Goal: Task Accomplishment & Management: Complete application form

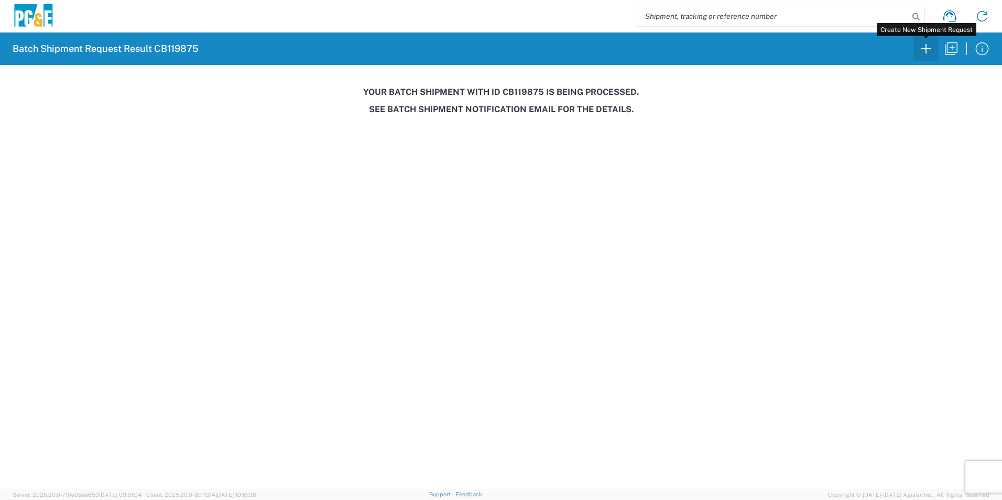
click at [711, 47] on icon "button" at bounding box center [925, 48] width 9 height 9
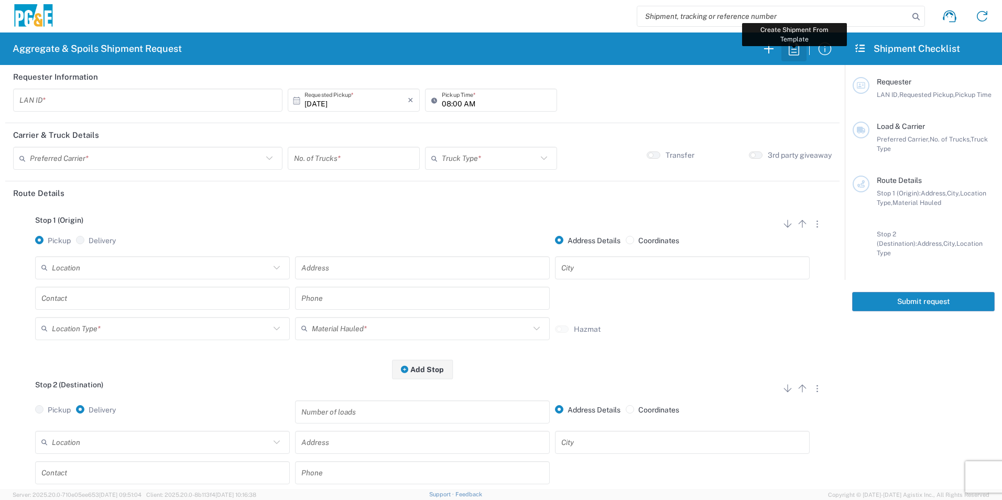
click at [711, 51] on icon "button" at bounding box center [794, 48] width 17 height 17
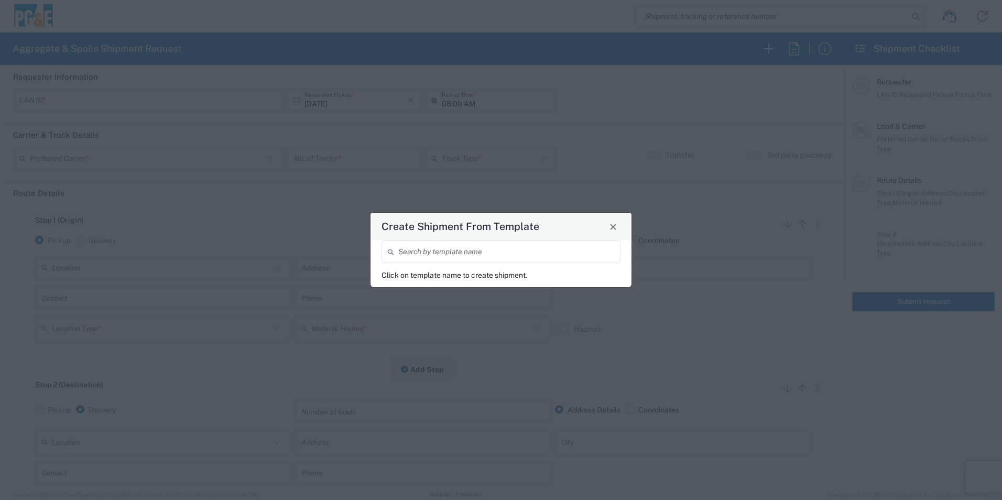
click at [560, 251] on input "search" at bounding box center [506, 252] width 216 height 18
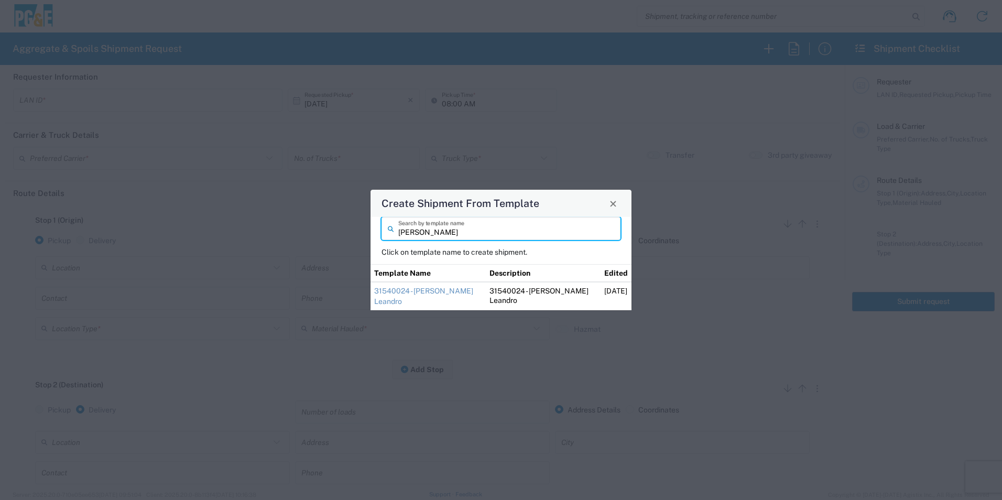
type input "[PERSON_NAME]"
click at [438, 291] on link "31540024 - [PERSON_NAME] Leandro" at bounding box center [423, 296] width 99 height 19
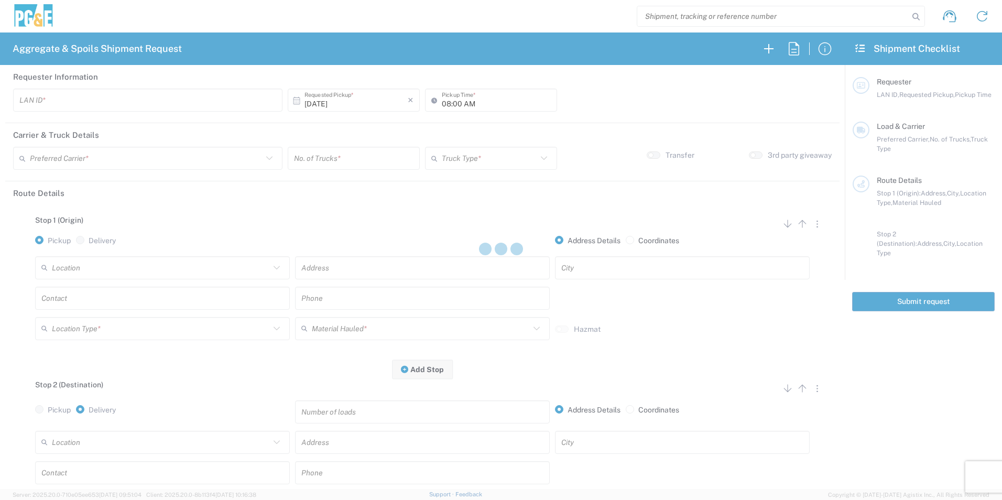
type input "VNL5"
type input "09:00 AM"
type input "MAG Trucking"
type input "Super Dump"
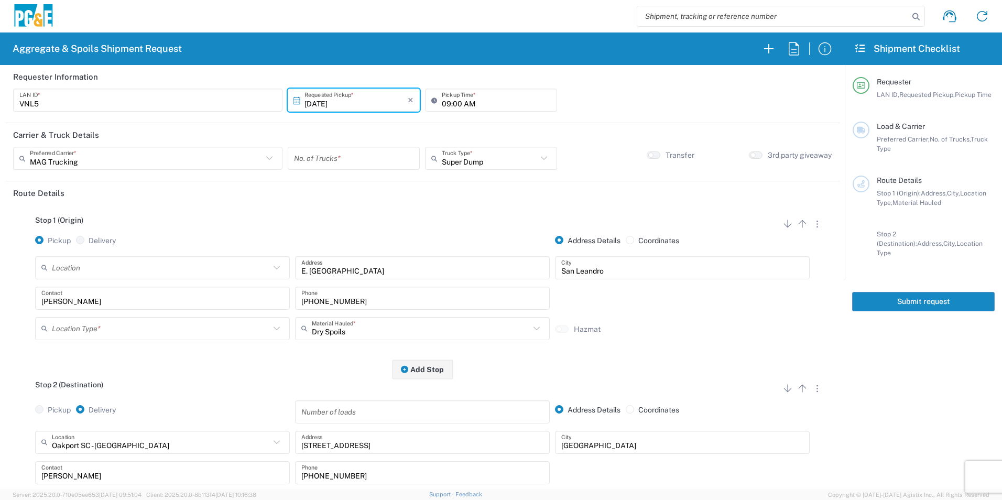
click at [339, 153] on input "number" at bounding box center [354, 158] width 120 height 18
type input "1"
click at [447, 100] on input "09:00 AM" at bounding box center [496, 100] width 109 height 18
type input "07:00 AM"
click at [438, 336] on button "Add Stop" at bounding box center [422, 369] width 61 height 19
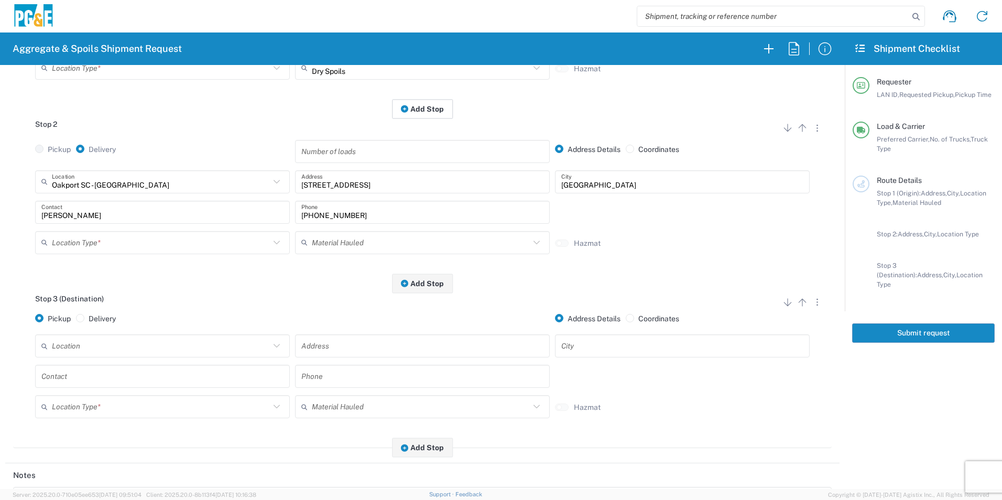
scroll to position [262, 0]
click at [711, 306] on icon "button" at bounding box center [802, 301] width 13 height 13
radio input "false"
radio input "true"
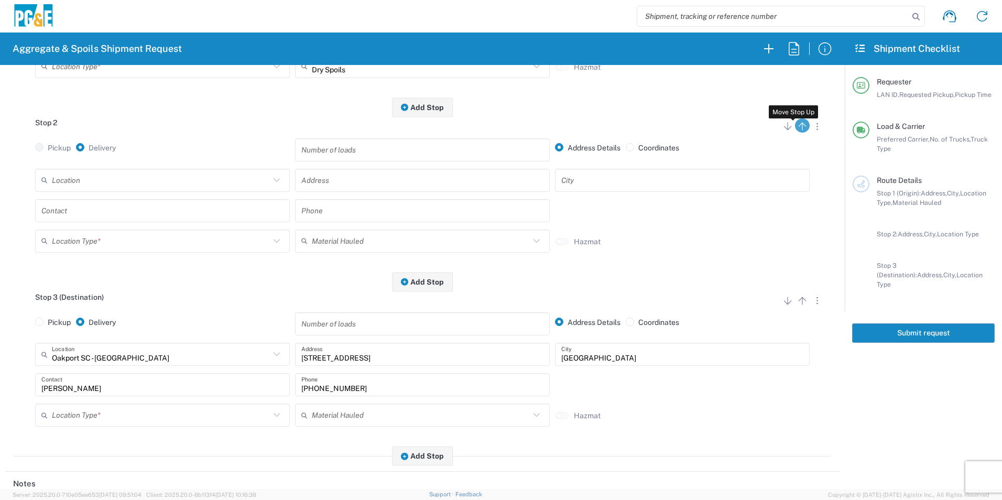
click at [711, 130] on icon "button" at bounding box center [802, 126] width 13 height 13
radio input "false"
radio input "true"
radio input "false"
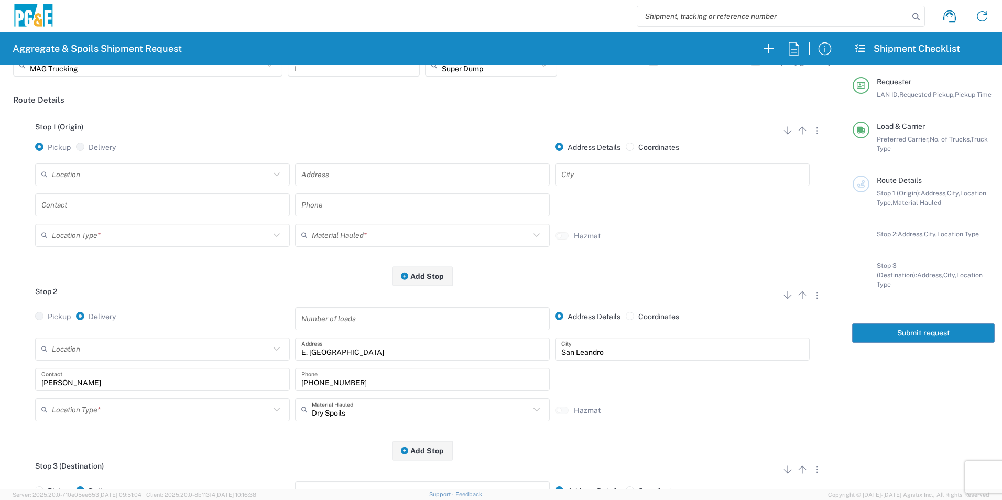
scroll to position [0, 0]
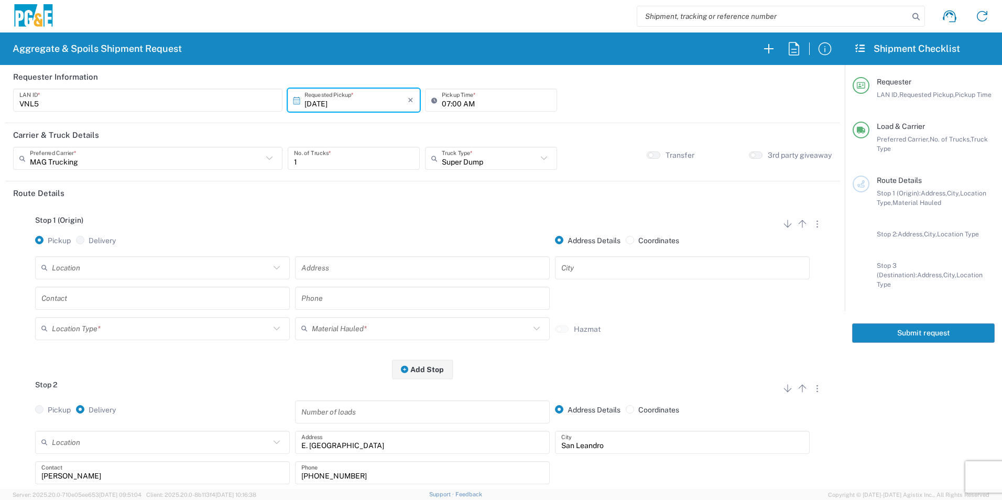
click at [90, 262] on input "text" at bounding box center [161, 267] width 218 height 18
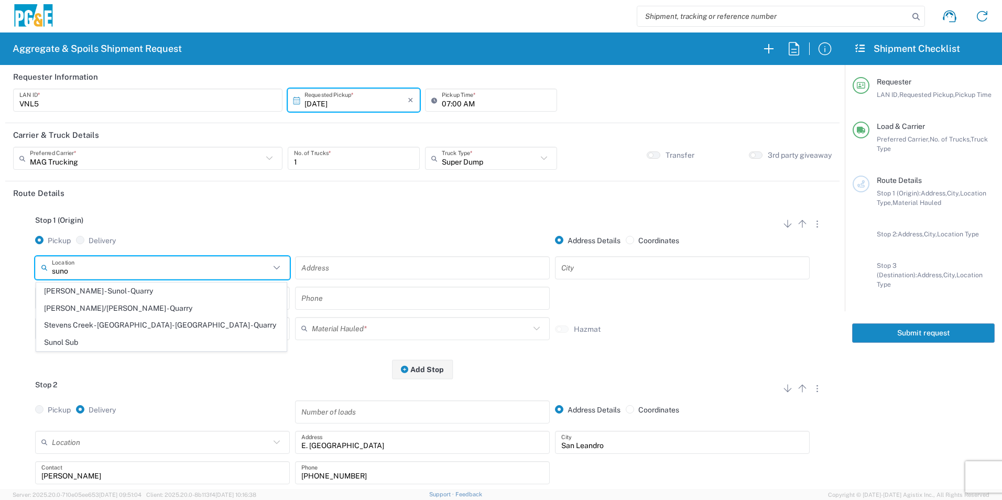
drag, startPoint x: 82, startPoint y: 289, endPoint x: 125, endPoint y: 294, distance: 43.2
click at [82, 289] on span "[PERSON_NAME] - Sunol - Quarry" at bounding box center [161, 291] width 249 height 16
type input "[PERSON_NAME] - Sunol - Quarry"
type input "[STREET_ADDRESS]"
type input "Sunol"
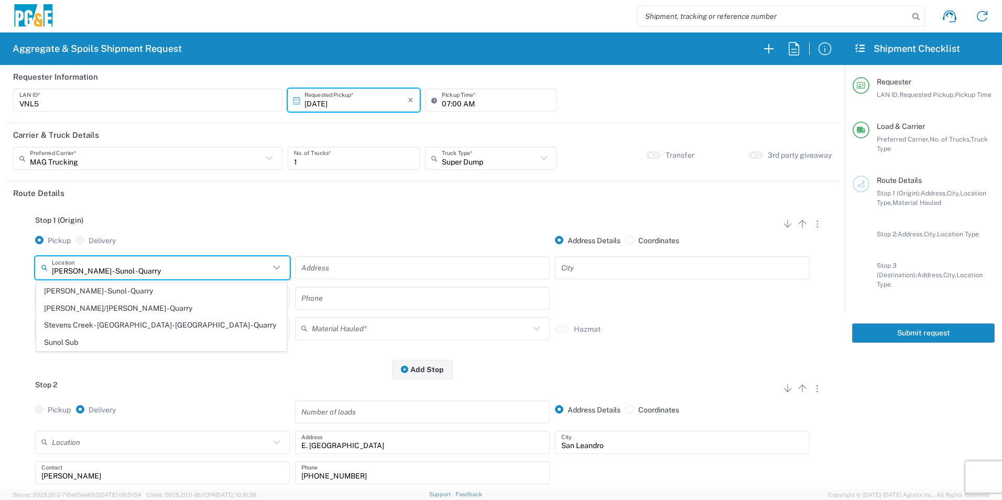
type input "Quarry"
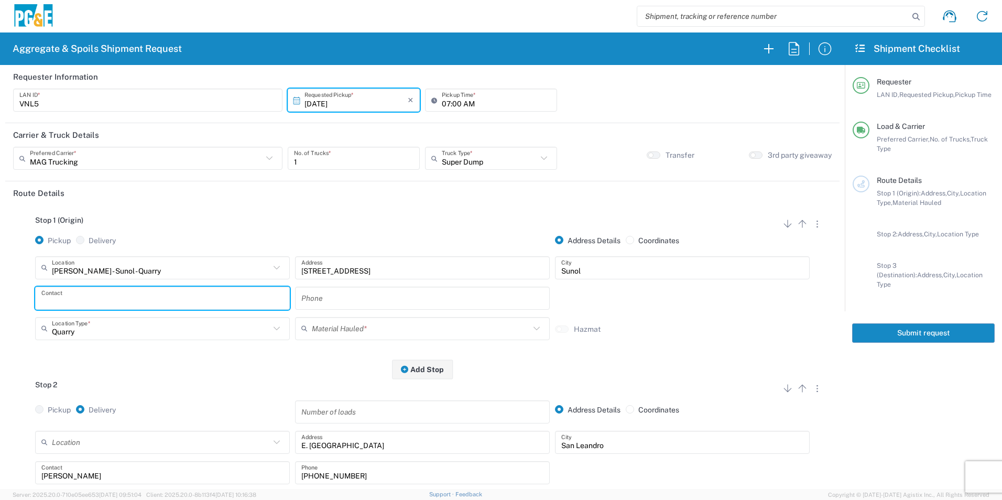
click at [108, 298] on input "text" at bounding box center [162, 298] width 242 height 18
type input "[PERSON_NAME]"
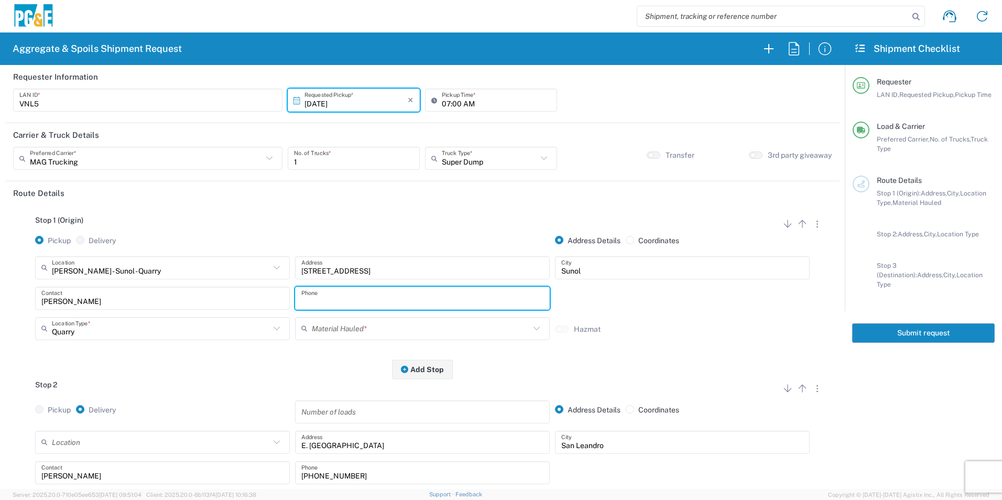
click at [342, 334] on input "text" at bounding box center [421, 328] width 218 height 18
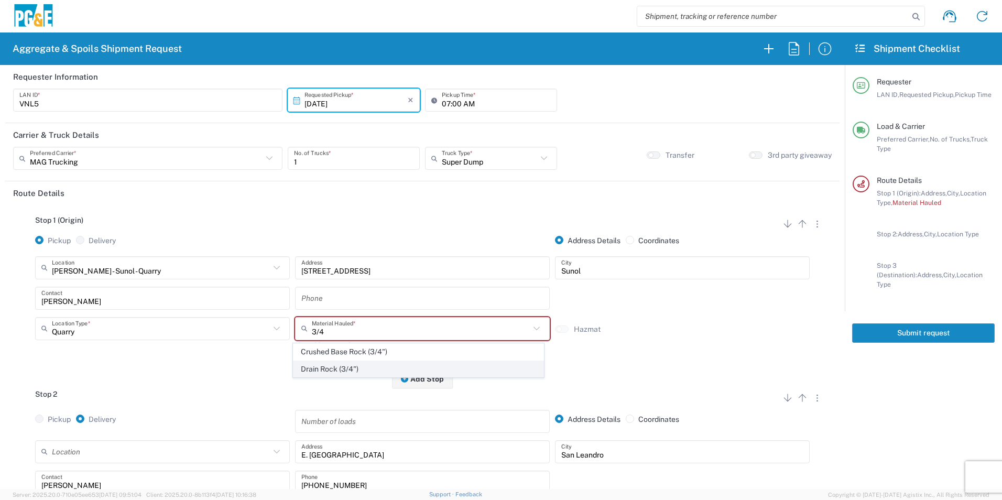
click at [339, 336] on span "Drain Rock (3/4")" at bounding box center [418, 369] width 249 height 16
type input "Drain Rock (3/4")"
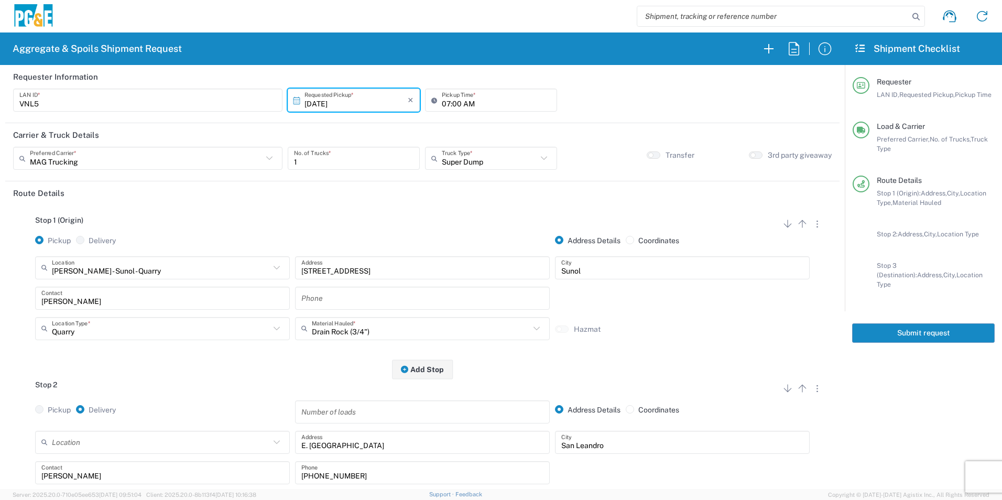
click at [378, 295] on input "text" at bounding box center [422, 298] width 242 height 18
paste input "[PHONE_NUMBER]"
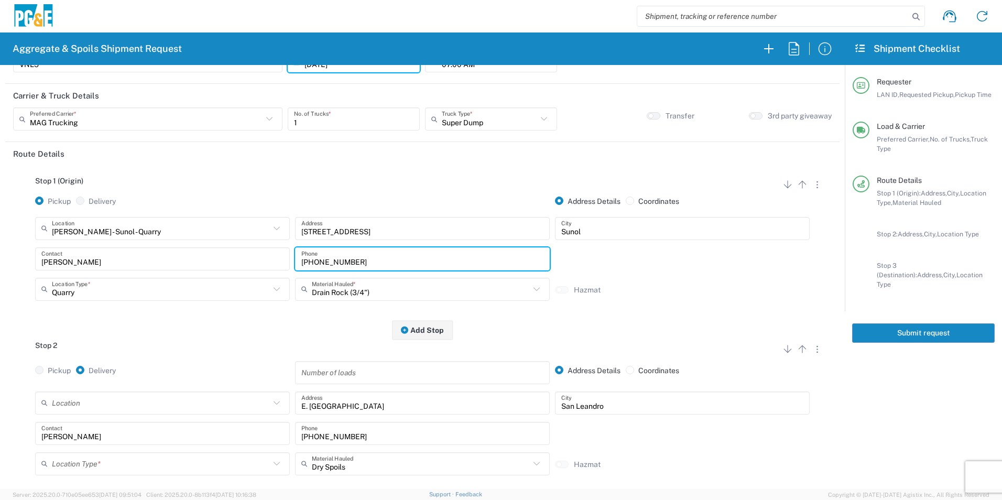
scroll to position [105, 0]
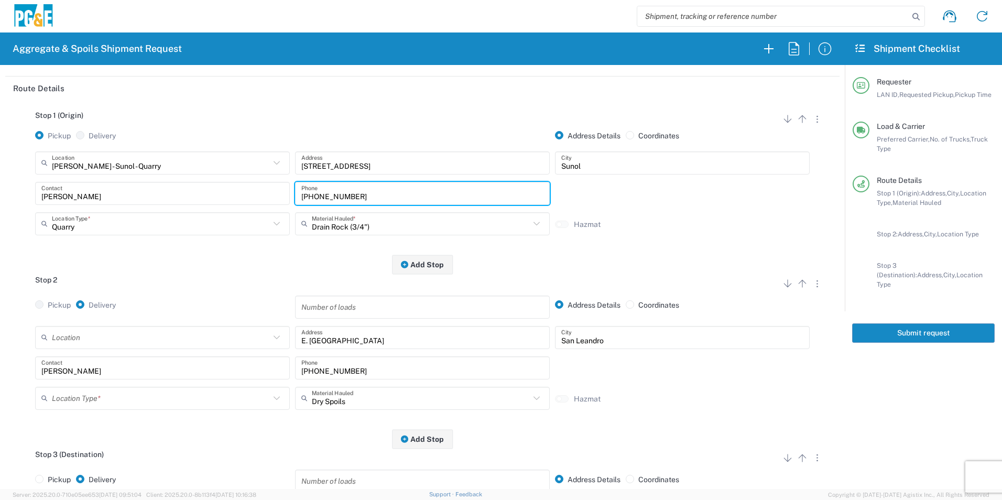
type input "[PHONE_NUMBER]"
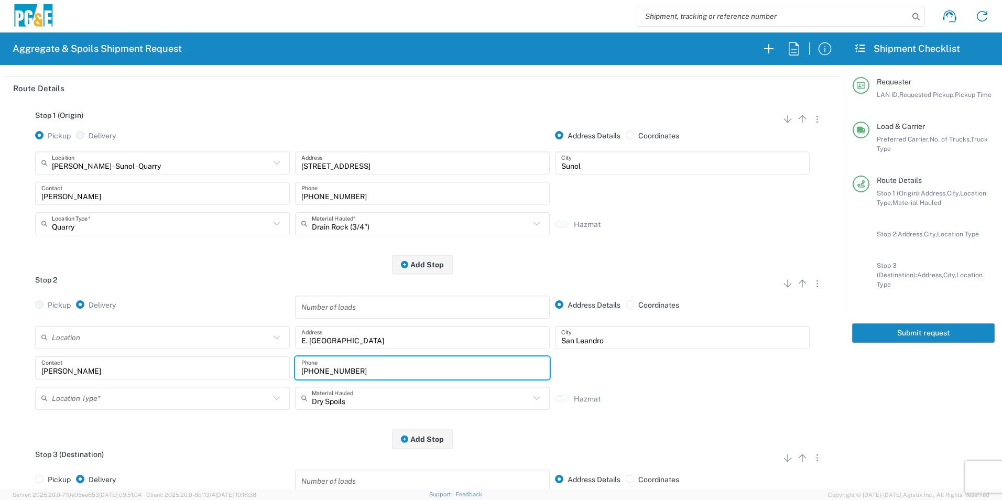
drag, startPoint x: 345, startPoint y: 370, endPoint x: 166, endPoint y: 351, distance: 180.3
click at [168, 336] on div "Location [STREET_ADDRESS][PERSON_NAME] - Quarry 7/11 Materials - [GEOGRAPHIC_DA…" at bounding box center [422, 371] width 819 height 91
paste input "575-1556"
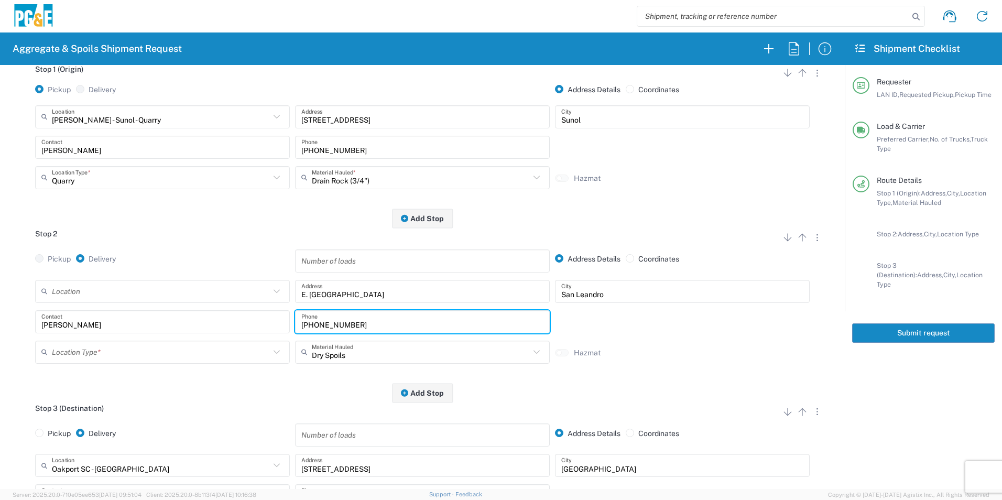
scroll to position [210, 0]
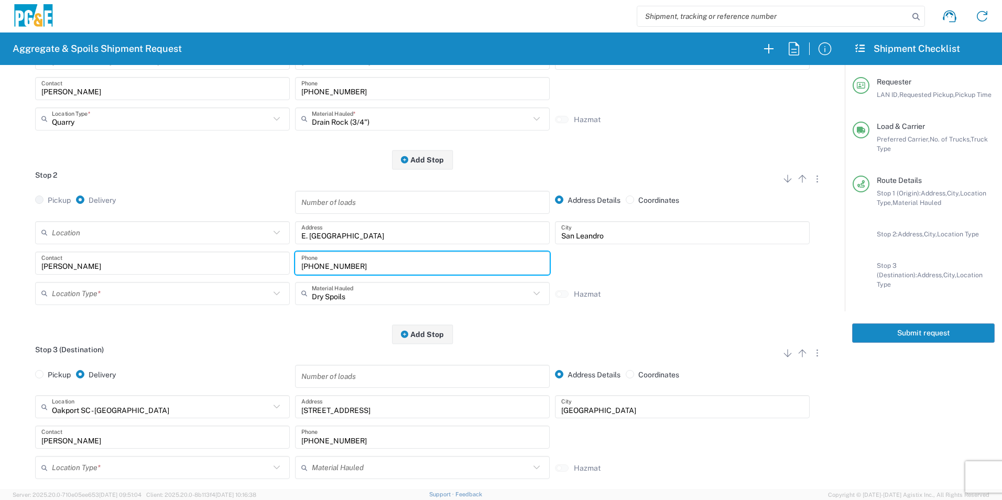
type input "[PHONE_NUMBER]"
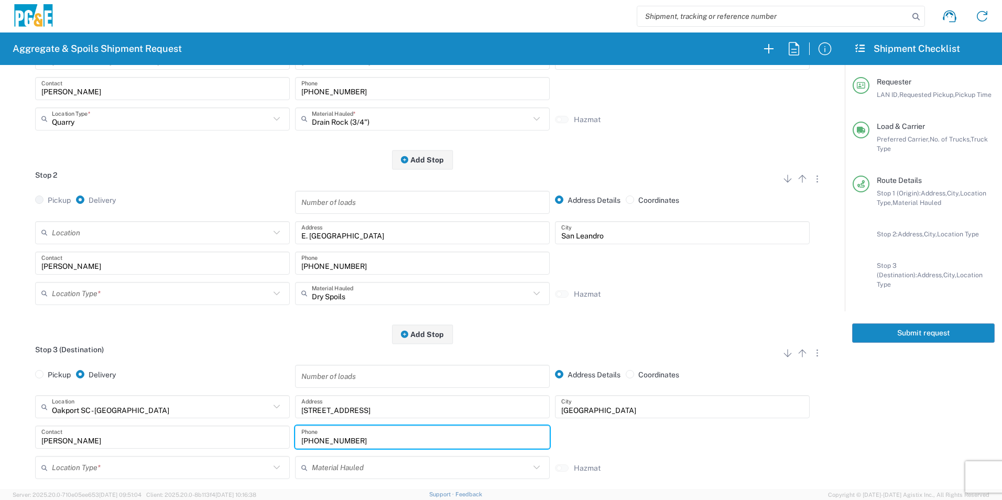
drag, startPoint x: 290, startPoint y: 430, endPoint x: 142, endPoint y: 410, distance: 149.6
click at [148, 336] on div "Oakport [GEOGRAPHIC_DATA] - [GEOGRAPHIC_DATA] Location [GEOGRAPHIC_DATA] [GEOGR…" at bounding box center [422, 440] width 819 height 91
paste input "575-1556"
type input "[PHONE_NUMBER]"
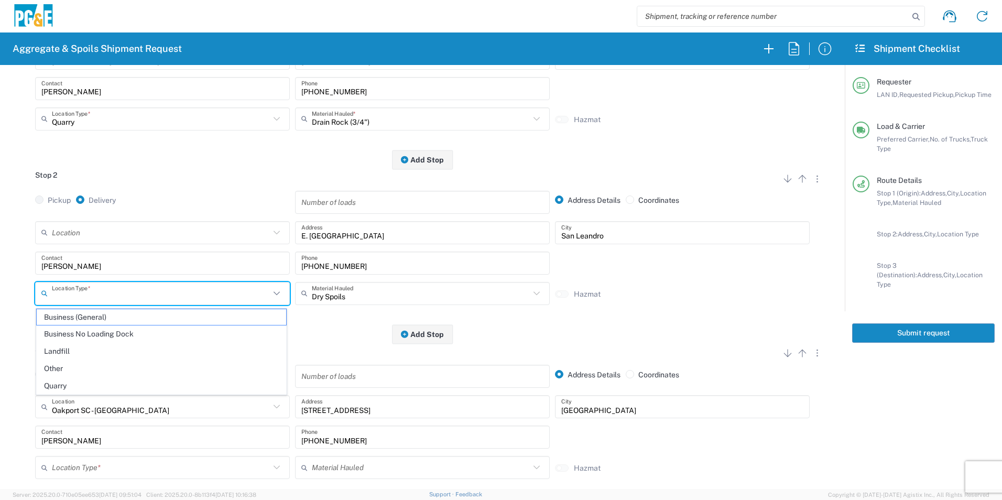
click at [92, 287] on input "text" at bounding box center [161, 293] width 218 height 18
drag, startPoint x: 65, startPoint y: 365, endPoint x: 79, endPoint y: 308, distance: 58.9
click at [65, 336] on span "Other" at bounding box center [161, 369] width 249 height 16
type input "Other"
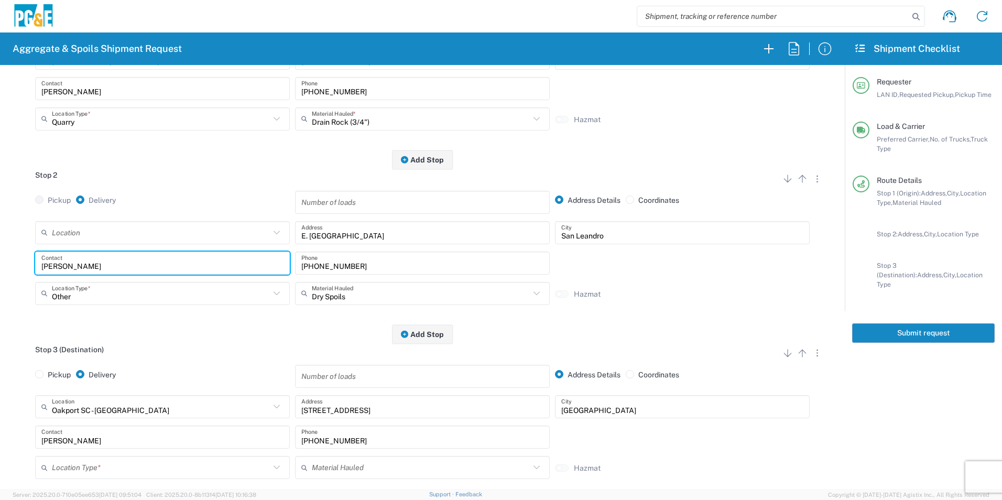
drag, startPoint x: 101, startPoint y: 263, endPoint x: 0, endPoint y: 228, distance: 106.6
click at [0, 228] on html "Aggregate & Spoils Shipment Request Requester Information VNL5 LAN ID * [DATE] …" at bounding box center [501, 250] width 1002 height 500
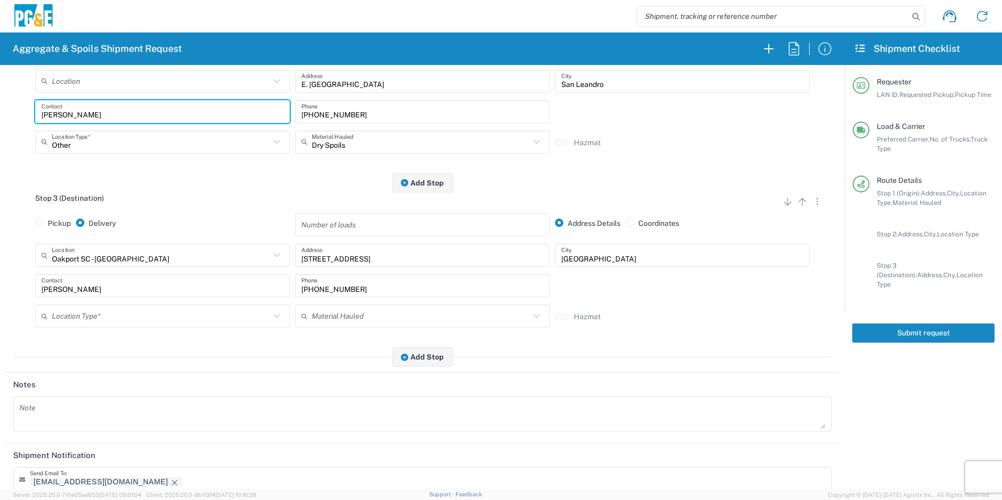
scroll to position [367, 0]
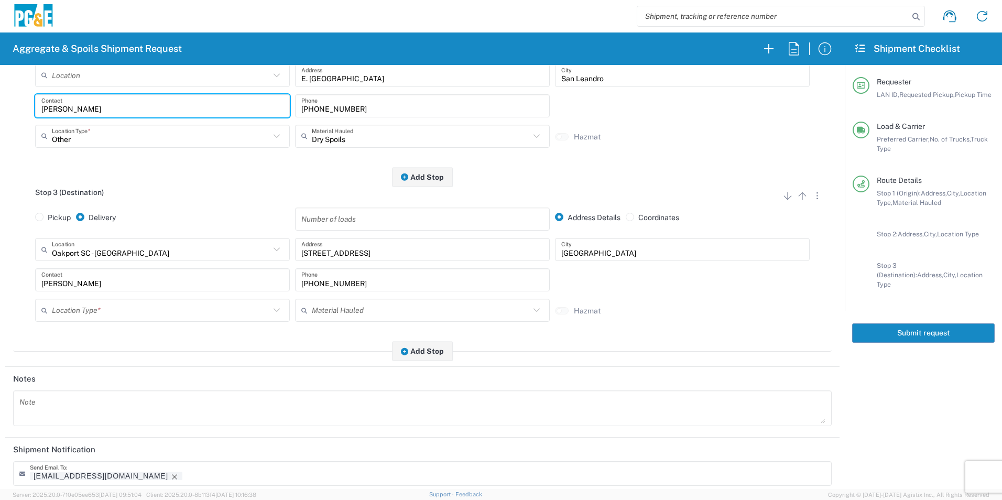
type input "[PERSON_NAME]"
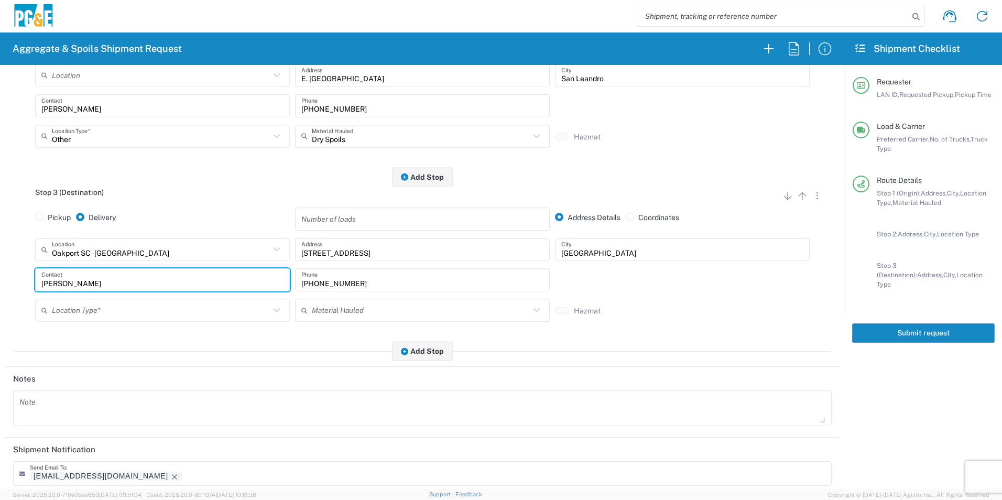
drag, startPoint x: 79, startPoint y: 276, endPoint x: 0, endPoint y: 281, distance: 78.8
click at [0, 279] on html "Aggregate & Spoils Shipment Request Requester Information VNL5 LAN ID * [DATE] …" at bounding box center [501, 250] width 1002 height 500
type input "[PERSON_NAME]"
click at [89, 316] on input "text" at bounding box center [161, 310] width 218 height 18
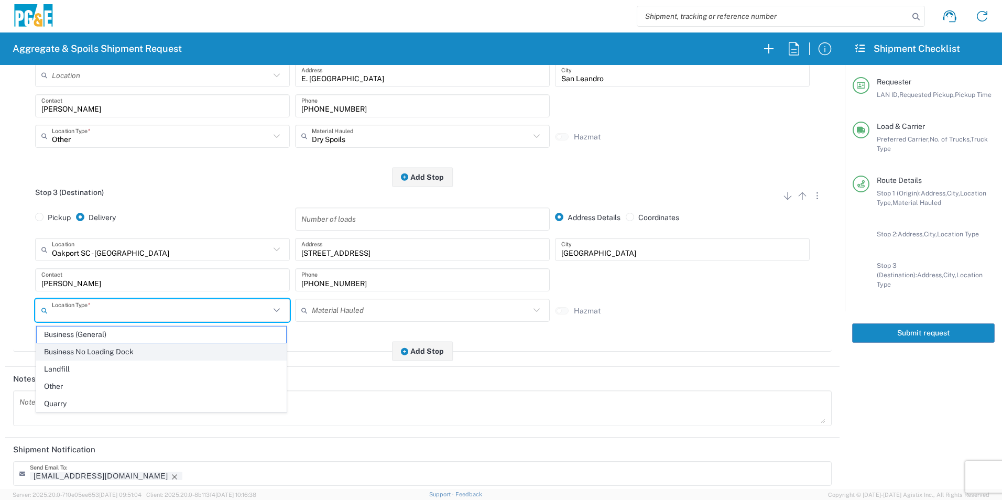
click at [87, 336] on span "Business No Loading Dock" at bounding box center [161, 352] width 249 height 16
type input "Business No Loading Dock"
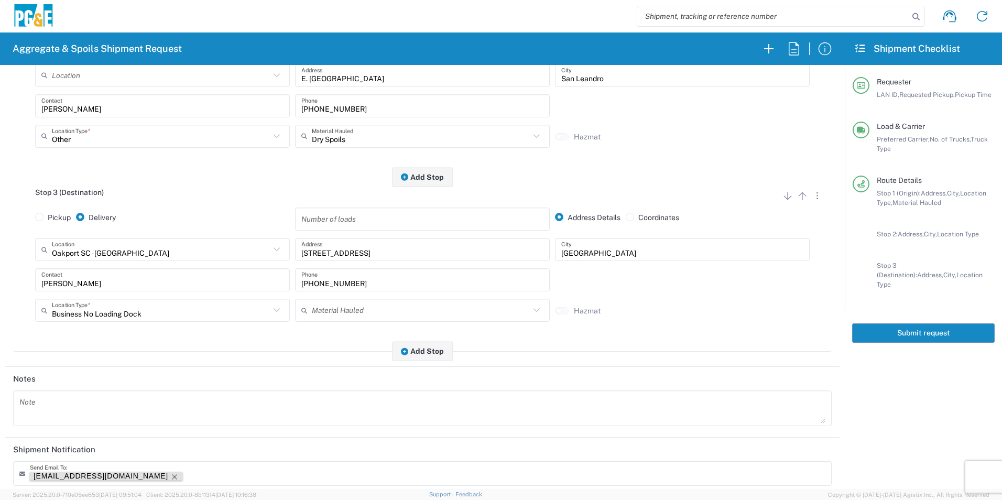
click at [170, 336] on icon "Remove tag" at bounding box center [174, 477] width 8 height 8
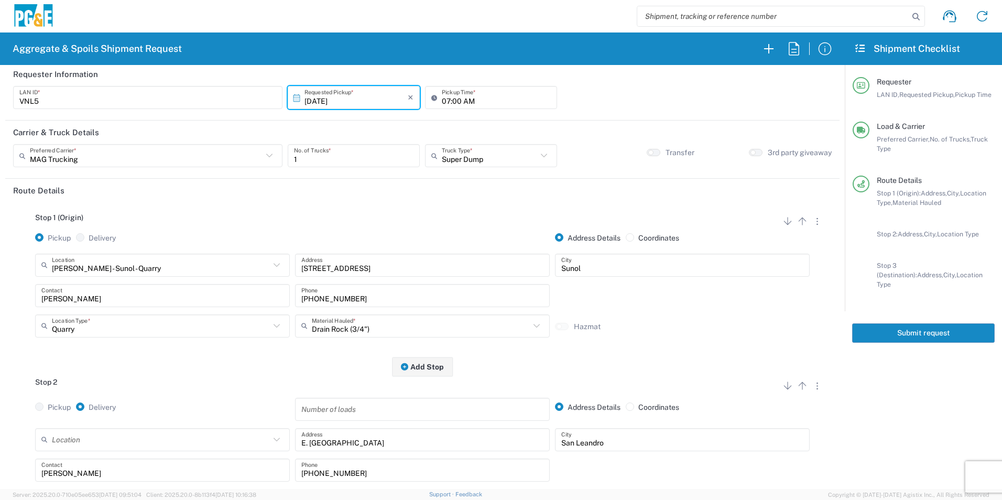
scroll to position [0, 0]
click at [711, 323] on button "Submit request" at bounding box center [923, 332] width 143 height 19
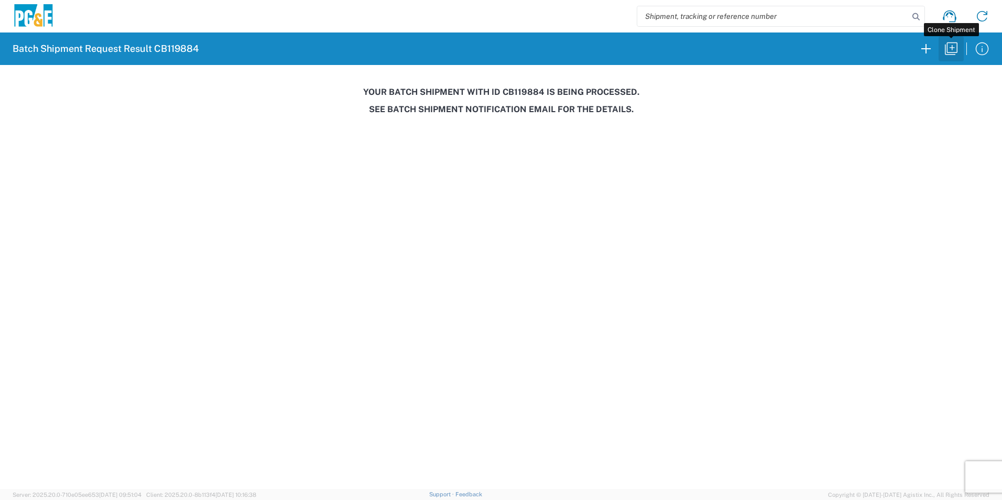
click at [711, 49] on icon "button" at bounding box center [951, 48] width 17 height 17
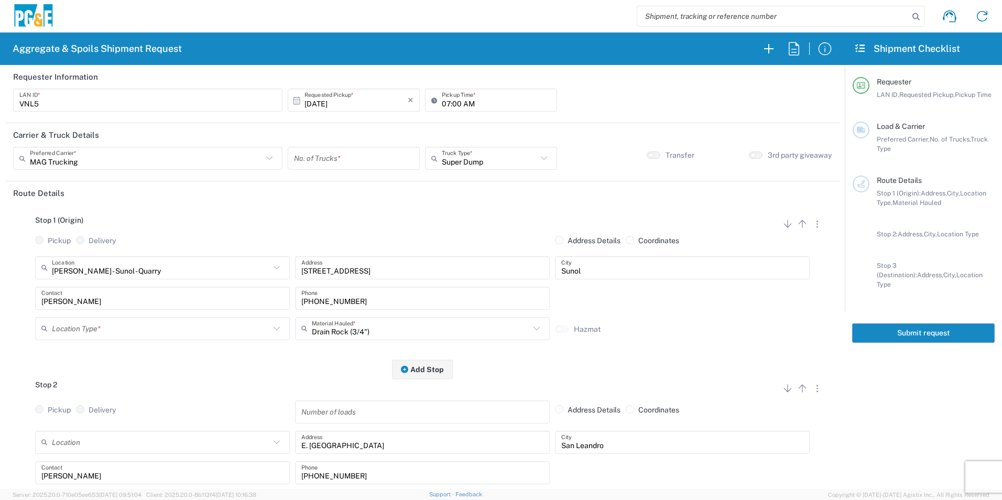
click at [353, 158] on input "number" at bounding box center [354, 158] width 120 height 18
type input "1"
click at [442, 101] on input "07:00 AM" at bounding box center [496, 100] width 109 height 18
type input "08:00 AM"
click at [711, 226] on icon "button" at bounding box center [818, 224] width 2 height 7
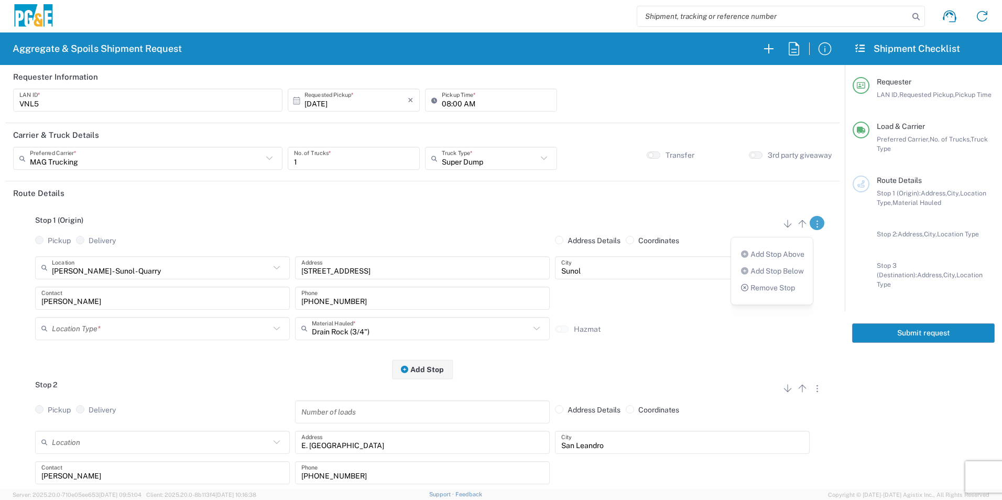
click at [711, 286] on link "Remove Stop" at bounding box center [768, 288] width 56 height 8
radio input "true"
radio input "false"
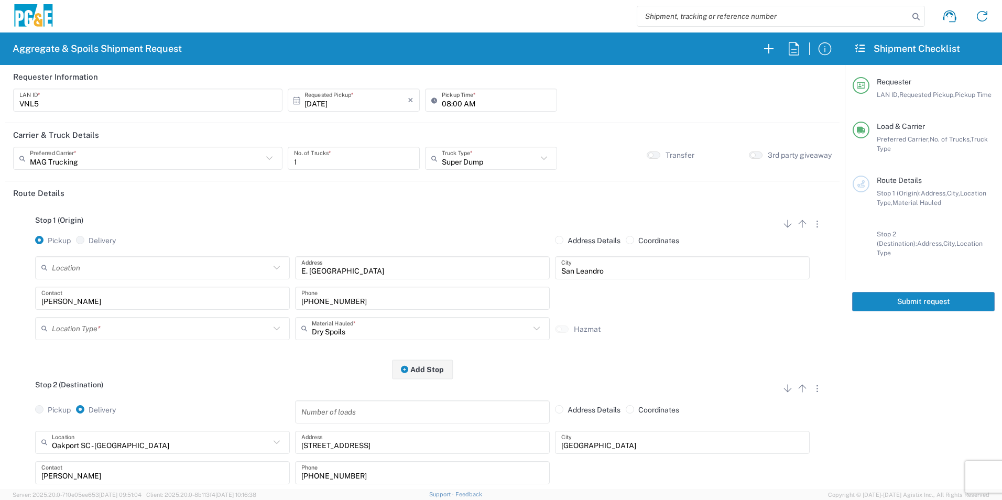
click at [147, 331] on input "text" at bounding box center [161, 328] width 218 height 18
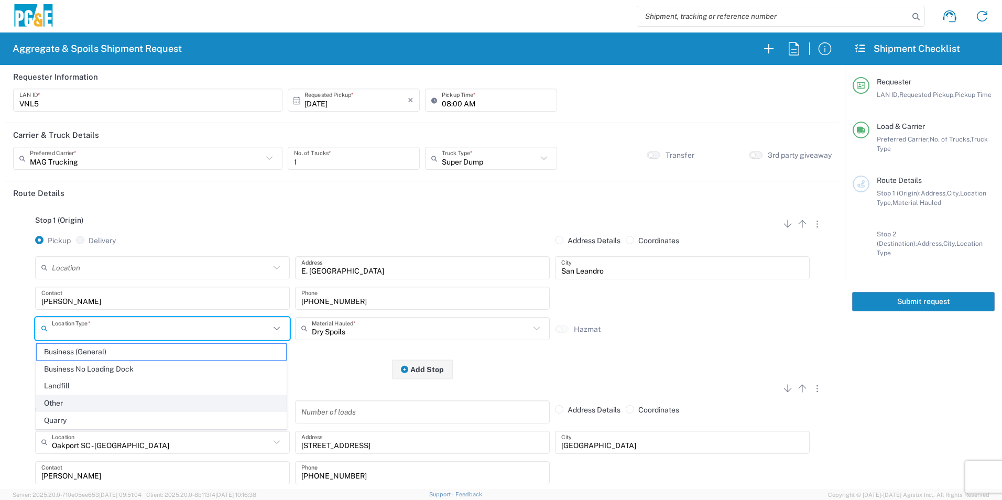
click at [85, 336] on span "Other" at bounding box center [161, 403] width 249 height 16
type input "Other"
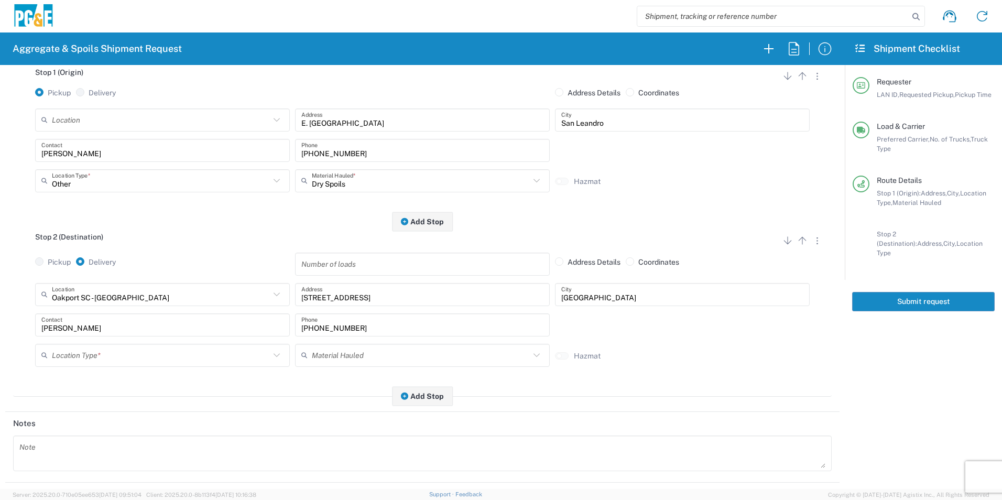
scroll to position [157, 0]
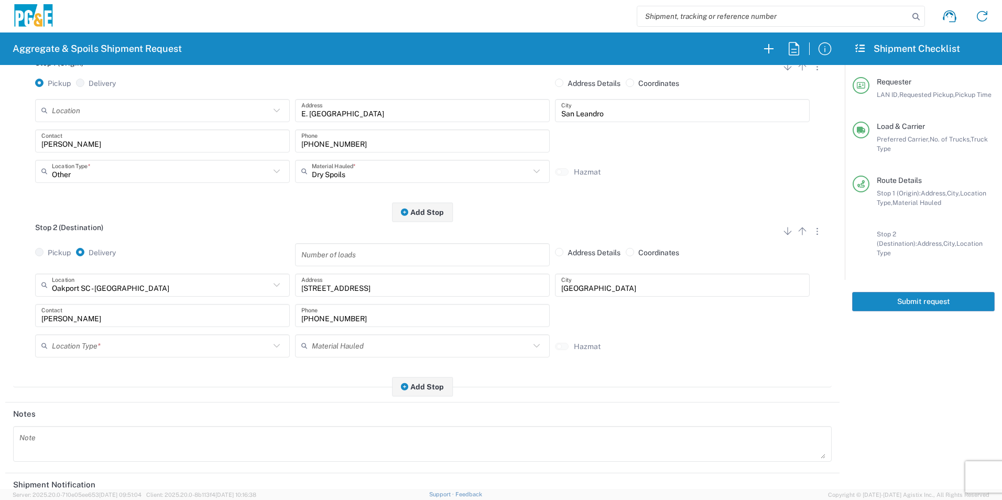
click at [98, 336] on input "text" at bounding box center [161, 346] width 218 height 18
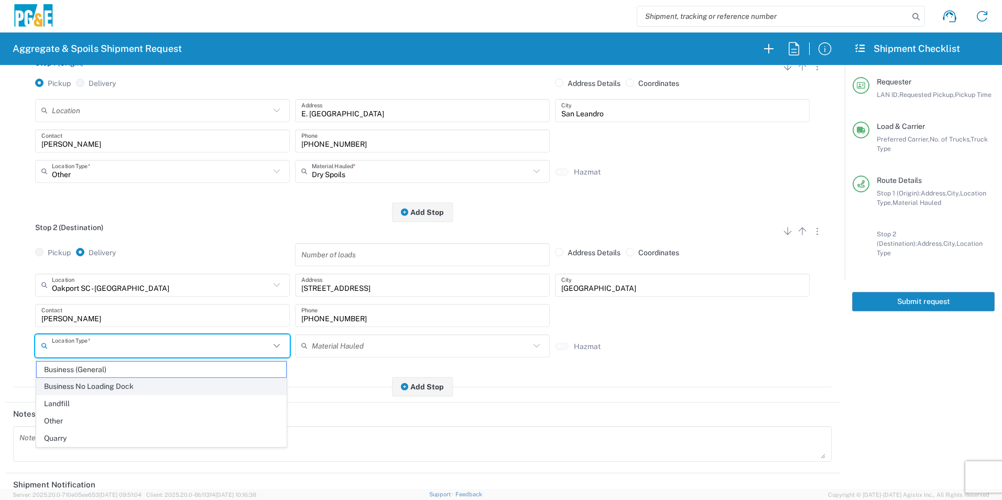
click at [82, 336] on span "Business No Loading Dock" at bounding box center [161, 386] width 249 height 16
type input "Business No Loading Dock"
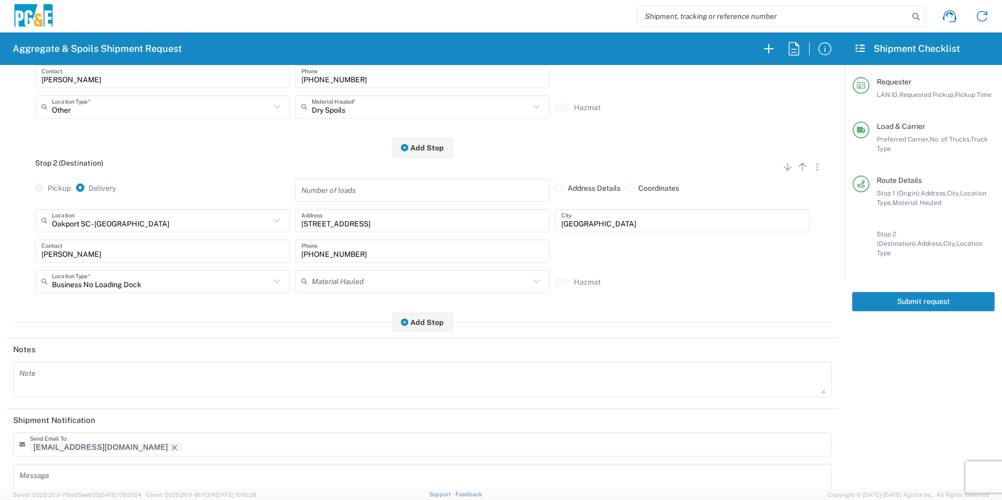
scroll to position [303, 0]
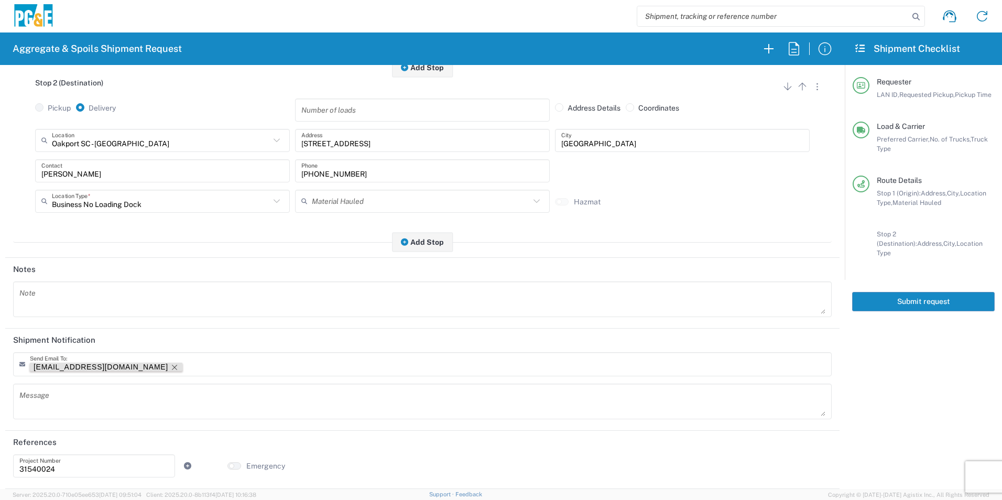
click at [170, 336] on icon "Remove tag" at bounding box center [174, 367] width 8 height 8
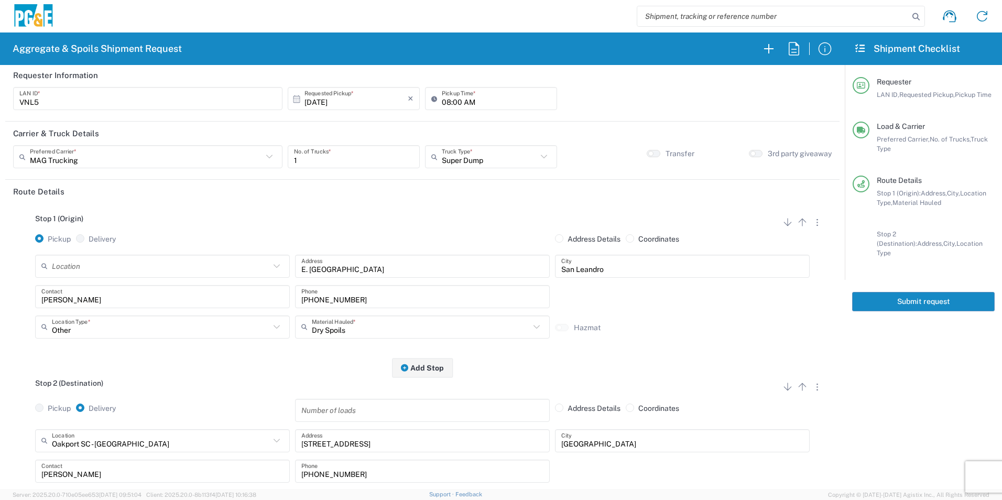
scroll to position [0, 0]
click at [711, 298] on button "Submit request" at bounding box center [923, 301] width 143 height 19
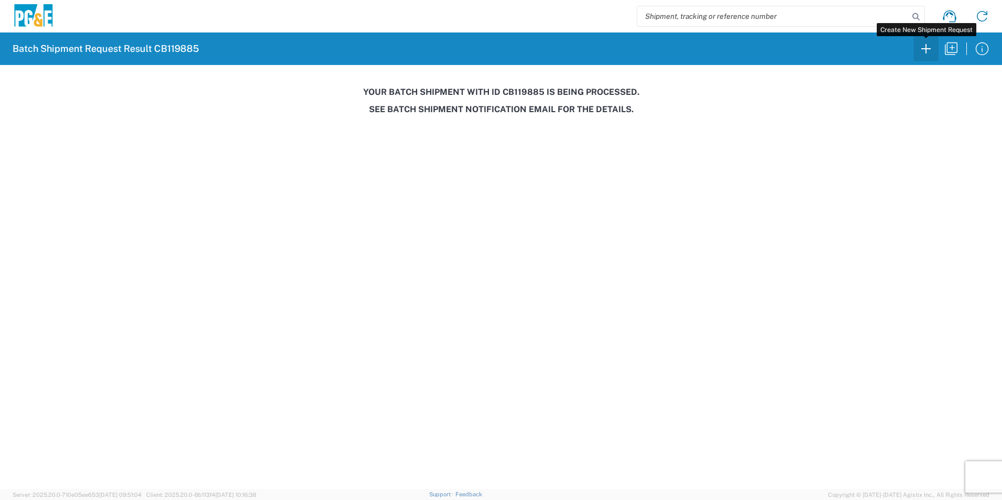
click at [711, 52] on icon "button" at bounding box center [926, 48] width 17 height 17
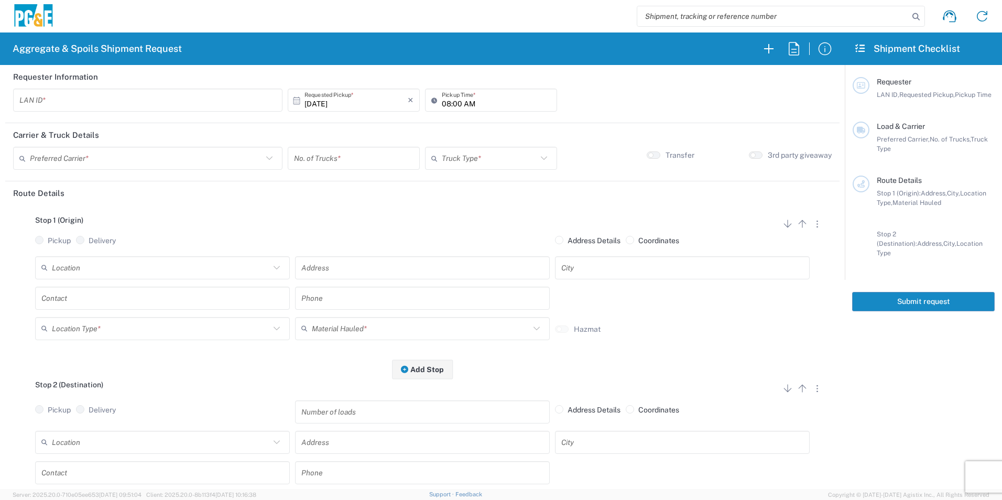
click at [142, 101] on input "text" at bounding box center [147, 100] width 257 height 18
type input "NOF1"
click at [323, 104] on input "[DATE]" at bounding box center [356, 100] width 103 height 18
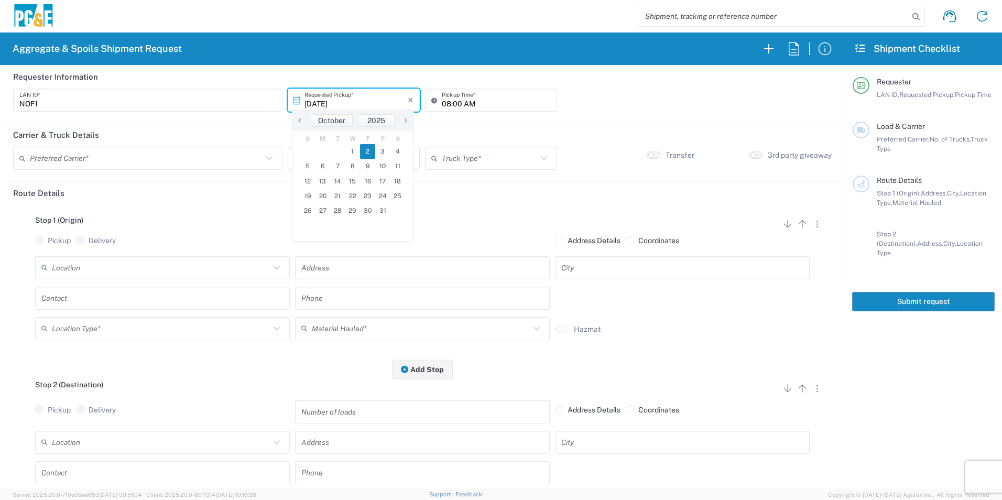
click at [302, 120] on span "‹" at bounding box center [300, 120] width 16 height 13
click at [302, 120] on span "‹" at bounding box center [299, 120] width 16 height 13
click at [302, 120] on span "‹" at bounding box center [300, 120] width 16 height 13
click at [355, 199] on span "23" at bounding box center [353, 196] width 15 height 15
type input "[DATE]"
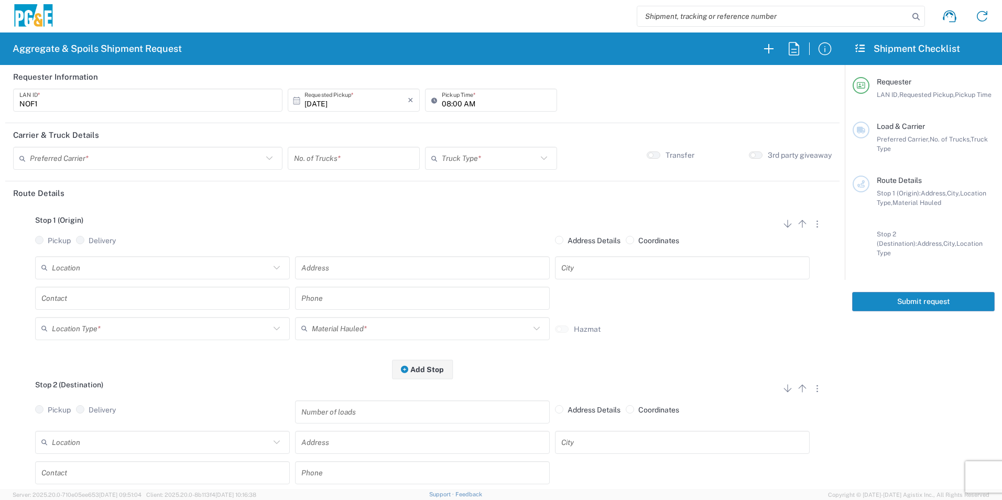
click at [442, 103] on input "08:00 AM" at bounding box center [496, 100] width 109 height 18
click at [454, 102] on input "06:00 AM" at bounding box center [496, 100] width 109 height 18
type input "06:15 AM"
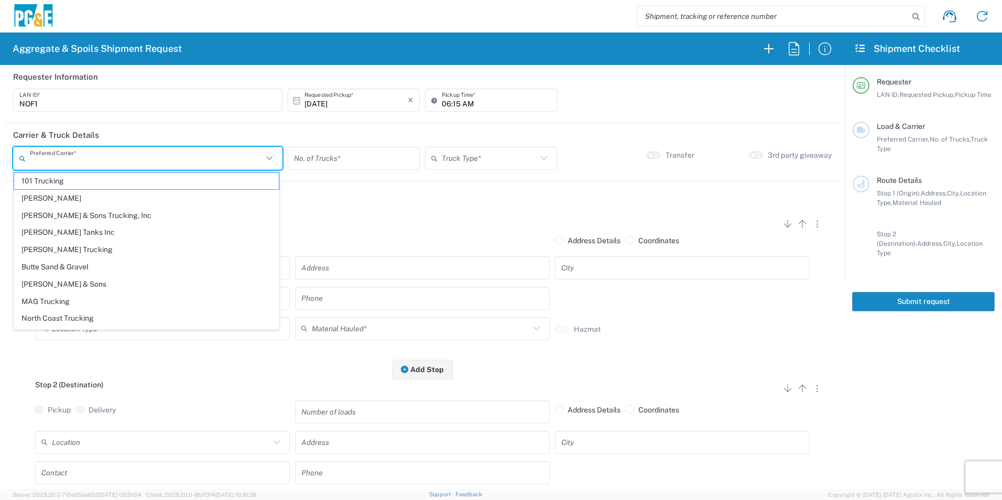
click at [120, 158] on input "text" at bounding box center [146, 158] width 233 height 18
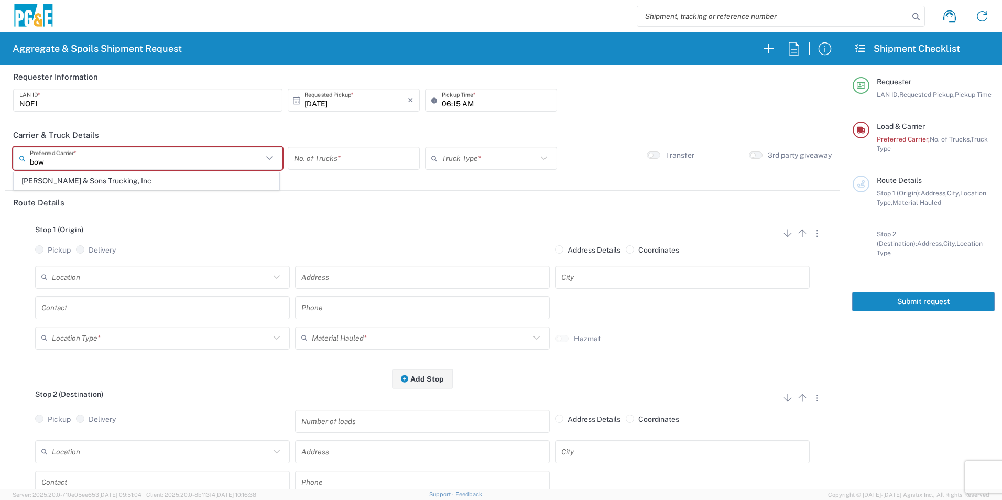
drag, startPoint x: 114, startPoint y: 179, endPoint x: 284, endPoint y: 178, distance: 170.4
click at [113, 179] on span "[PERSON_NAME] & Sons Trucking, Inc" at bounding box center [146, 181] width 265 height 16
type input "[PERSON_NAME] & Sons Trucking, Inc"
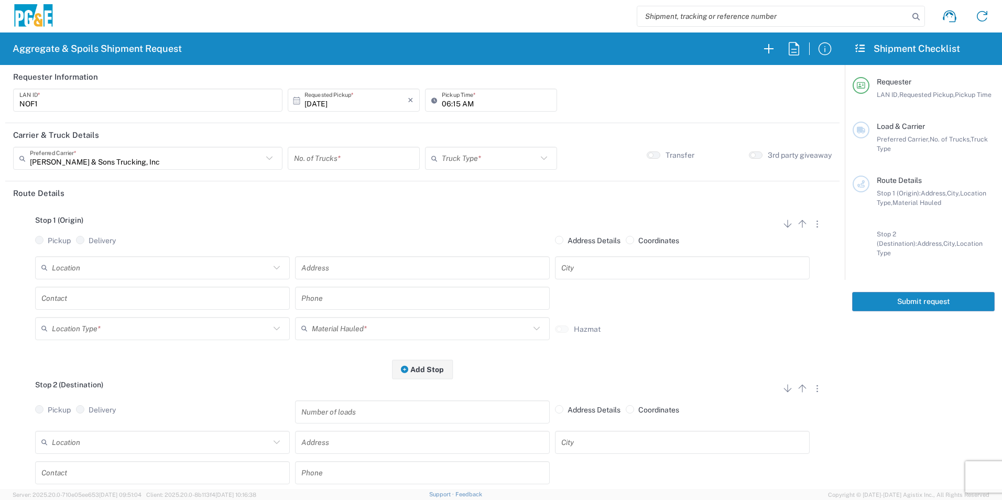
click at [346, 154] on input "number" at bounding box center [354, 158] width 120 height 18
type input "1"
click at [442, 158] on input "text" at bounding box center [489, 158] width 95 height 18
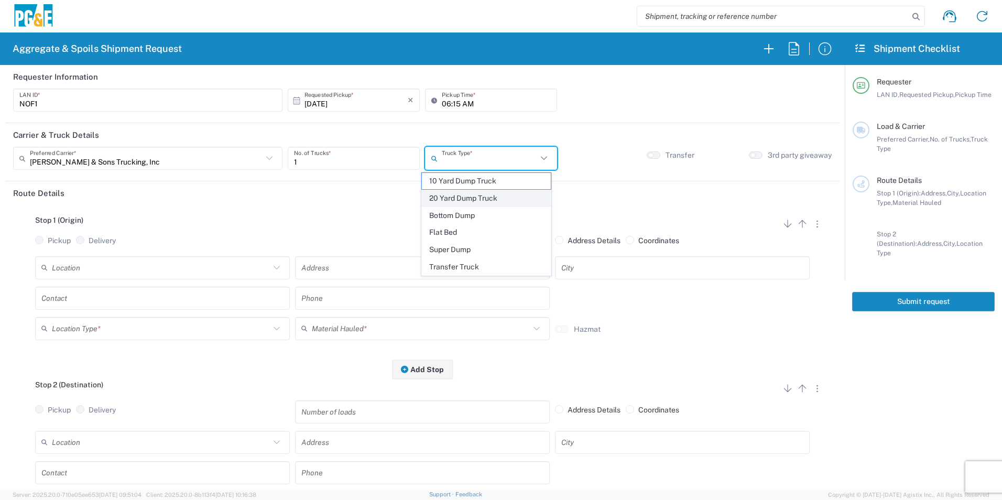
click at [451, 193] on span "20 Yard Dump Truck" at bounding box center [486, 198] width 128 height 16
type input "20 Yard Dump Truck"
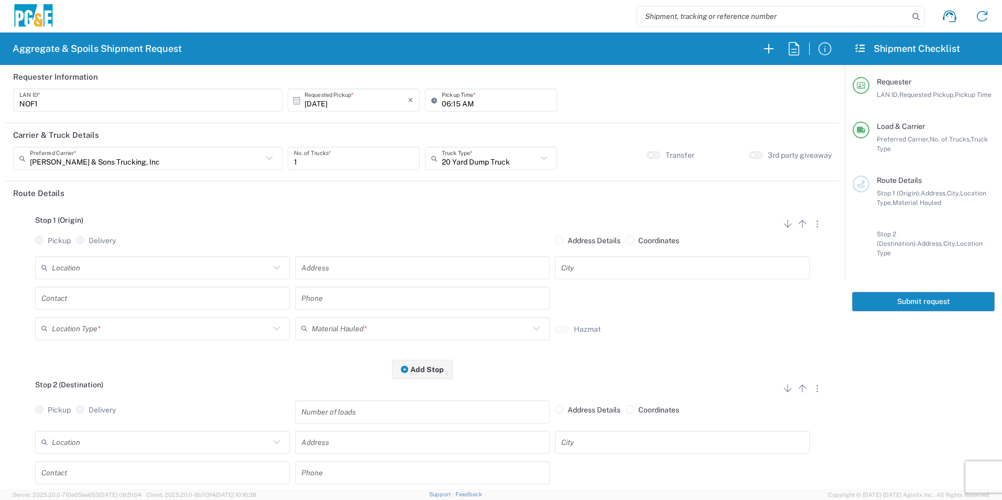
click at [112, 262] on input "text" at bounding box center [161, 267] width 218 height 18
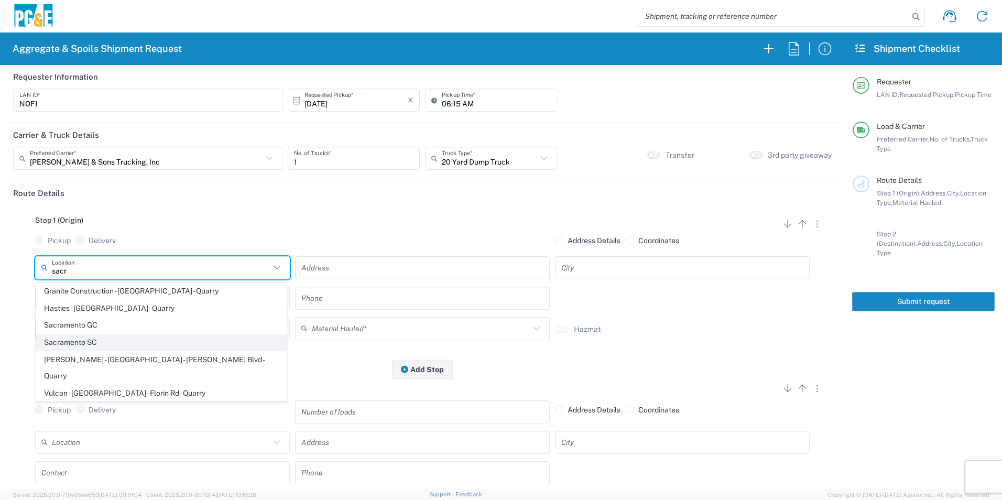
click at [107, 336] on span "Sacramento SC" at bounding box center [161, 342] width 249 height 16
type input "Sacramento SC"
type input "[STREET_ADDRESS][PERSON_NAME]"
type input "[GEOGRAPHIC_DATA]"
type input "Business No Loading Dock"
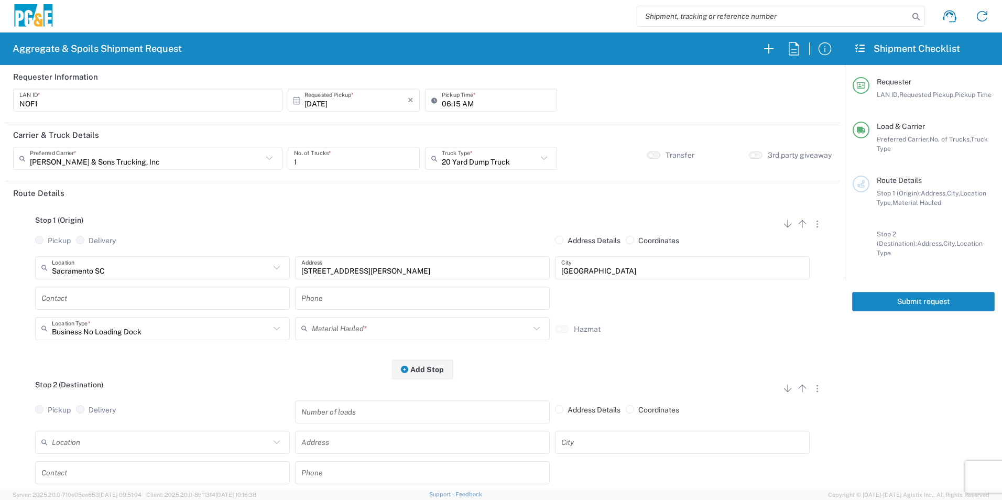
click at [124, 298] on input "text" at bounding box center [162, 298] width 242 height 18
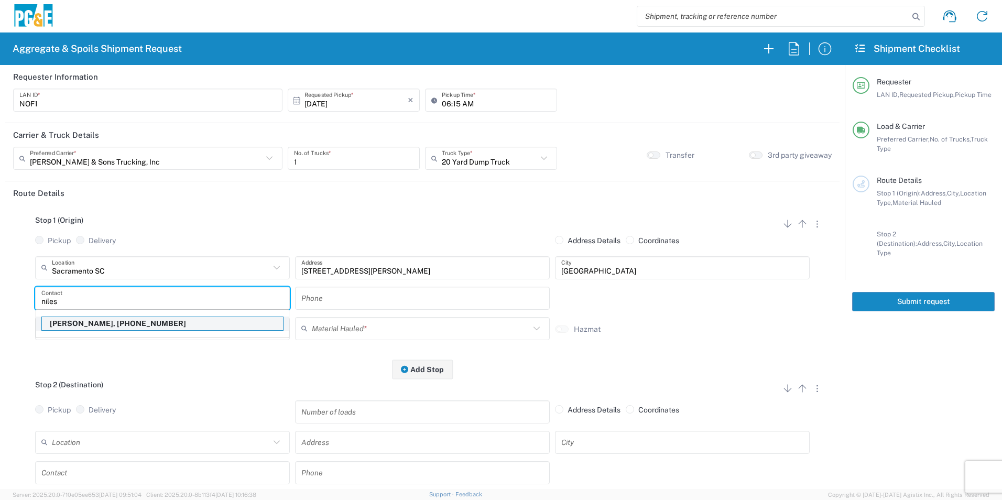
click at [131, 322] on p "[PERSON_NAME], [PHONE_NUMBER]" at bounding box center [162, 323] width 241 height 13
type input "[PERSON_NAME]"
type input "[PHONE_NUMBER]"
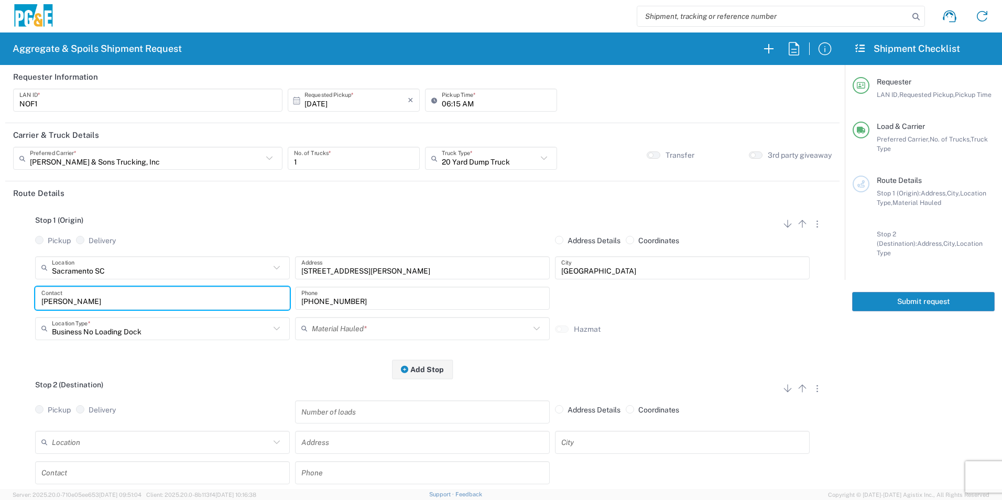
click at [366, 327] on input "text" at bounding box center [421, 328] width 218 height 18
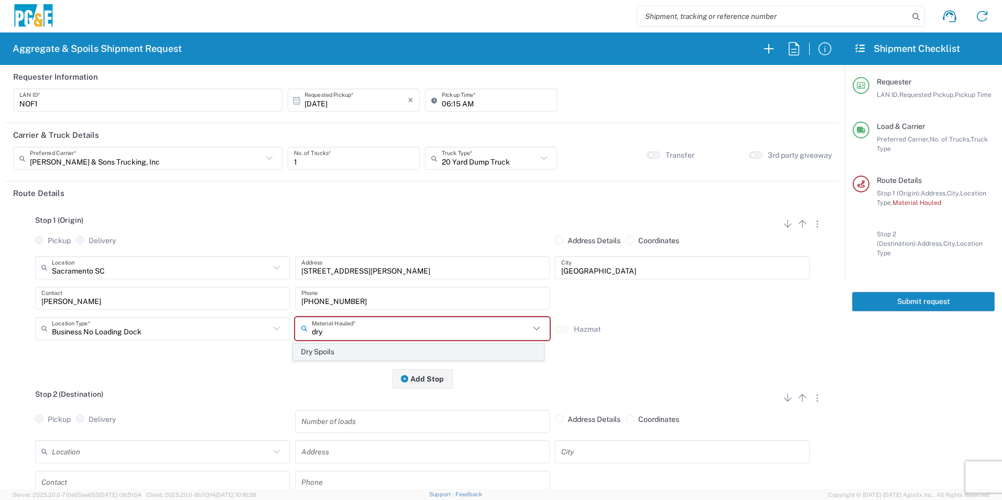
click at [353, 336] on span "Dry Spoils" at bounding box center [418, 352] width 249 height 16
type input "Dry Spoils"
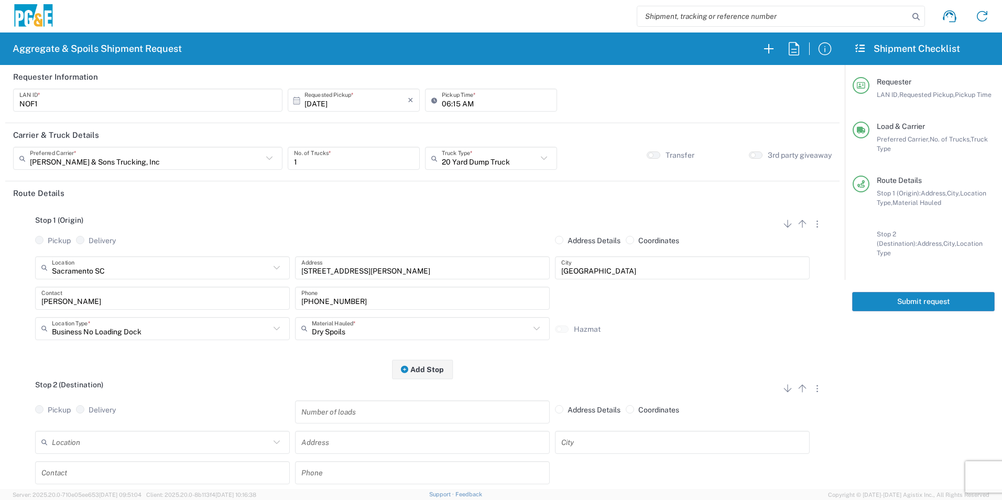
click at [124, 336] on input "text" at bounding box center [161, 442] width 218 height 18
drag, startPoint x: 89, startPoint y: 419, endPoint x: 125, endPoint y: 396, distance: 43.3
click at [89, 336] on span "Forward Landfill Class II" at bounding box center [161, 423] width 249 height 16
type input "Forward Landfill Class II"
type input "[STREET_ADDRESS][PERSON_NAME]"
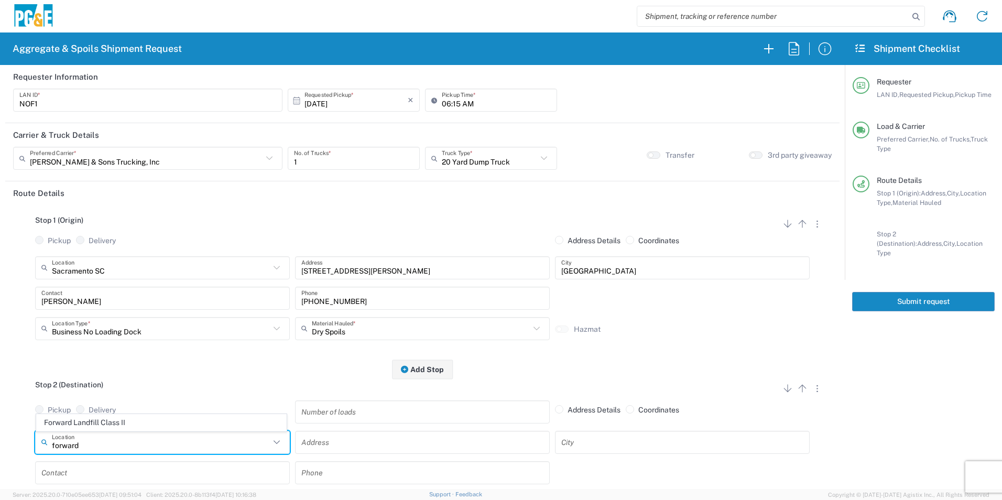
type input "Manteca"
type input "Landfill"
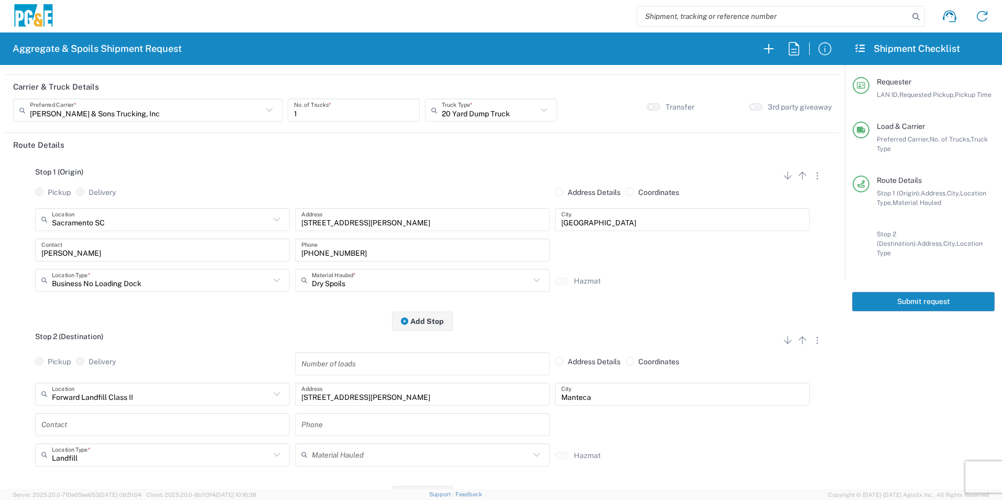
scroll to position [105, 0]
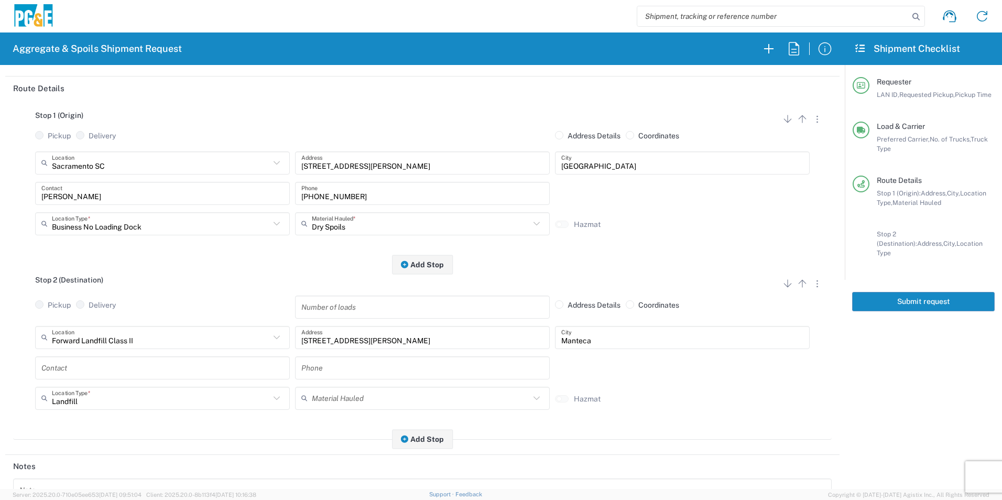
click at [109, 336] on input "text" at bounding box center [162, 368] width 242 height 18
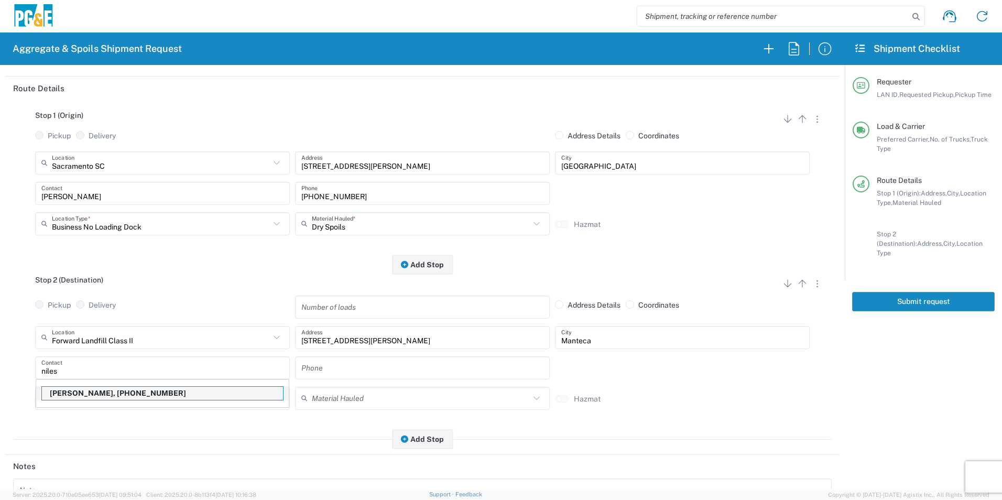
click at [129, 336] on p "[PERSON_NAME], [PHONE_NUMBER]" at bounding box center [162, 393] width 241 height 13
type input "[PERSON_NAME]"
type input "[PHONE_NUMBER]"
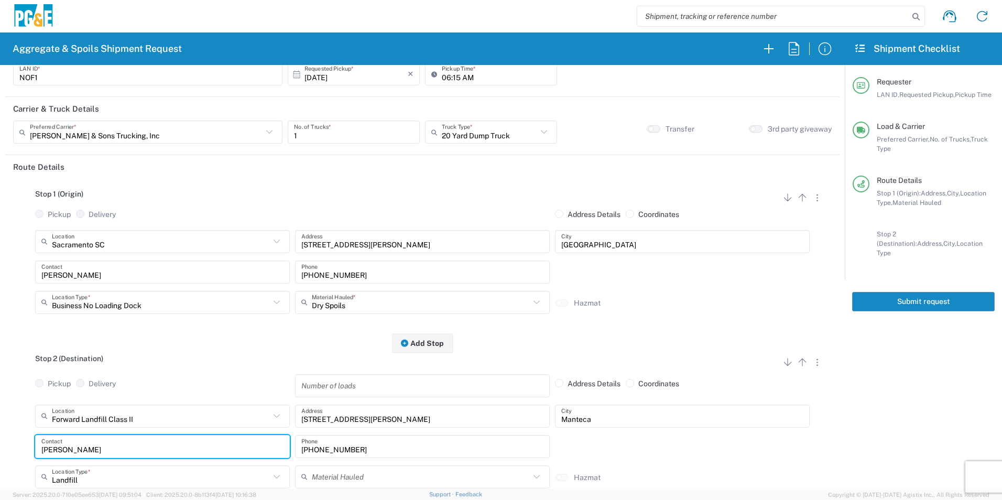
scroll to position [0, 0]
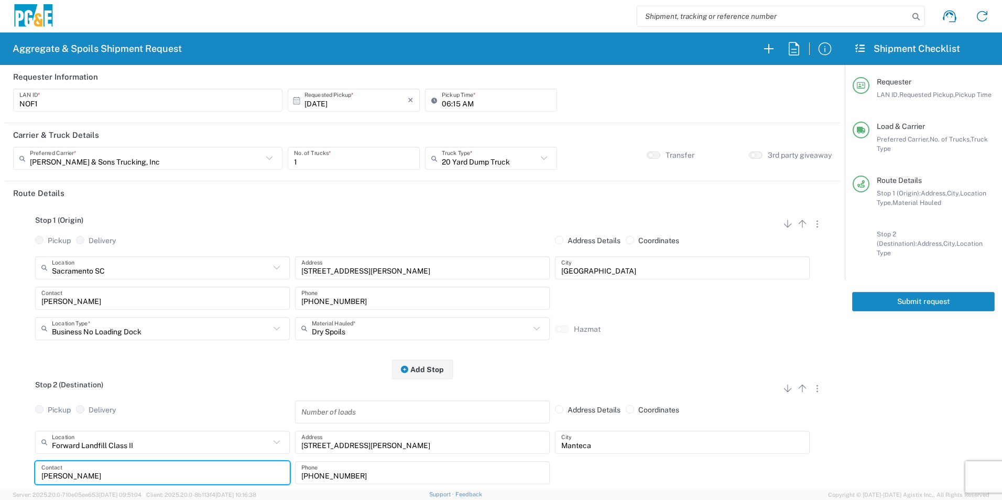
click at [711, 299] on button "Submit request" at bounding box center [923, 301] width 143 height 19
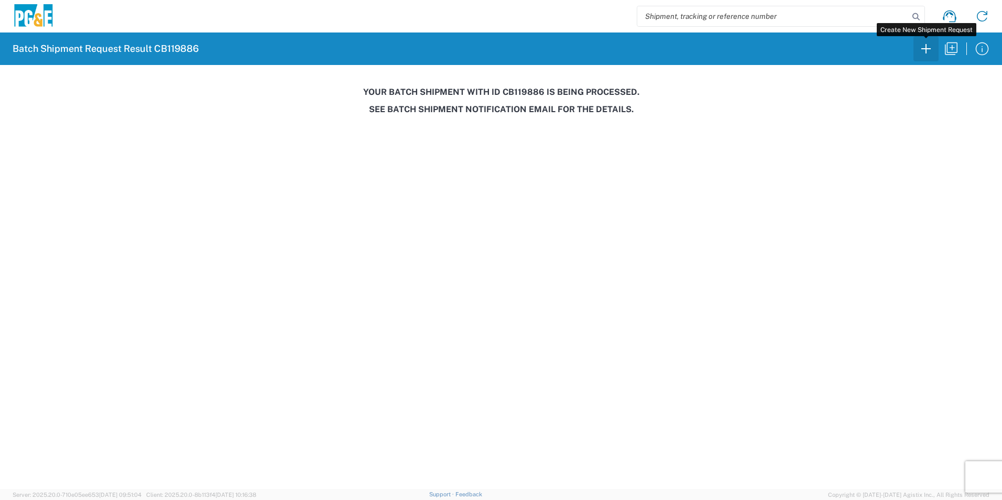
click at [711, 48] on icon "button" at bounding box center [926, 48] width 17 height 17
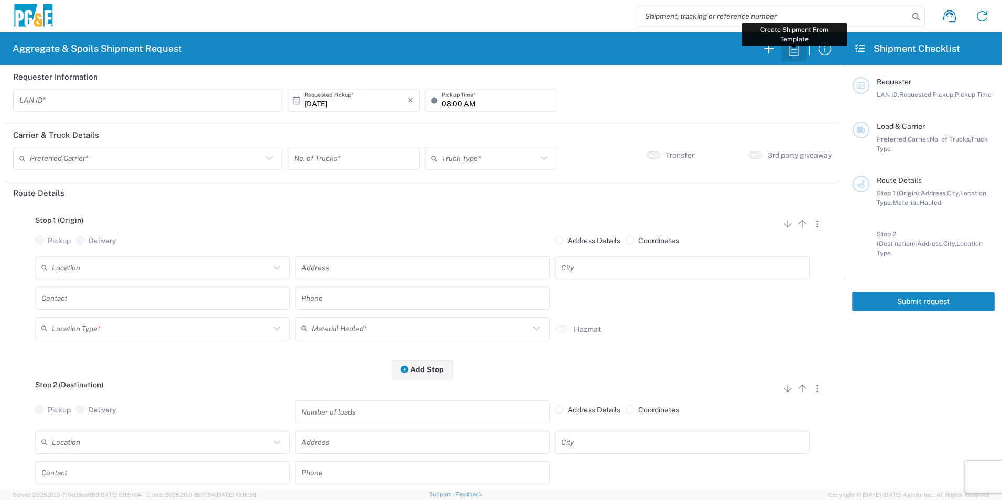
click at [711, 51] on icon "button" at bounding box center [794, 48] width 17 height 17
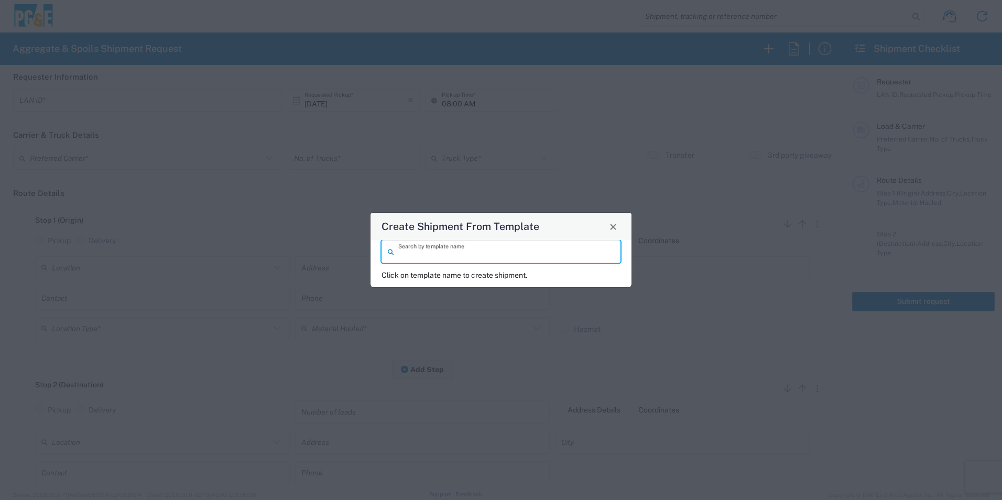
click at [510, 254] on input "search" at bounding box center [506, 252] width 216 height 18
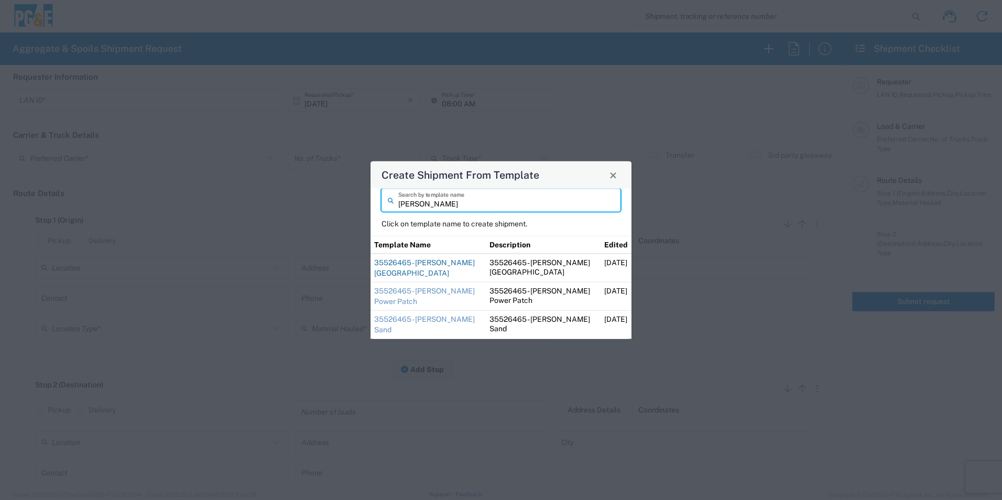
type input "[PERSON_NAME]"
click at [412, 272] on link "35526465 - [PERSON_NAME] [GEOGRAPHIC_DATA]" at bounding box center [424, 267] width 101 height 19
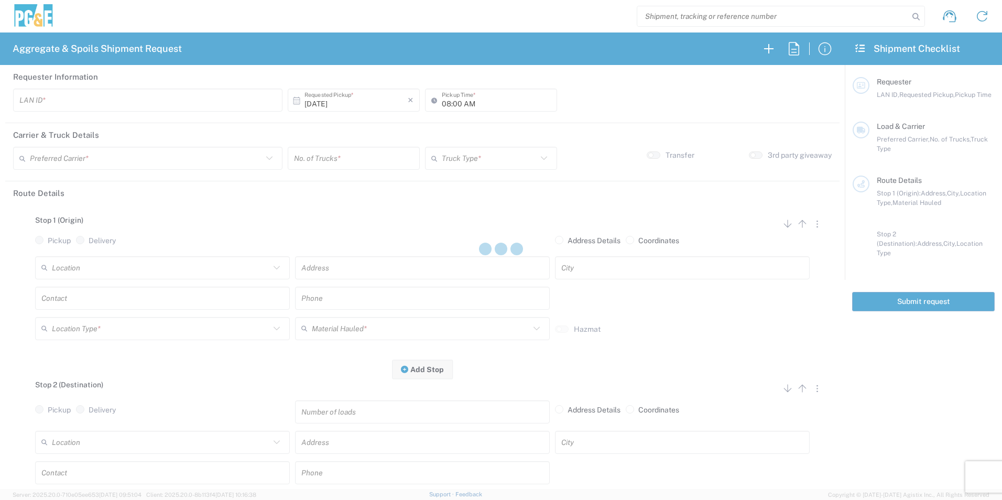
type input "STW8"
type input "06:30 AM"
type input "[PERSON_NAME] & Sons Trucking, Inc"
type input "Super Dump"
type textarea "Please deliver 3 Loads of [GEOGRAPHIC_DATA]"
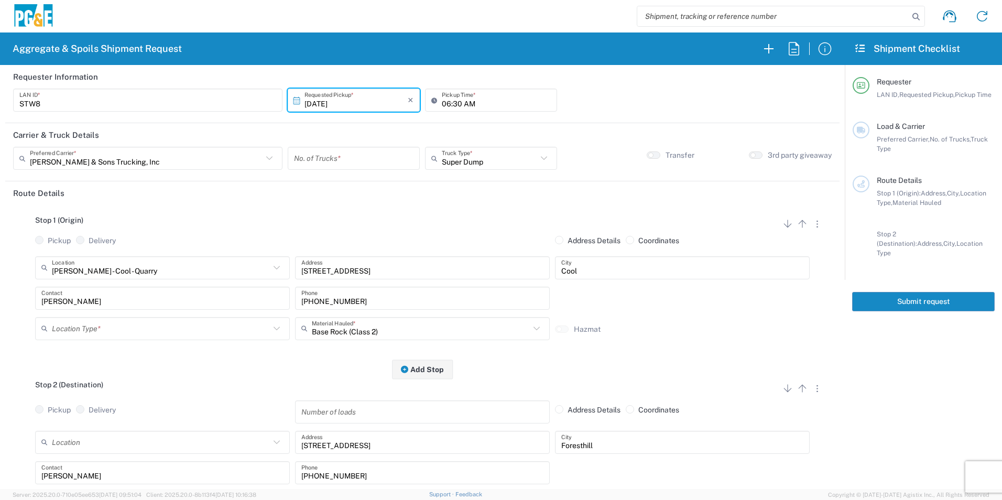
click at [311, 163] on input "number" at bounding box center [354, 158] width 120 height 18
type input "2"
click at [89, 324] on input "text" at bounding box center [161, 328] width 218 height 18
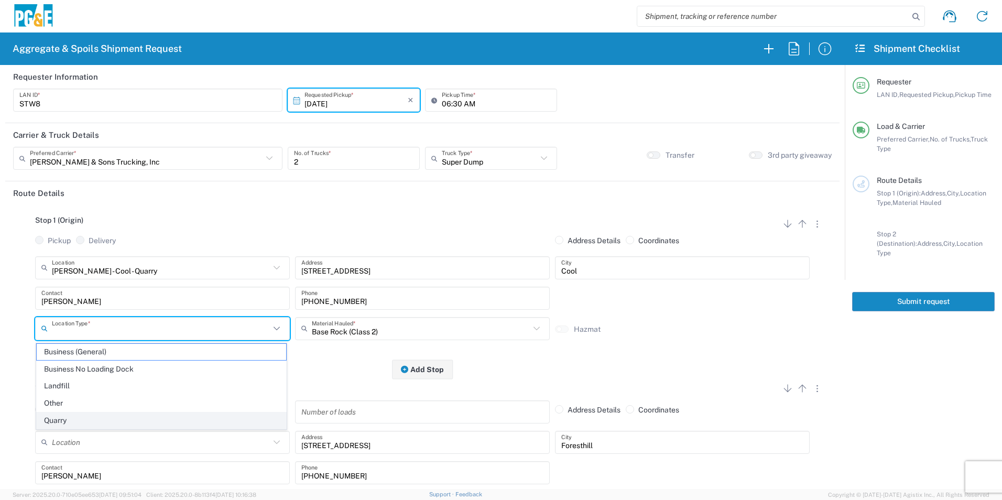
click at [46, 336] on span "Quarry" at bounding box center [161, 421] width 249 height 16
type input "Quarry"
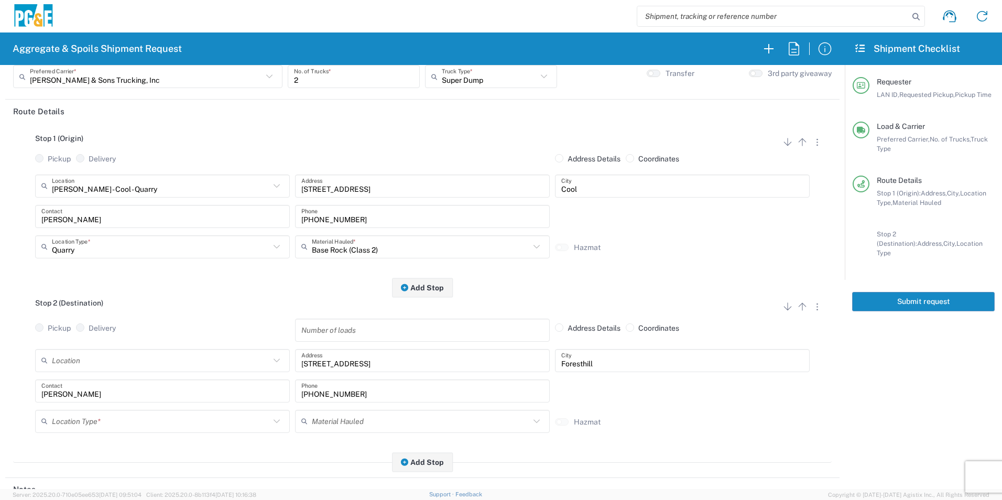
scroll to position [210, 0]
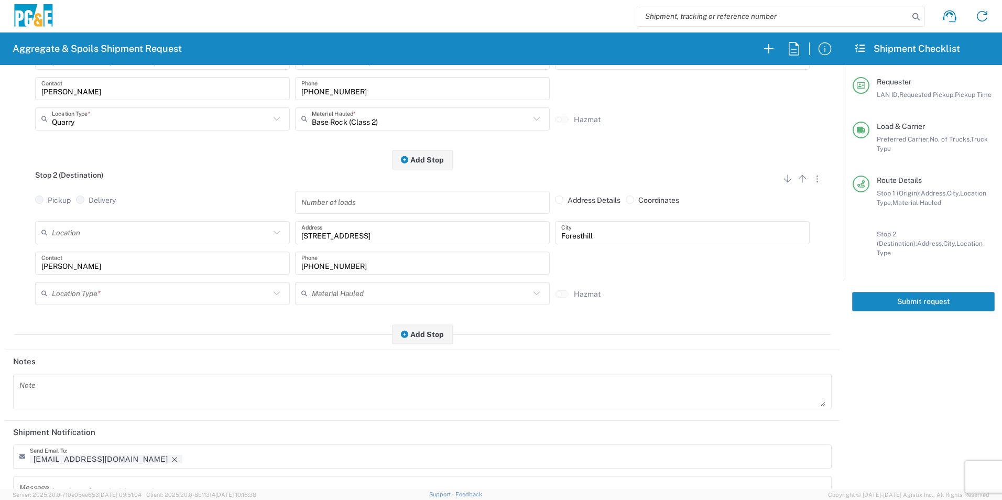
click at [75, 294] on input "text" at bounding box center [161, 293] width 218 height 18
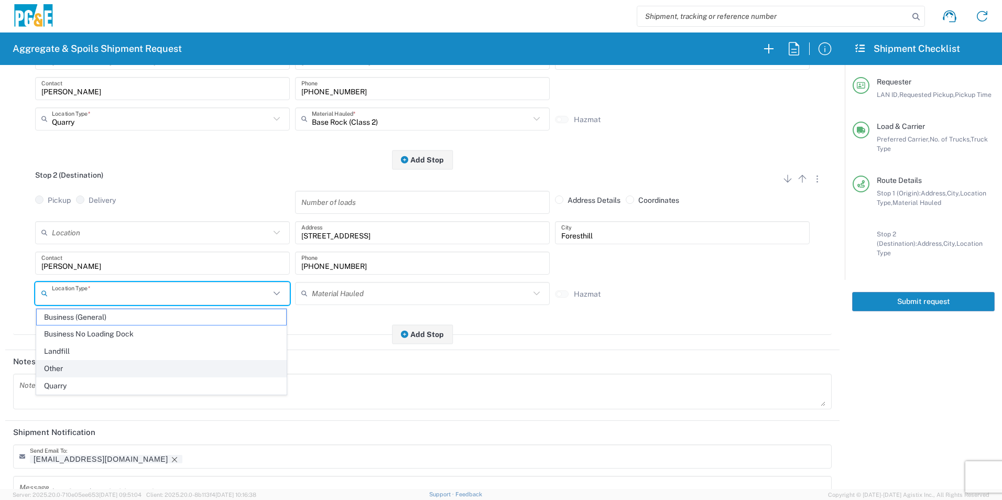
click at [62, 336] on span "Other" at bounding box center [161, 369] width 249 height 16
type input "Other"
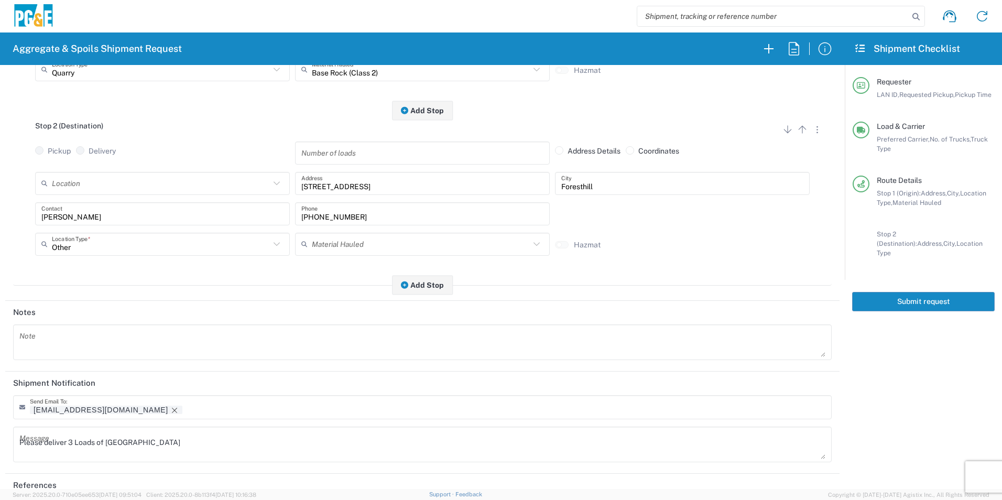
scroll to position [303, 0]
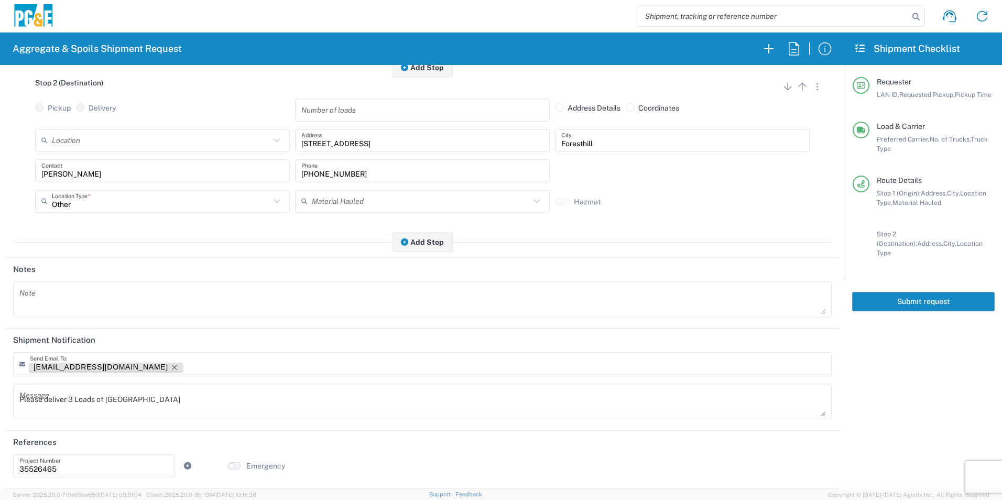
click at [170, 336] on icon "Remove tag" at bounding box center [174, 367] width 8 height 8
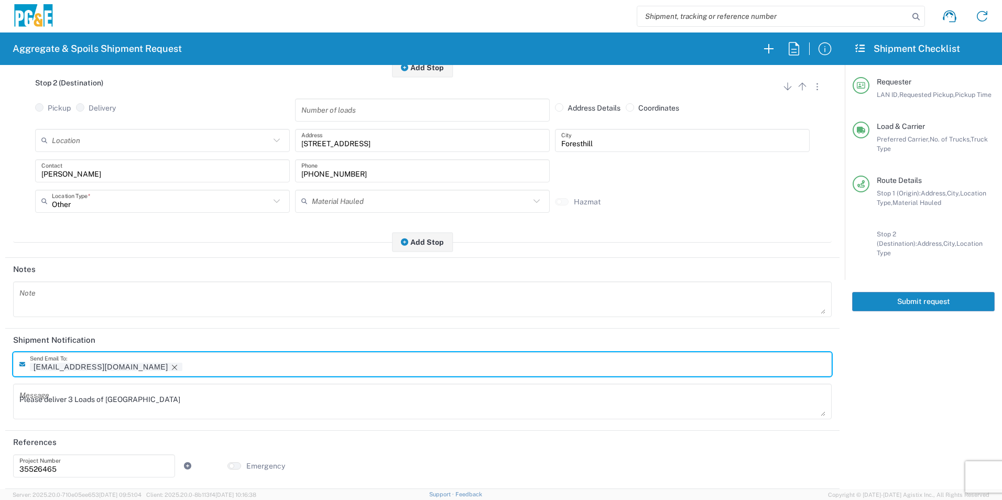
scroll to position [302, 0]
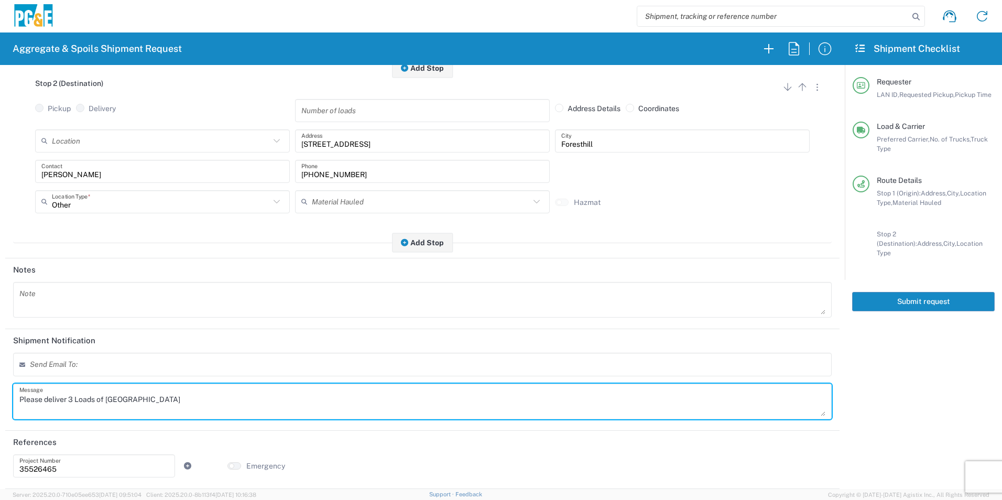
drag, startPoint x: 186, startPoint y: 399, endPoint x: 0, endPoint y: 383, distance: 186.3
click at [0, 336] on html "Aggregate & Spoils Shipment Request Requester Information STW8 LAN ID * [DATE] …" at bounding box center [501, 250] width 1002 height 500
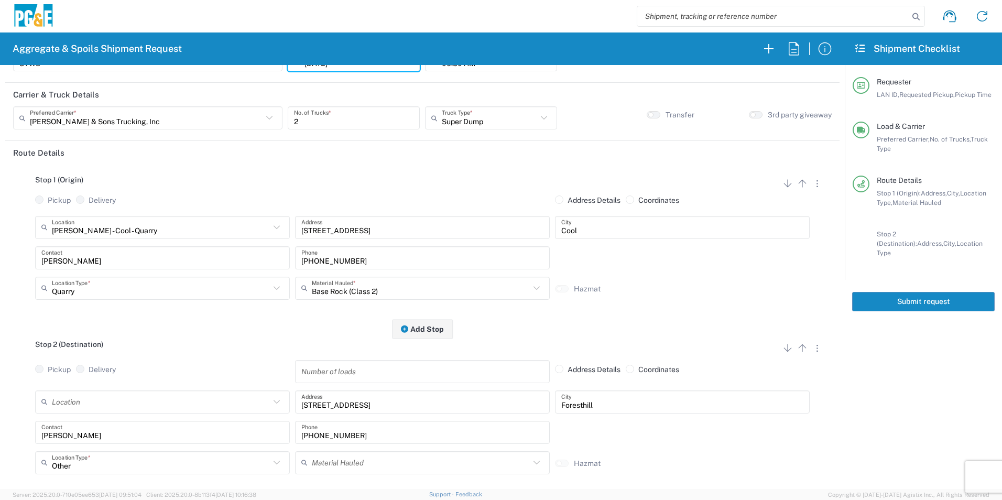
scroll to position [0, 0]
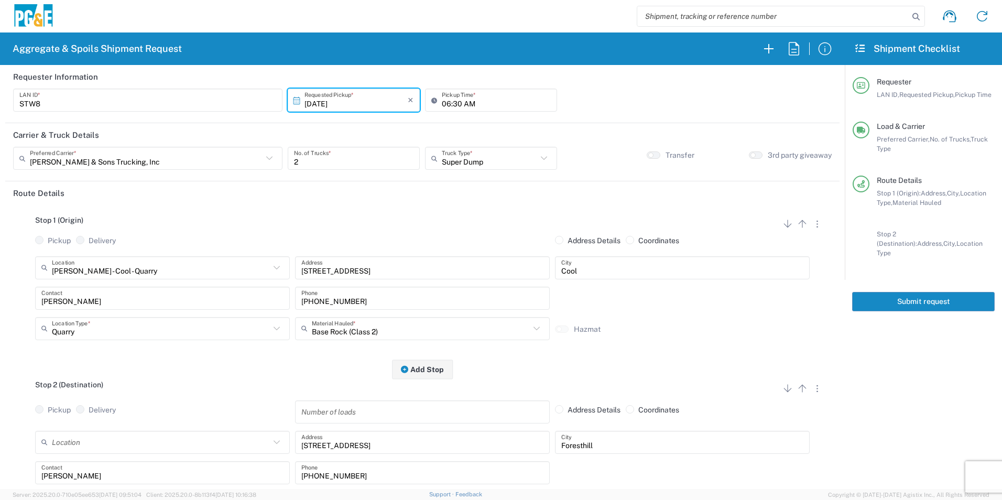
click at [711, 296] on button "Submit request" at bounding box center [923, 301] width 143 height 19
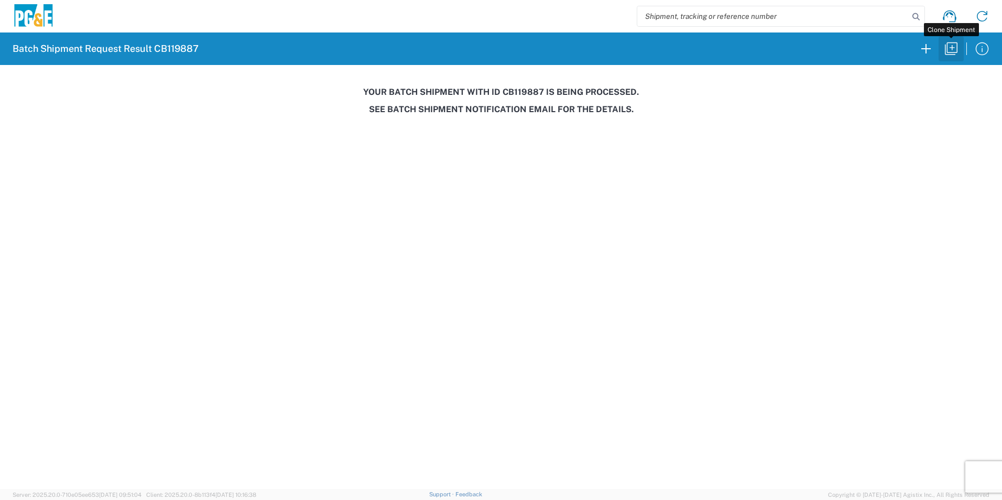
click at [711, 50] on icon "button" at bounding box center [951, 48] width 17 height 17
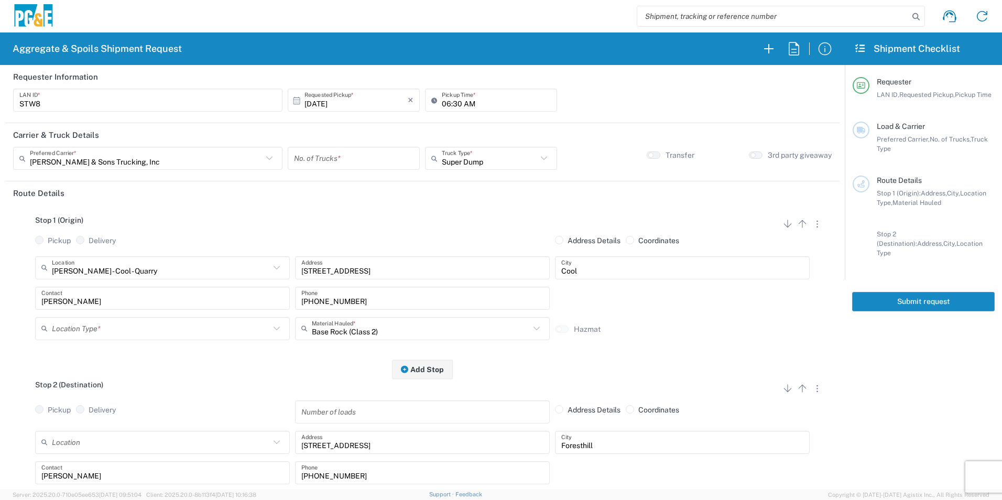
click at [336, 158] on input "number" at bounding box center [354, 158] width 120 height 18
type input "1"
click at [121, 336] on div "Location Type *" at bounding box center [162, 328] width 255 height 23
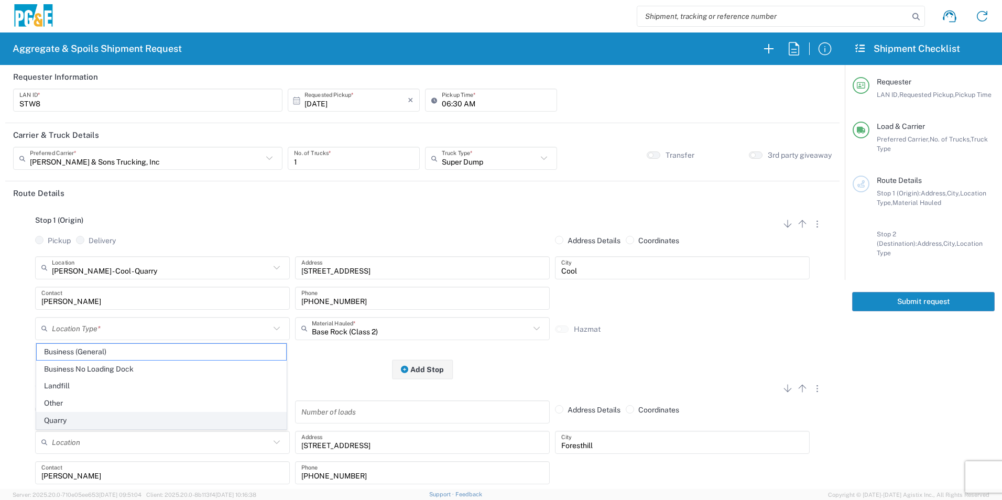
click at [81, 336] on span "Quarry" at bounding box center [161, 421] width 249 height 16
type input "Quarry"
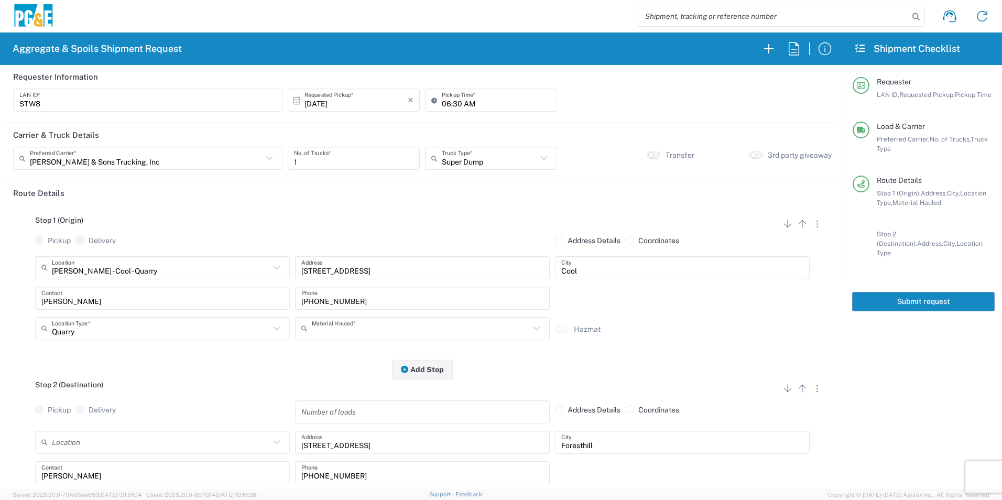
click at [350, 330] on input "text" at bounding box center [421, 328] width 218 height 18
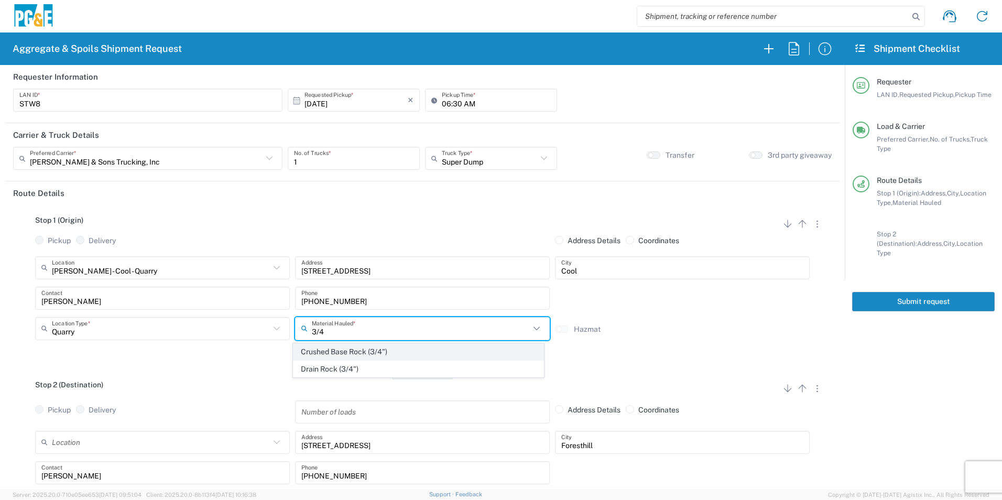
click at [350, 336] on span "Crushed Base Rock (3/4")" at bounding box center [418, 352] width 249 height 16
type input "Crushed Base Rock (3/4")"
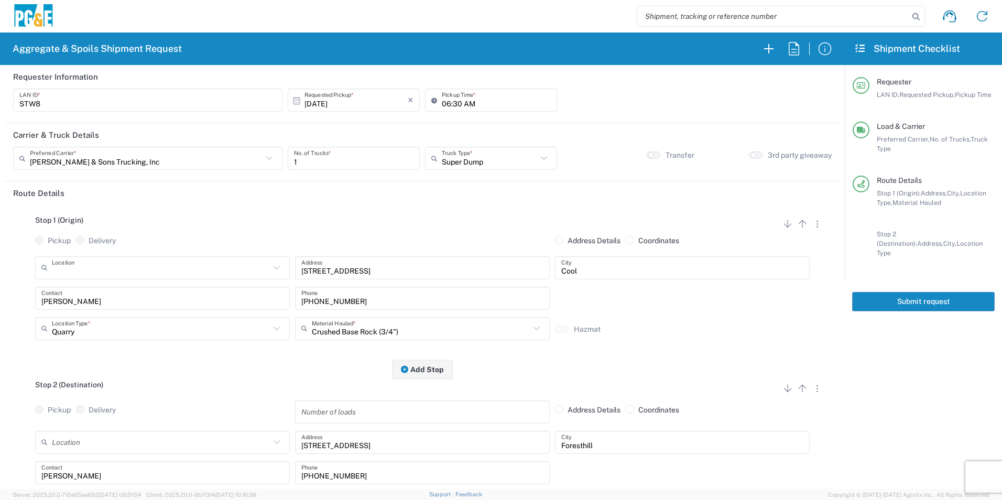
click at [141, 269] on input "text" at bounding box center [161, 267] width 218 height 18
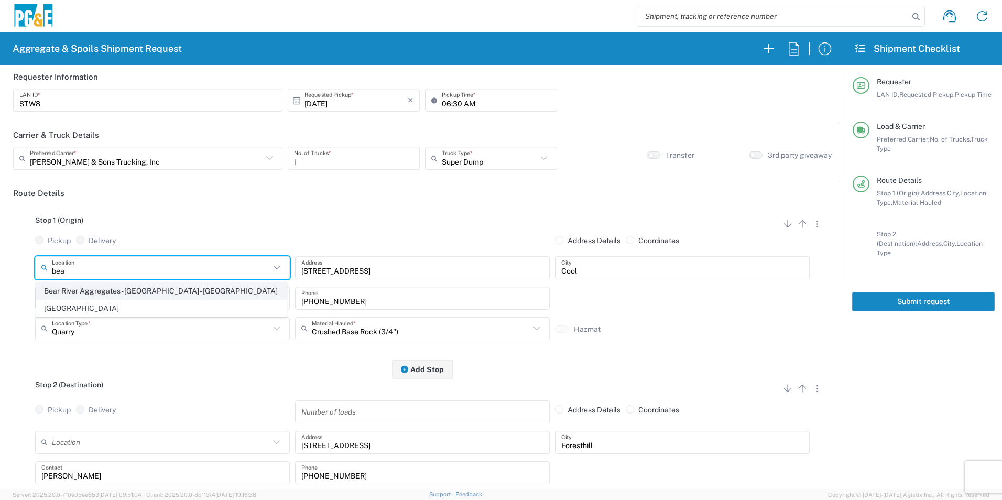
click at [140, 297] on span "Bear River Aggregates - [GEOGRAPHIC_DATA] - [GEOGRAPHIC_DATA]" at bounding box center [161, 291] width 249 height 16
type input "Bear River Aggregates - [GEOGRAPHIC_DATA] - [GEOGRAPHIC_DATA]"
type input "[STREET_ADDRESS]"
type input "[GEOGRAPHIC_DATA]"
type input "Quarry"
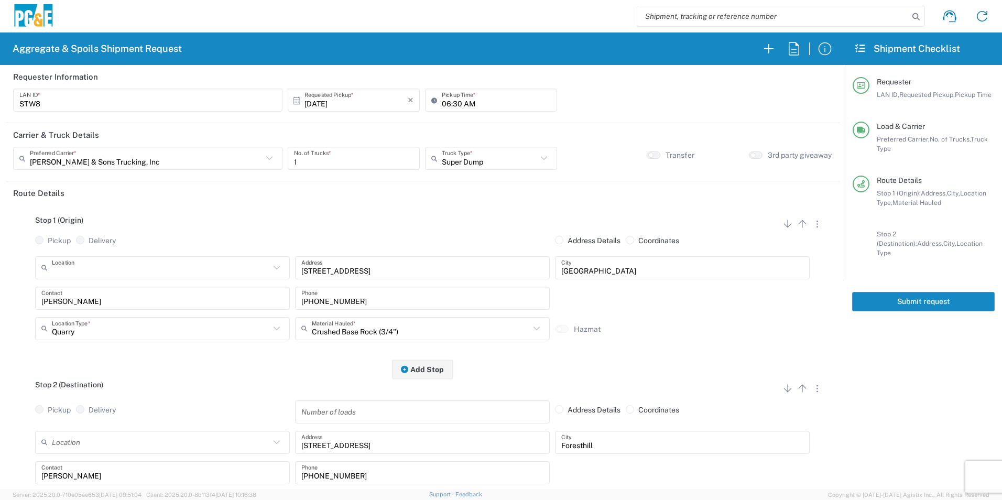
click at [189, 271] on input "text" at bounding box center [161, 267] width 218 height 18
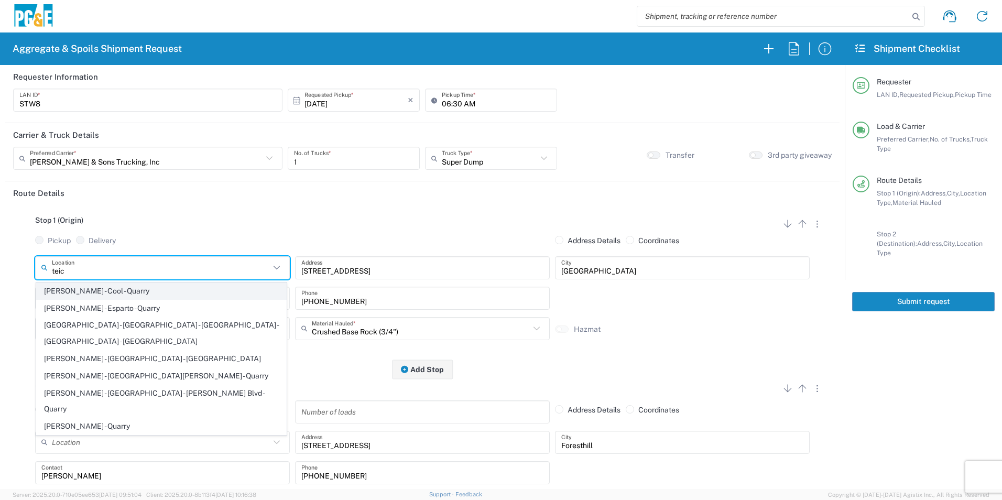
click at [148, 291] on span "[PERSON_NAME] - Cool - Quarry" at bounding box center [161, 291] width 249 height 16
type input "[PERSON_NAME] - Cool - Quarry"
type input "[STREET_ADDRESS]"
type input "Cool"
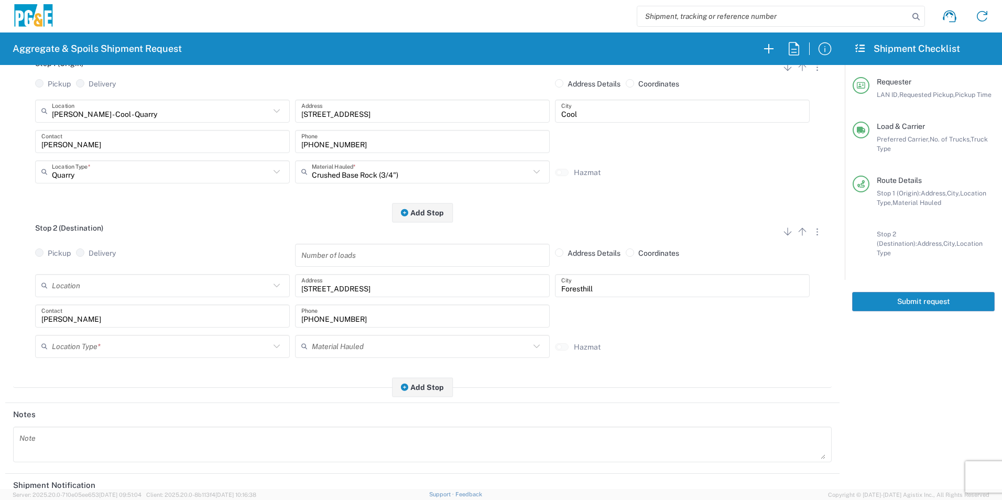
scroll to position [157, 0]
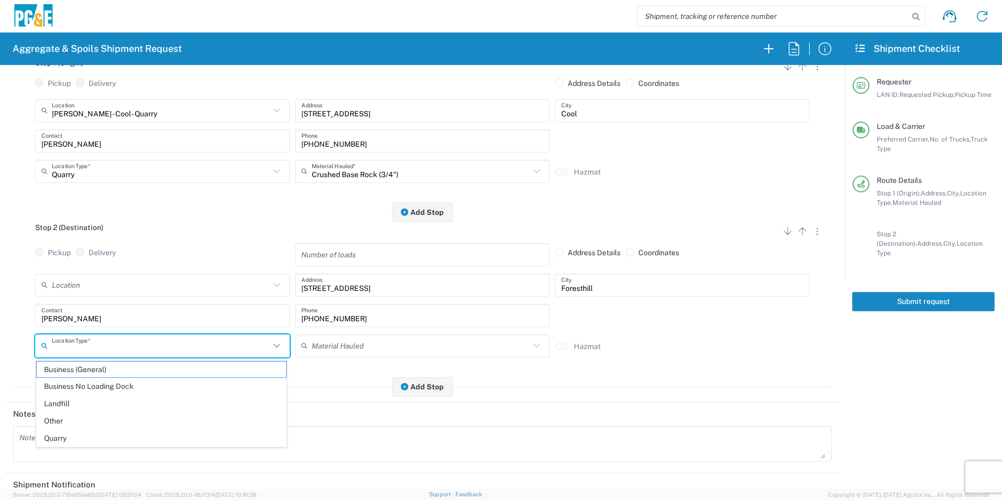
click at [79, 336] on input "text" at bounding box center [161, 346] width 218 height 18
click at [55, 336] on span "Other" at bounding box center [161, 421] width 249 height 16
type input "Other"
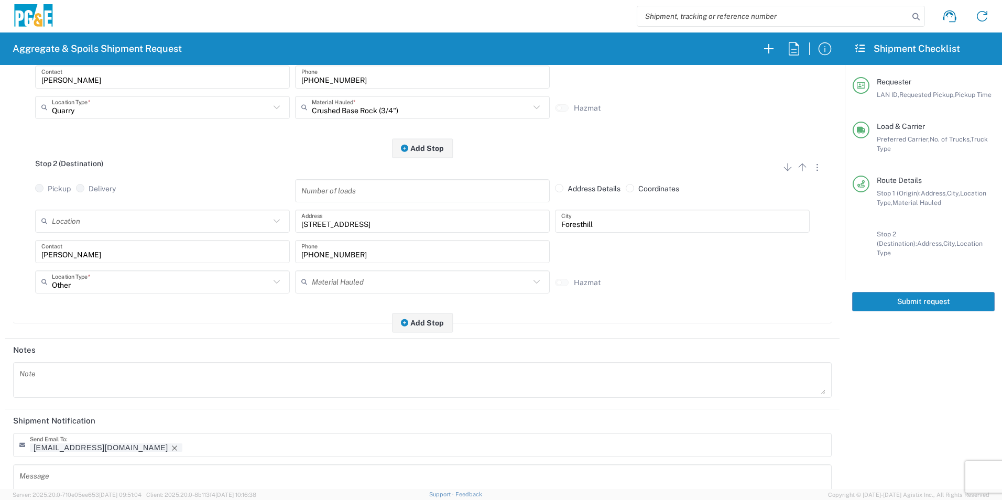
scroll to position [303, 0]
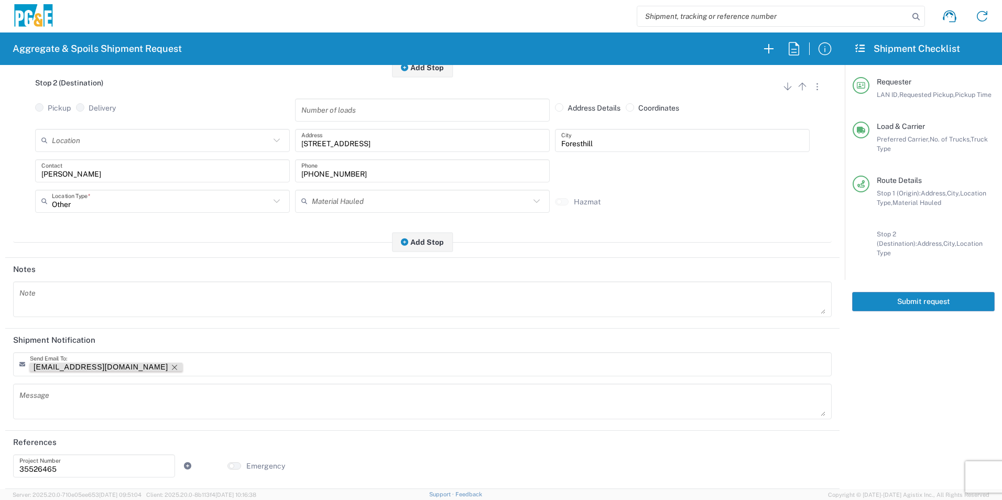
click at [170, 336] on icon "Remove tag" at bounding box center [174, 367] width 8 height 8
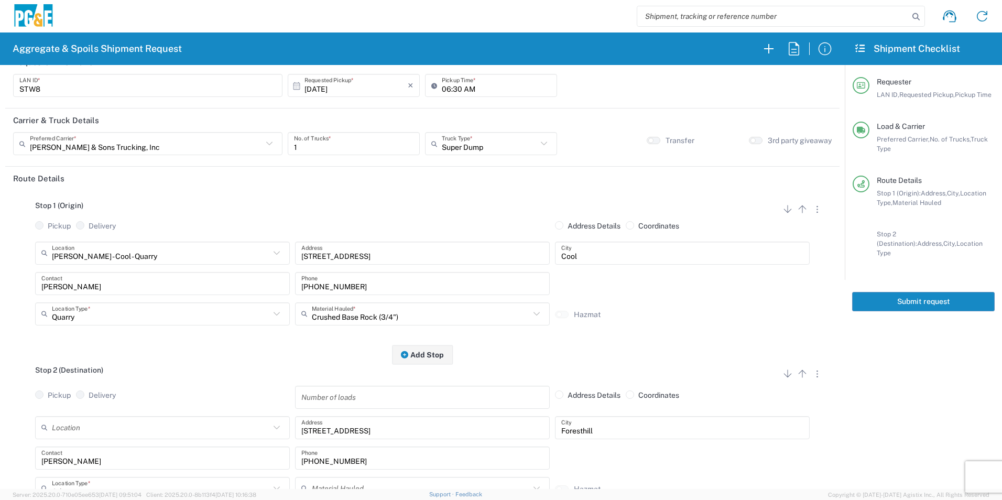
scroll to position [0, 0]
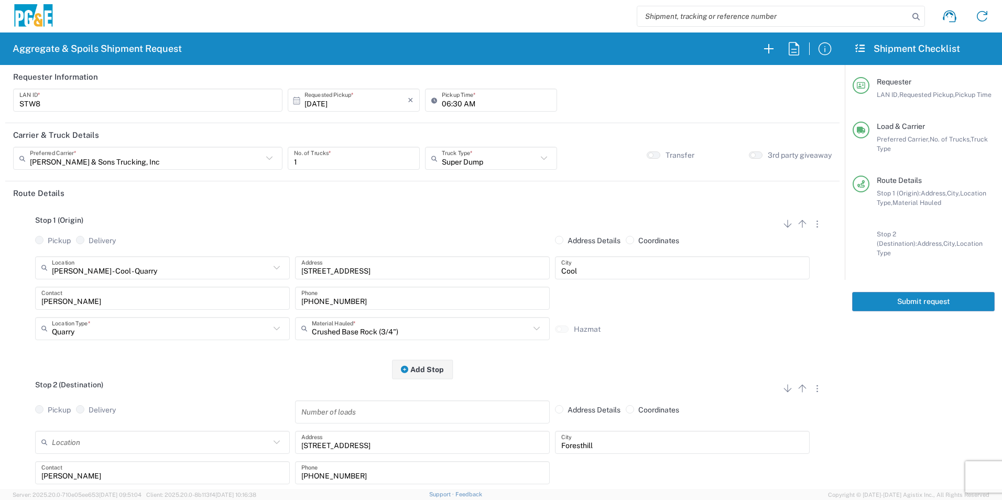
click at [711, 292] on button "Submit request" at bounding box center [923, 301] width 143 height 19
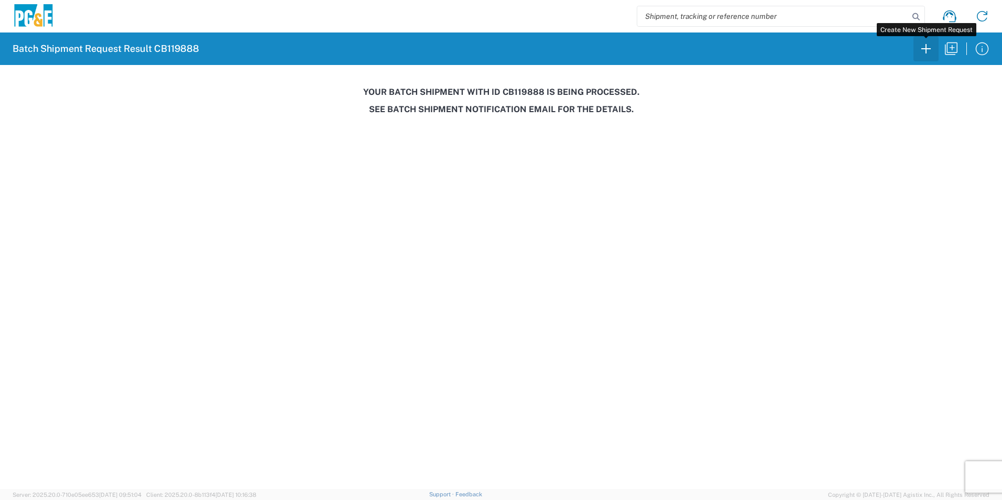
click at [711, 55] on icon "button" at bounding box center [926, 48] width 17 height 17
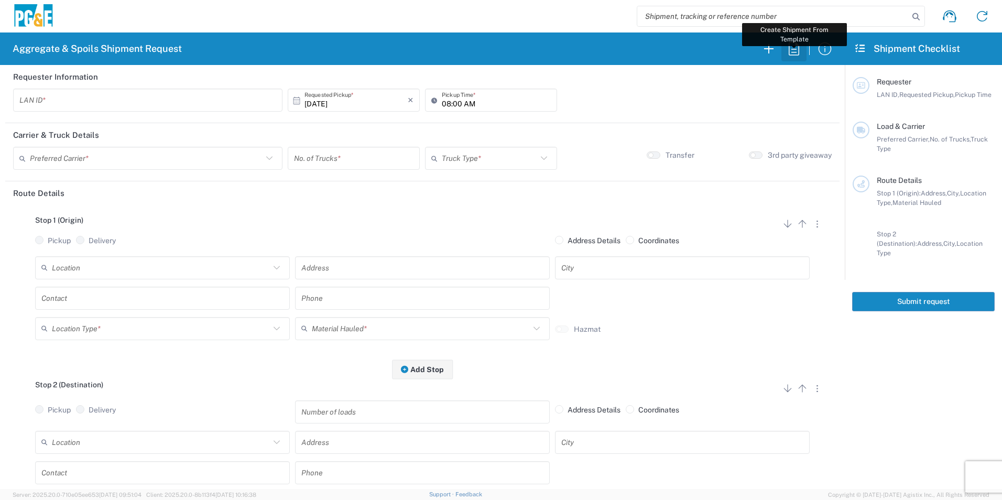
click at [711, 56] on icon "button" at bounding box center [794, 48] width 17 height 17
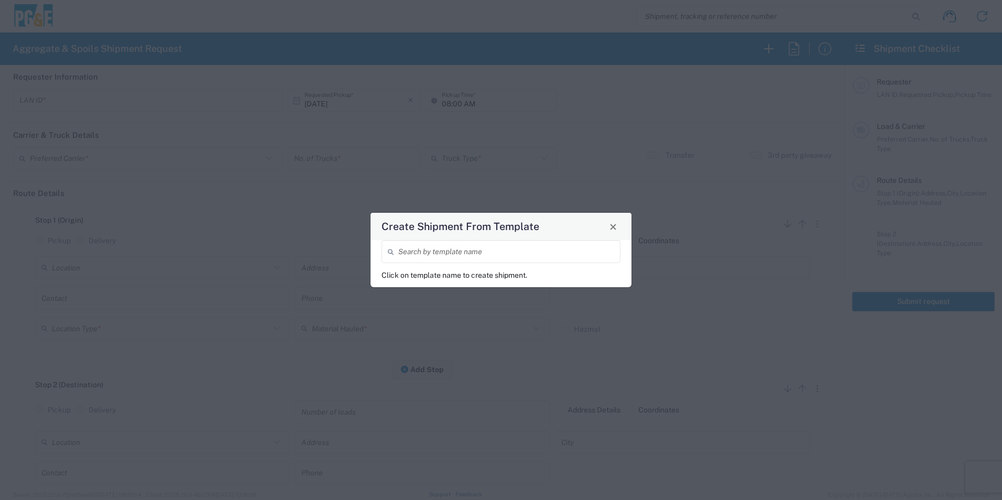
click at [489, 256] on input "search" at bounding box center [506, 252] width 216 height 18
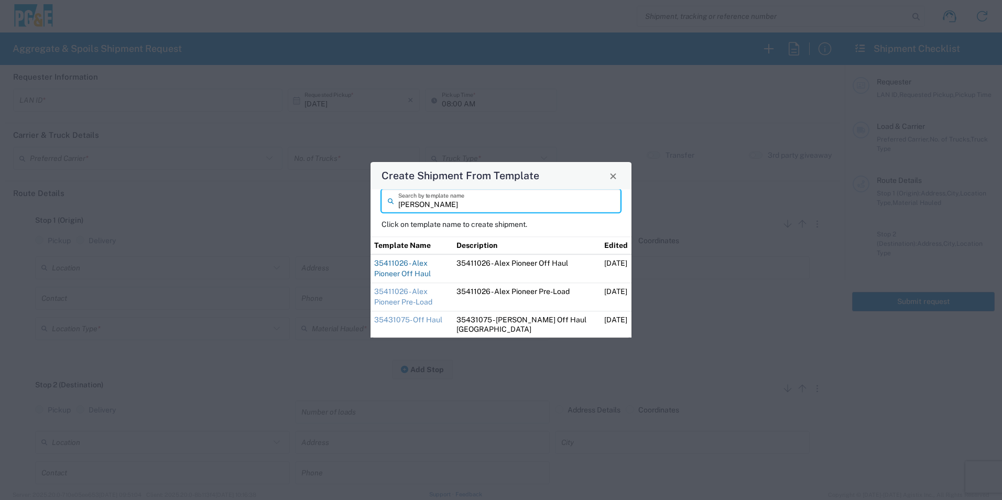
type input "[PERSON_NAME]"
click at [431, 262] on link "35411026 - Alex Pioneer Off Haul" at bounding box center [402, 268] width 57 height 19
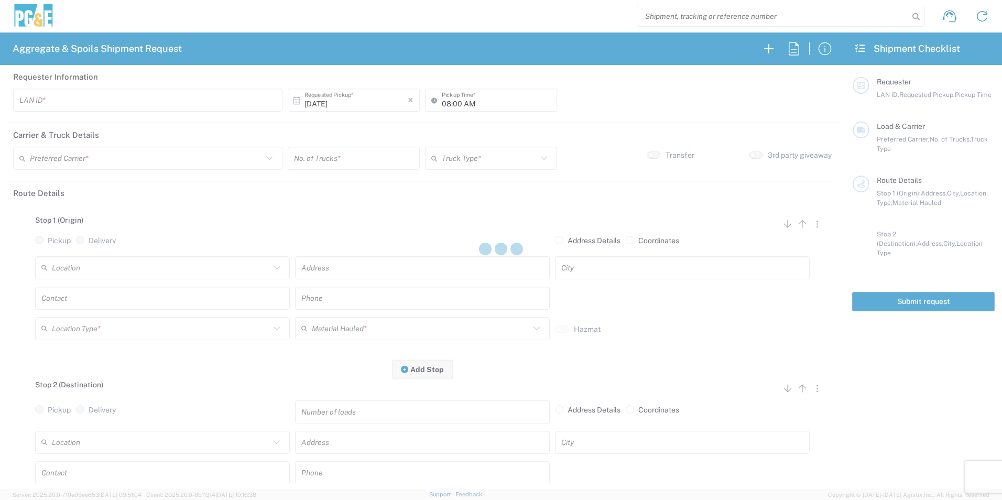
type input "A2AT"
type input "07:30 AM"
type input "[PERSON_NAME] & Sons Trucking, Inc"
type input "Super Dump"
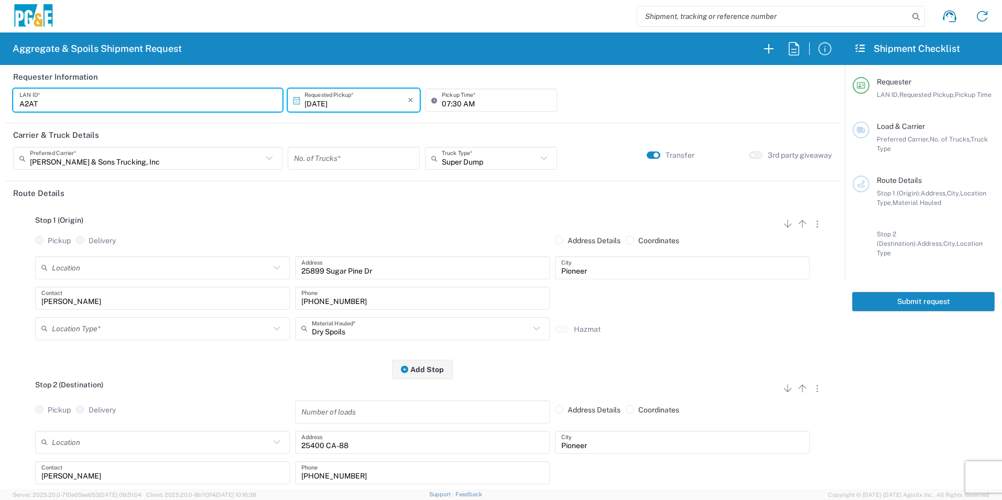
drag, startPoint x: 93, startPoint y: 102, endPoint x: -2, endPoint y: 97, distance: 95.5
click at [0, 97] on html "Aggregate & Spoils Shipment Request Requester Information A2AT LAN ID * [DATE] …" at bounding box center [501, 250] width 1002 height 500
type input "ECMI"
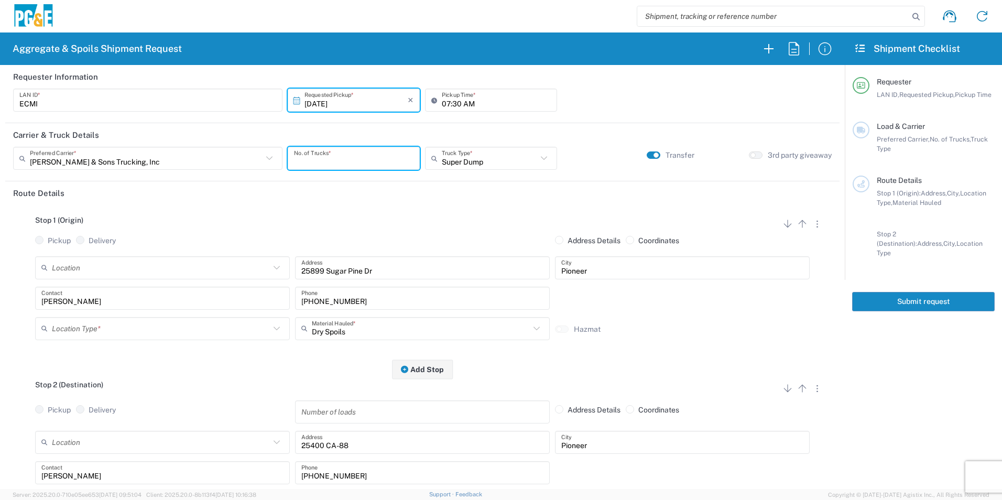
click at [333, 156] on input "number" at bounding box center [354, 158] width 120 height 18
type input "1"
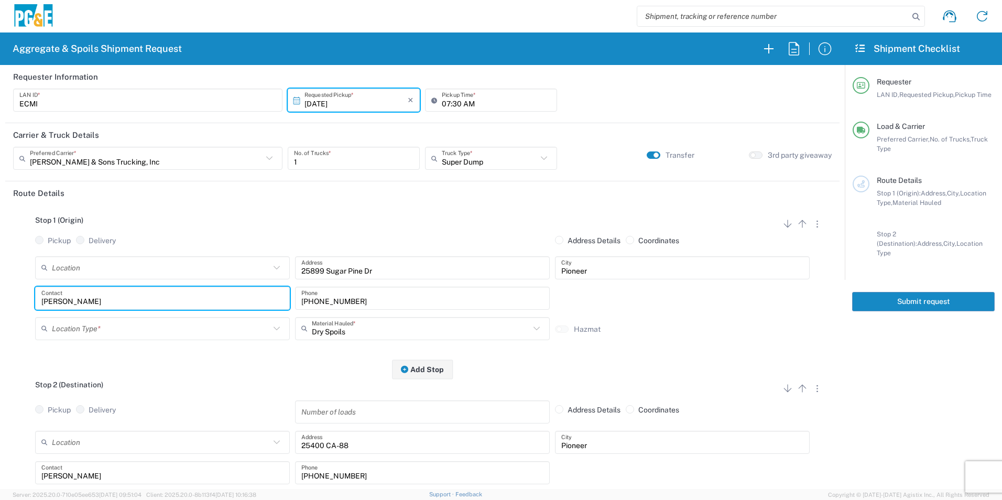
drag, startPoint x: 12, startPoint y: 288, endPoint x: 0, endPoint y: 273, distance: 19.8
click at [0, 274] on html "Aggregate & Spoils Shipment Request Requester Information ECMI LAN ID * [DATE] …" at bounding box center [501, 250] width 1002 height 500
type input "Ed"
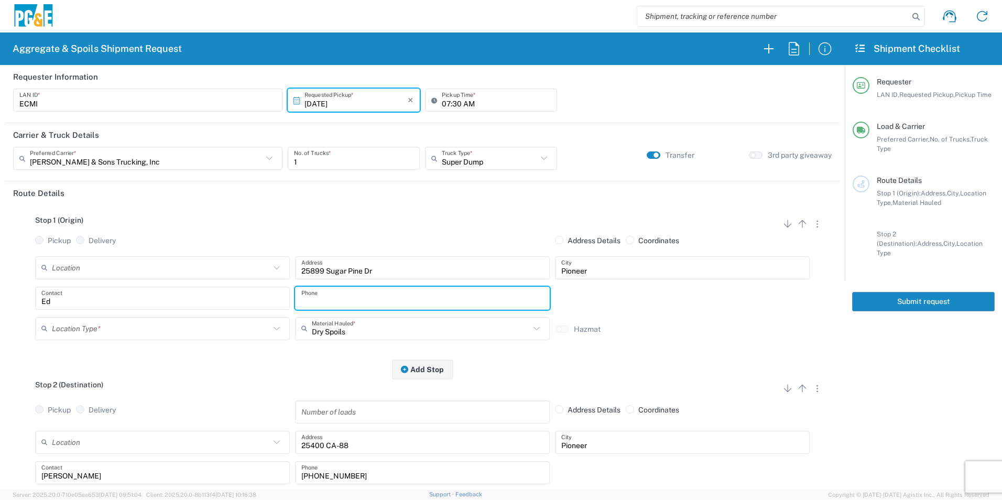
drag, startPoint x: 129, startPoint y: 323, endPoint x: 126, endPoint y: 335, distance: 12.5
click at [127, 332] on input "text" at bounding box center [161, 328] width 218 height 18
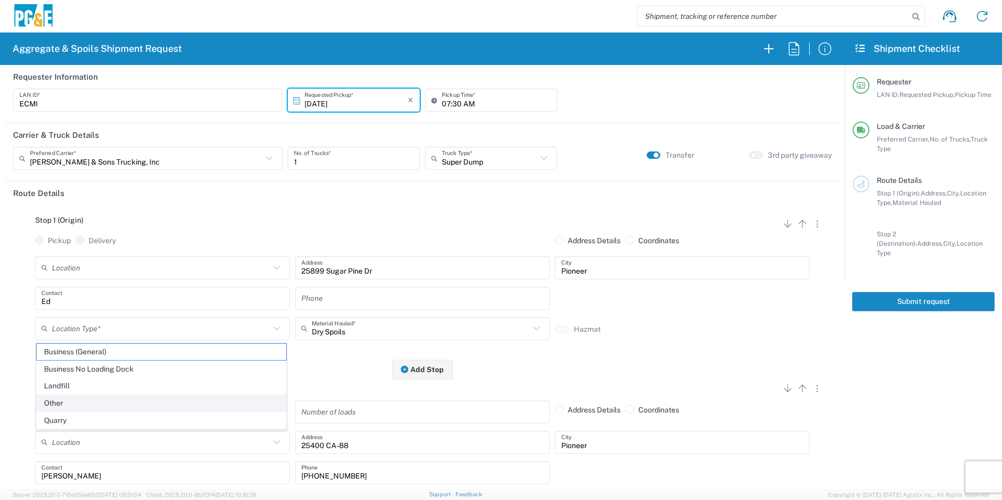
click at [84, 336] on span "Other" at bounding box center [161, 403] width 249 height 16
type input "Other"
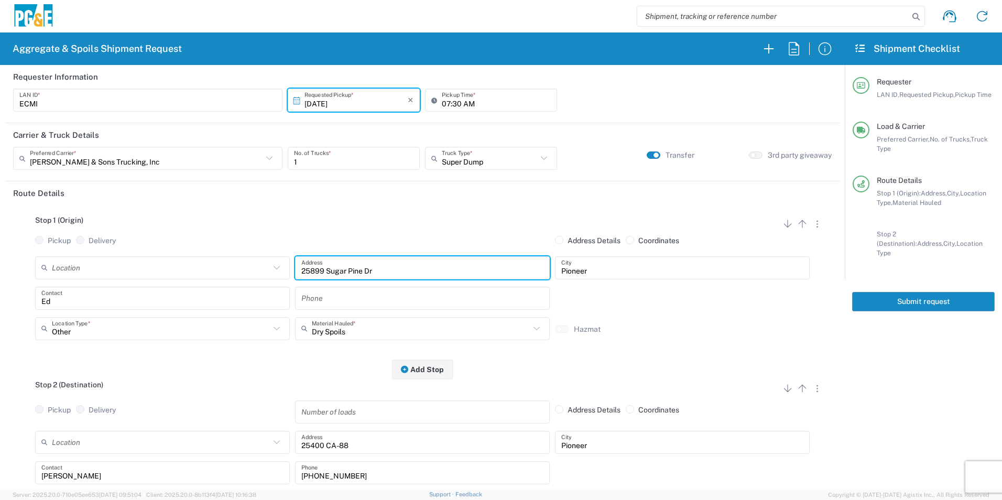
drag, startPoint x: 395, startPoint y: 272, endPoint x: 137, endPoint y: 253, distance: 259.1
click at [138, 252] on div "Stop 1 (Origin) Add Stop Above Add Stop Below Remove Stop Pickup Delivery Addre…" at bounding box center [422, 287] width 819 height 165
paste input "4"
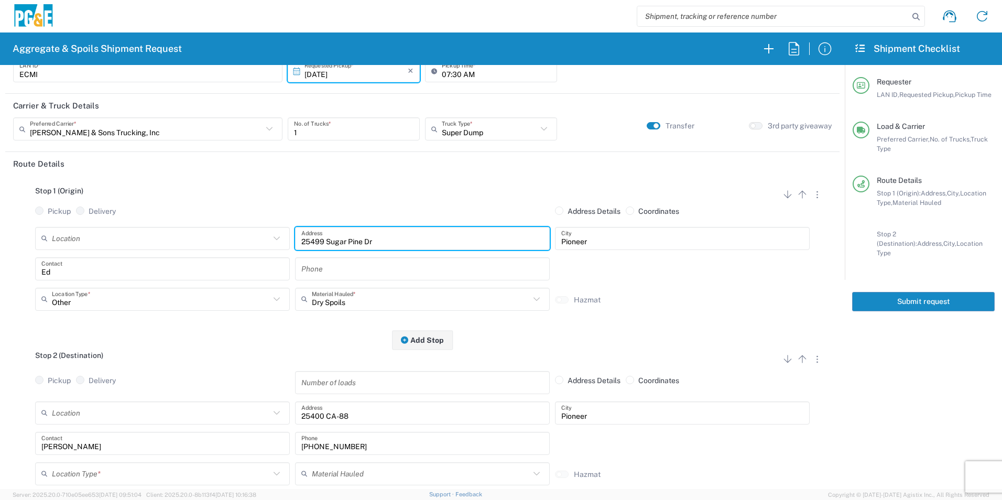
scroll to position [105, 0]
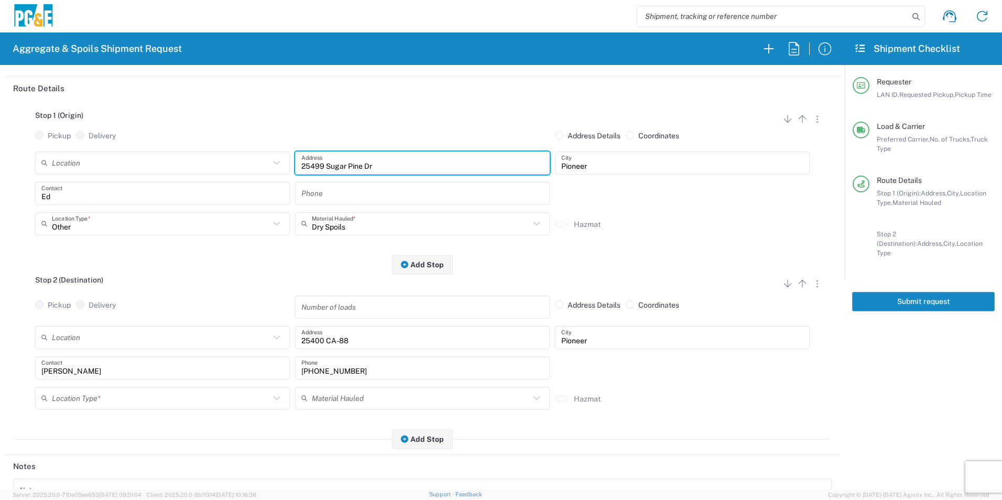
type input "25499 Sugar Pine Dr"
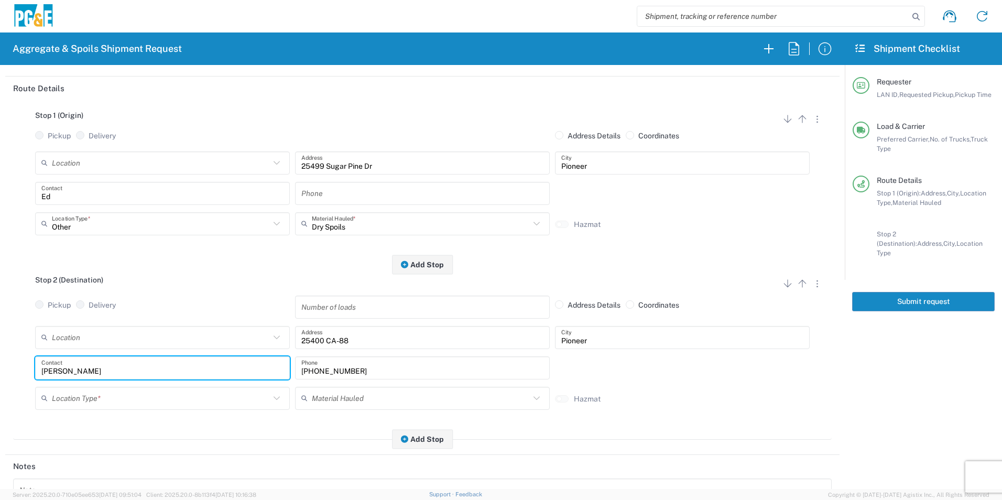
drag, startPoint x: 80, startPoint y: 373, endPoint x: 0, endPoint y: 357, distance: 81.7
click at [0, 336] on html "Aggregate & Spoils Shipment Request Requester Information ECMI LAN ID * [DATE] …" at bounding box center [501, 250] width 1002 height 500
type input "Ed"
click at [318, 190] on input "text" at bounding box center [422, 193] width 242 height 18
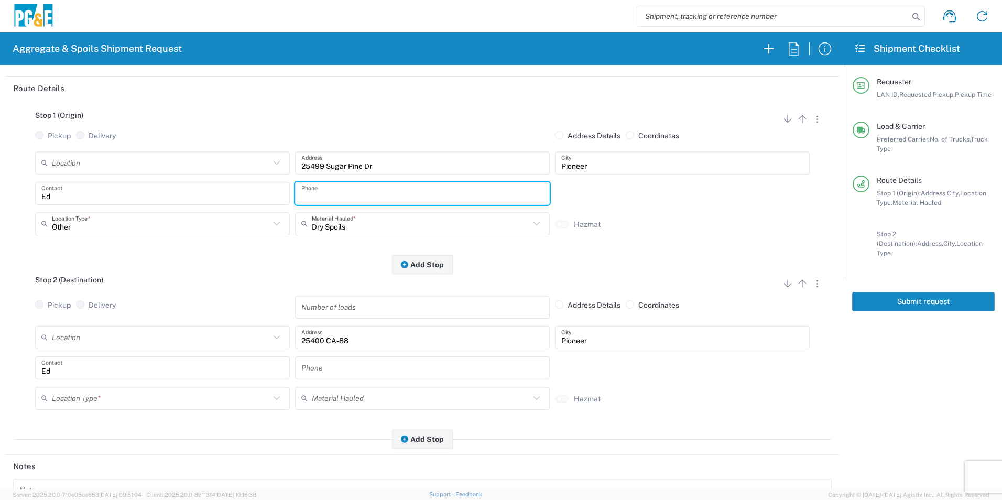
paste input "[PHONE_NUMBER]"
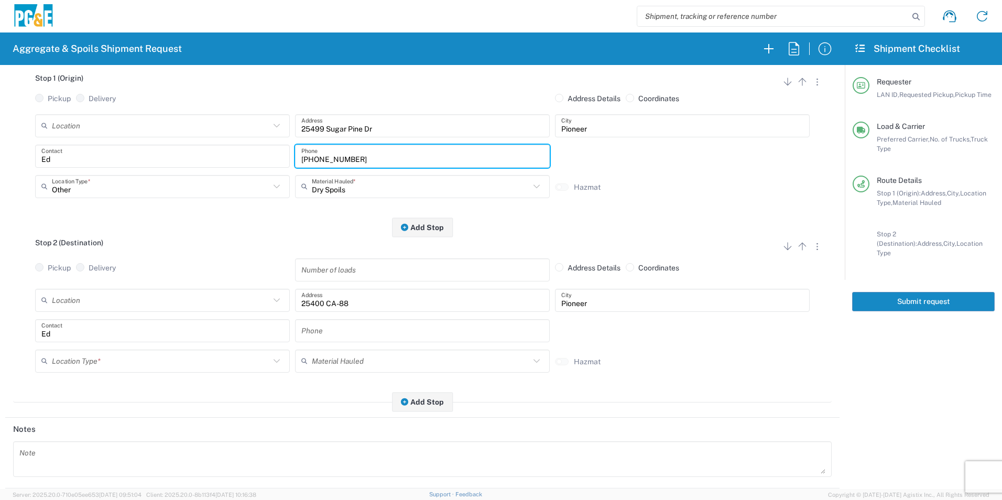
scroll to position [157, 0]
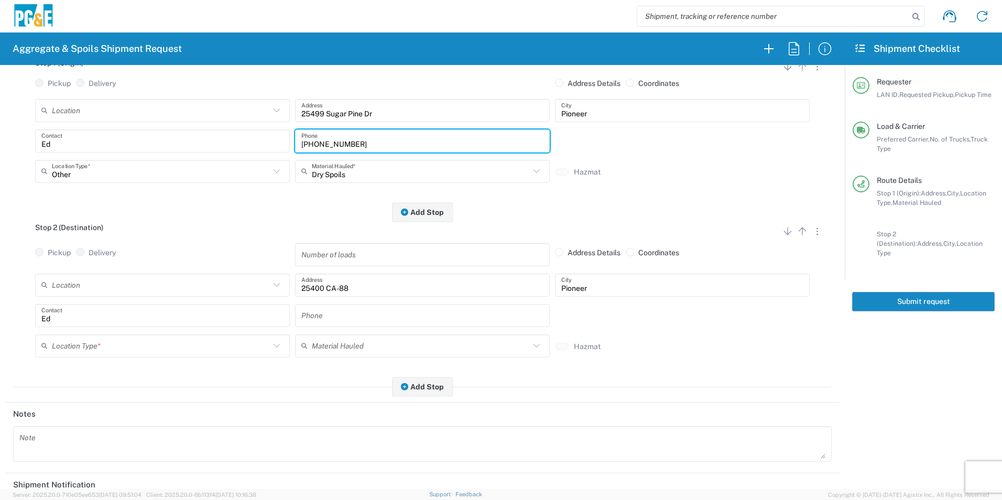
type input "[PHONE_NUMBER]"
click at [361, 316] on input "text" at bounding box center [422, 315] width 242 height 18
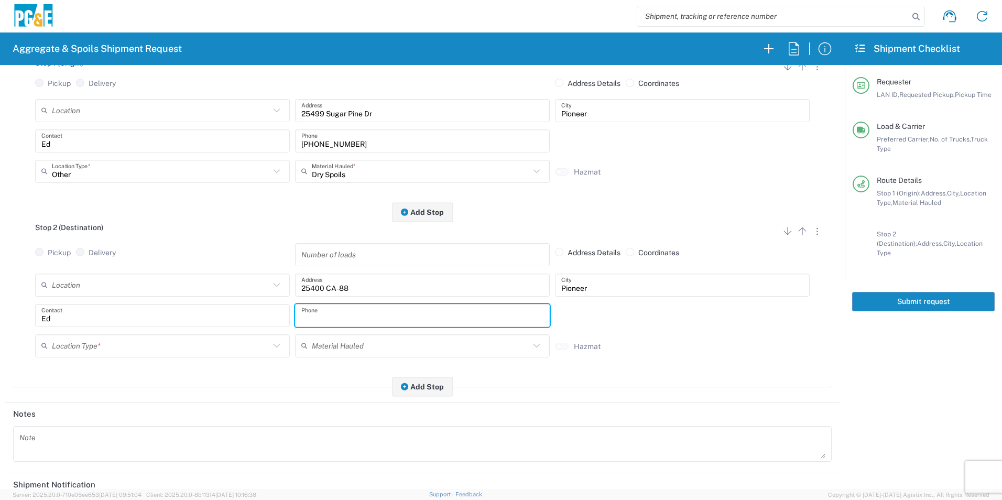
paste input "[PHONE_NUMBER]"
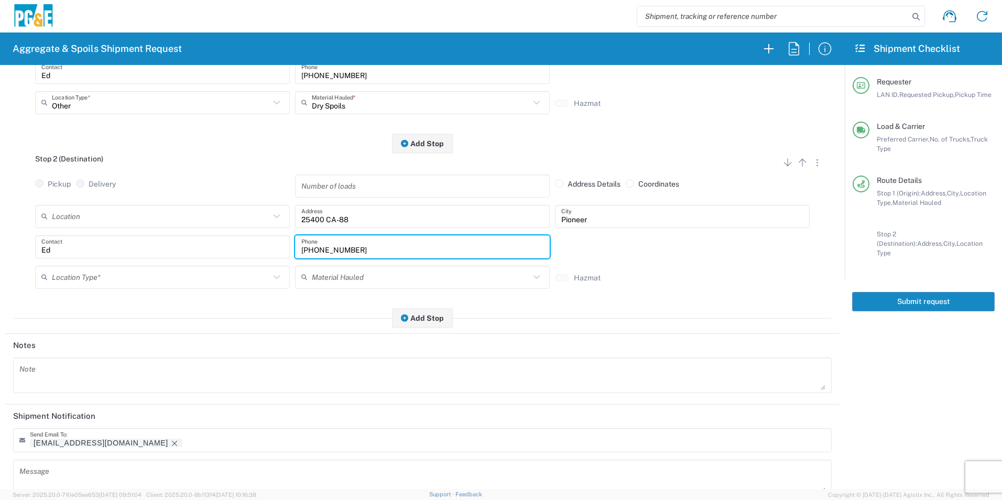
scroll to position [303, 0]
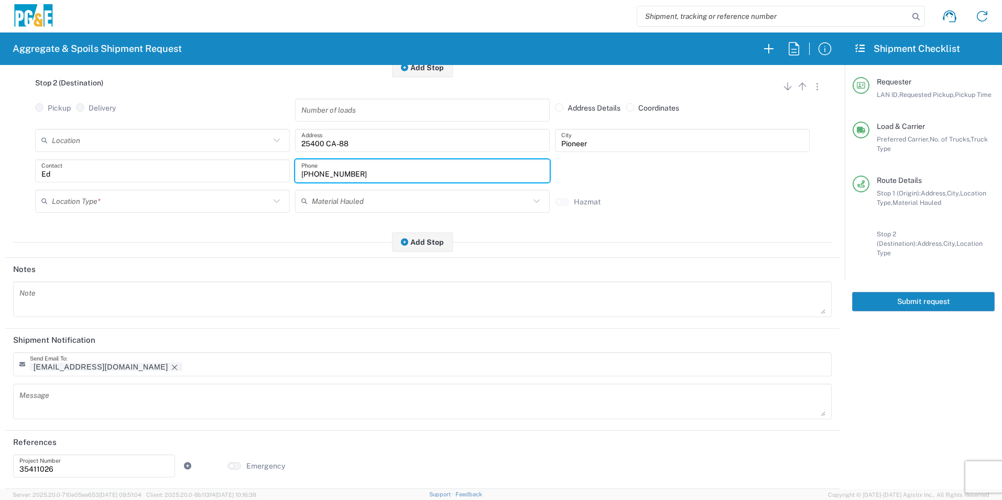
type input "[PHONE_NUMBER]"
click at [60, 204] on input "text" at bounding box center [161, 201] width 218 height 18
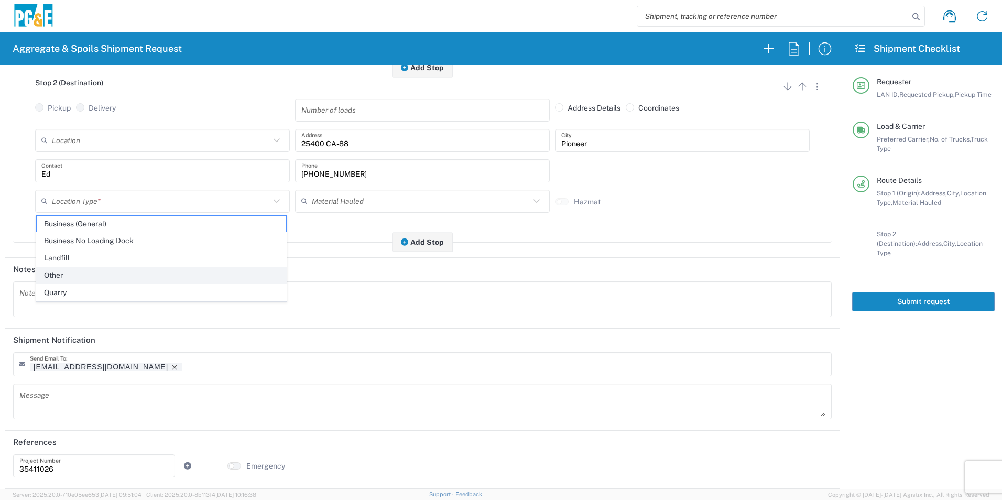
click at [49, 273] on span "Other" at bounding box center [161, 275] width 249 height 16
type input "Other"
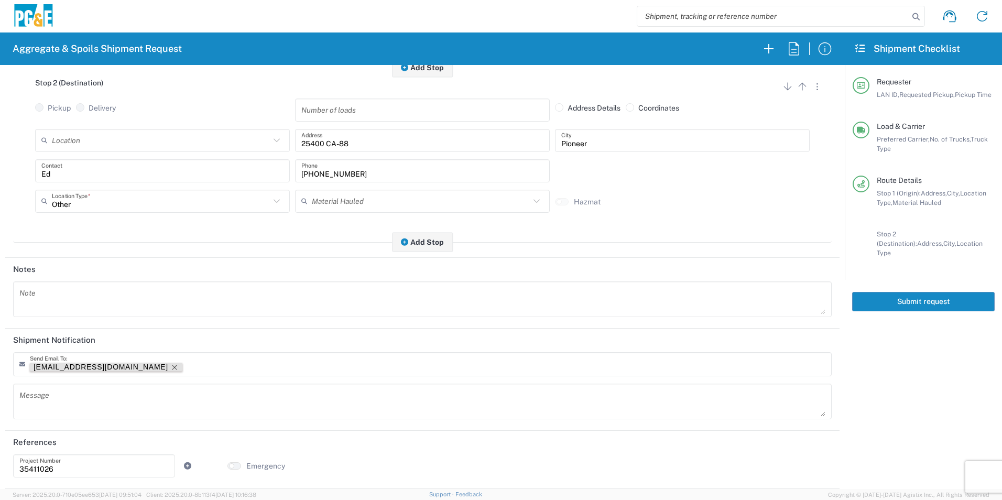
click at [170, 336] on icon "Remove tag" at bounding box center [174, 367] width 8 height 8
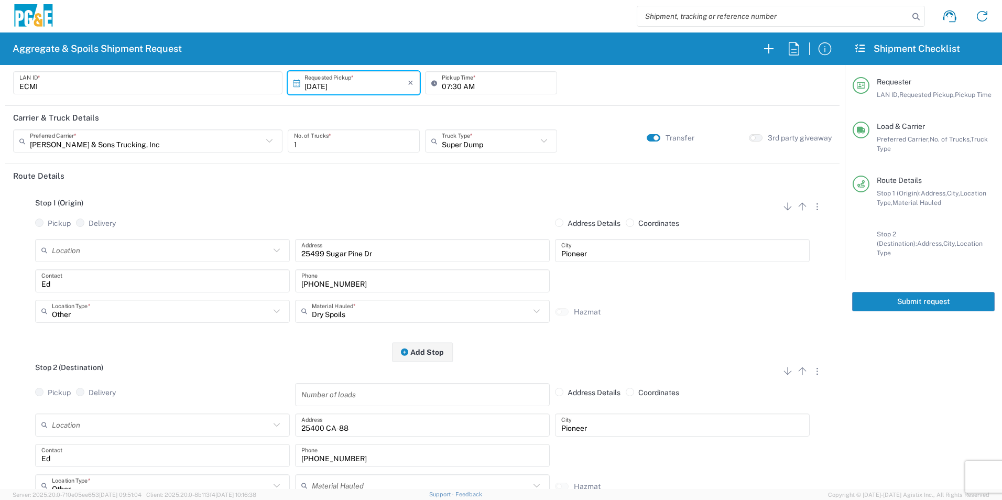
scroll to position [0, 0]
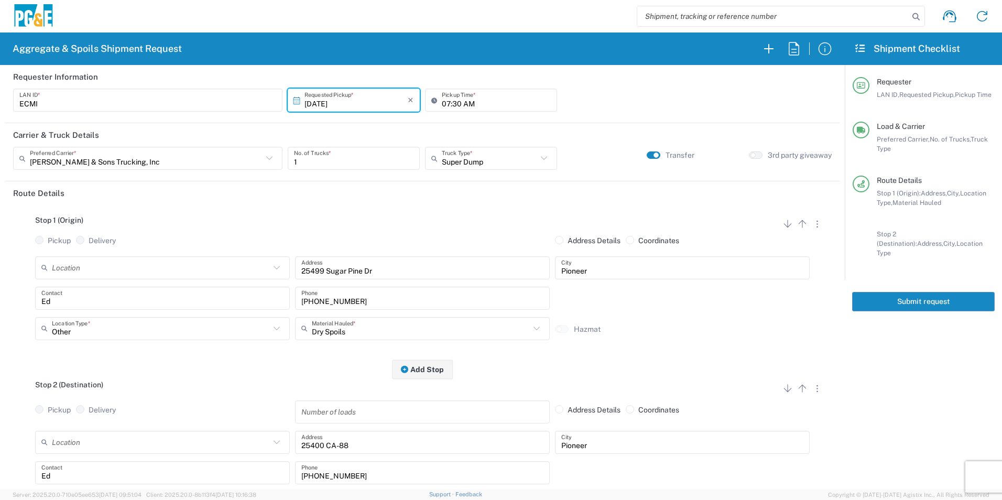
click at [711, 294] on button "Submit request" at bounding box center [923, 301] width 143 height 19
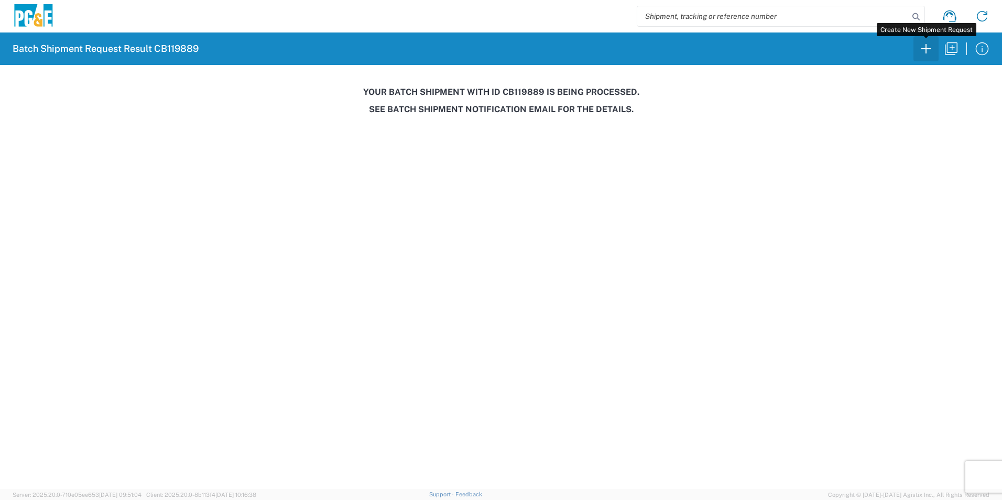
click at [711, 45] on icon "button" at bounding box center [926, 48] width 17 height 17
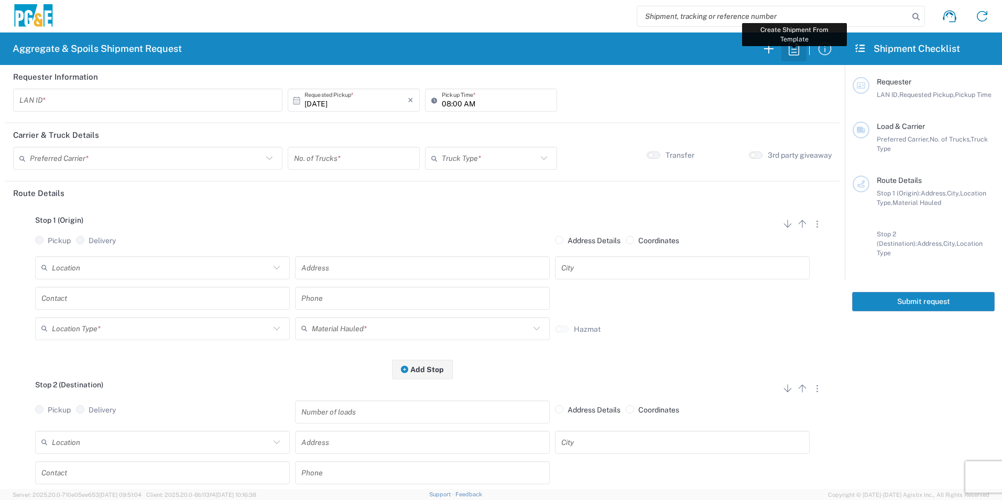
click at [711, 52] on icon "button" at bounding box center [794, 48] width 10 height 13
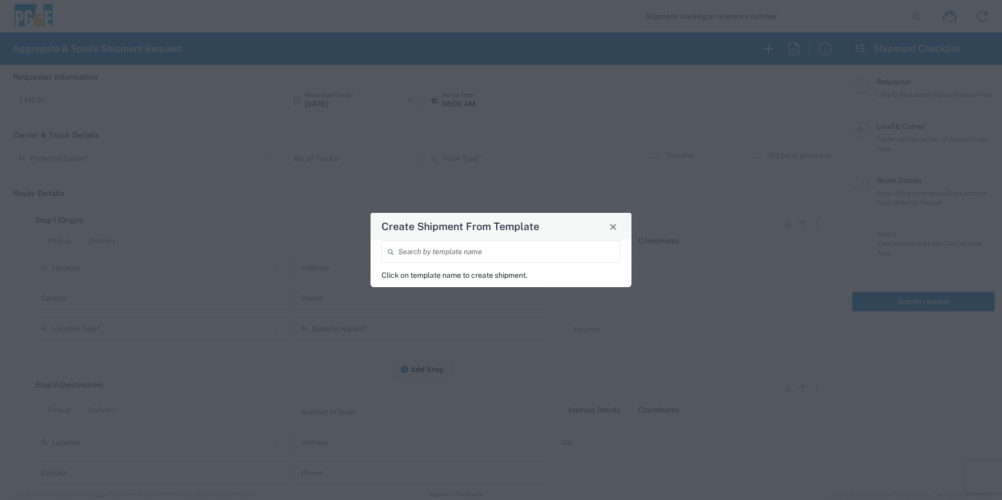
click at [533, 245] on input "search" at bounding box center [506, 252] width 216 height 18
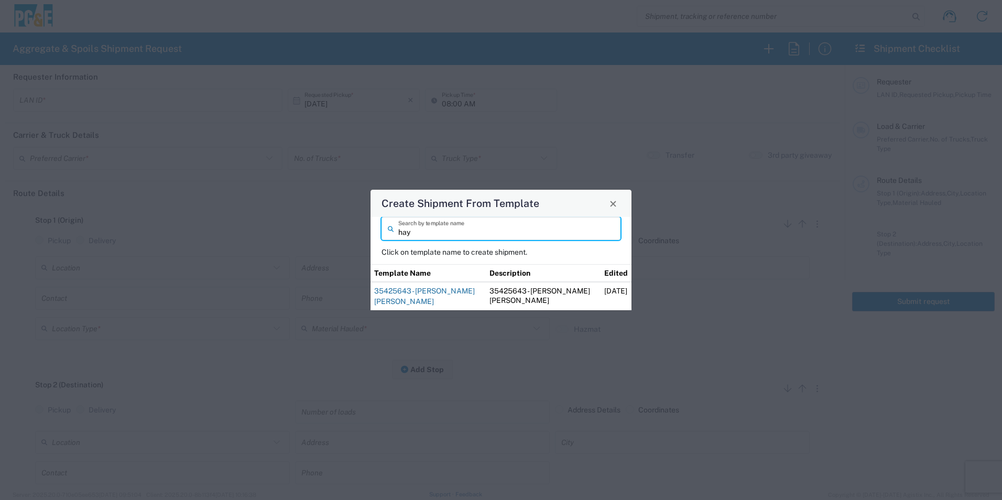
type input "hay"
click at [432, 291] on link "35425643 - [PERSON_NAME] [PERSON_NAME]" at bounding box center [424, 296] width 101 height 19
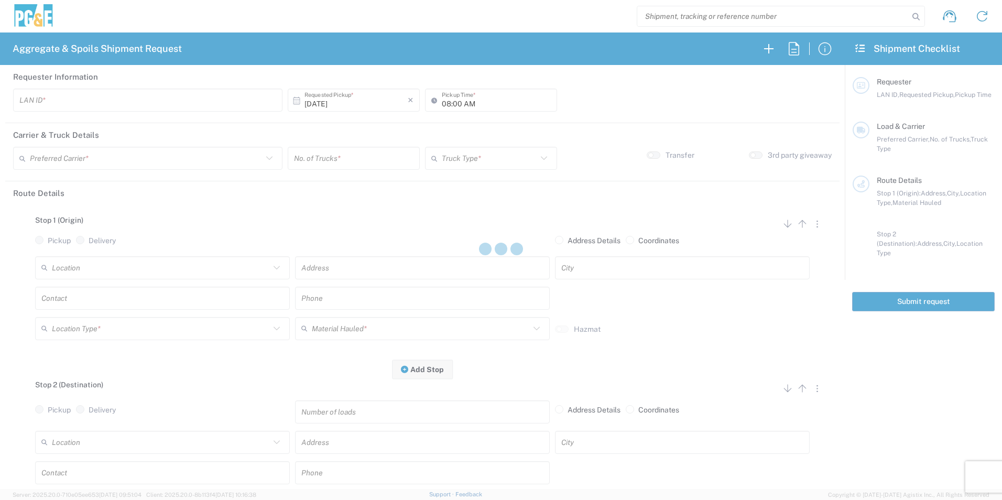
type input "CSGA"
type input "06:30 AM"
type input "[PERSON_NAME] Trucking"
type input "Super Dump"
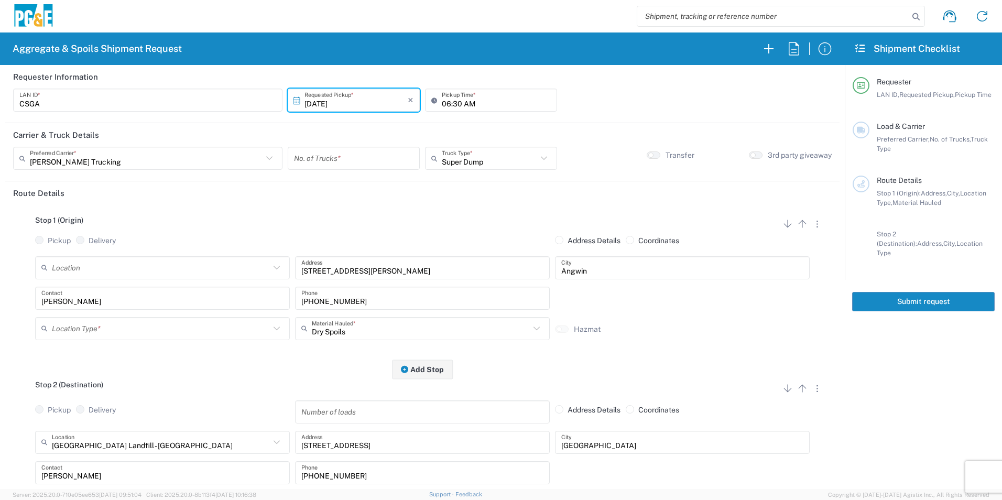
click at [363, 158] on input "number" at bounding box center [354, 158] width 120 height 18
type input "2"
click at [456, 102] on input "06:30 AM" at bounding box center [496, 100] width 109 height 18
click at [455, 102] on input "06:30 AM" at bounding box center [496, 100] width 109 height 18
type input "06:45 AM"
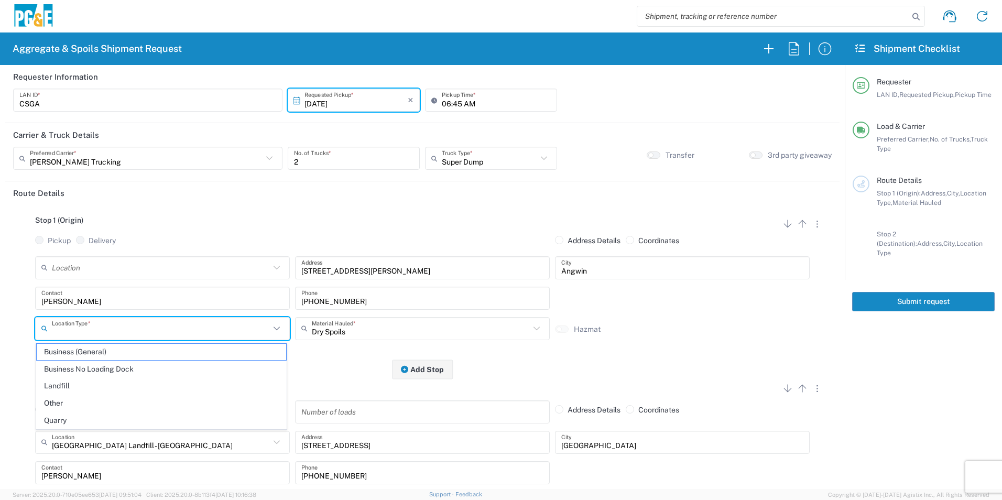
click at [119, 332] on input "text" at bounding box center [161, 328] width 218 height 18
click at [75, 336] on span "Other" at bounding box center [161, 403] width 249 height 16
type input "Other"
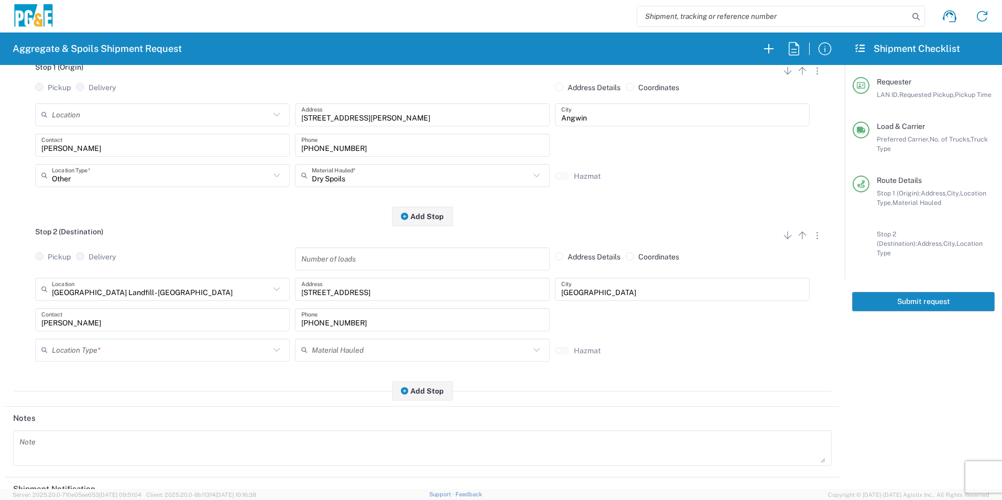
scroll to position [157, 0]
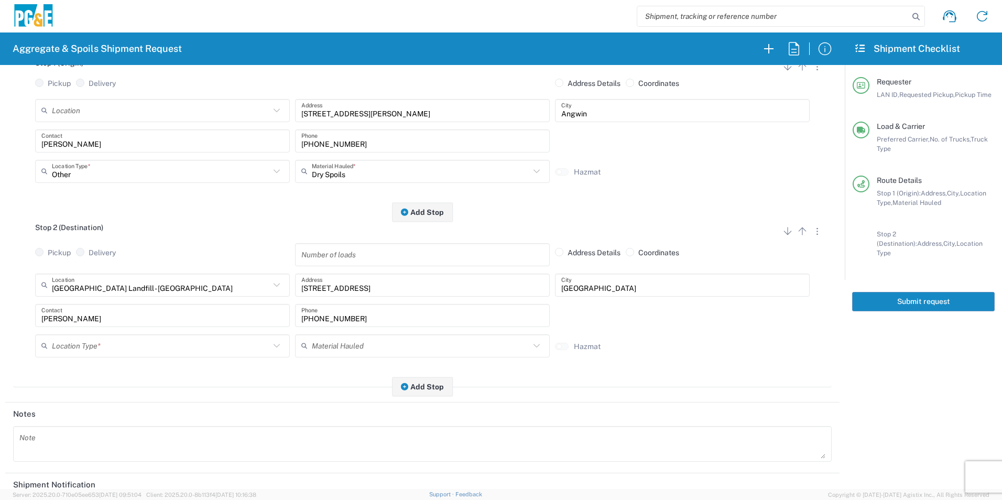
click at [126, 336] on input "text" at bounding box center [161, 346] width 218 height 18
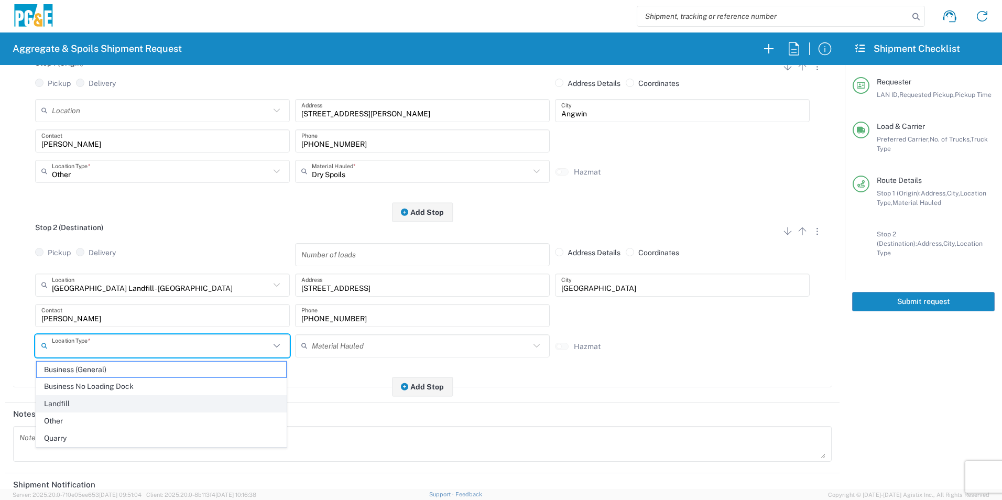
click at [68, 336] on span "Landfill" at bounding box center [161, 404] width 249 height 16
type input "Landfill"
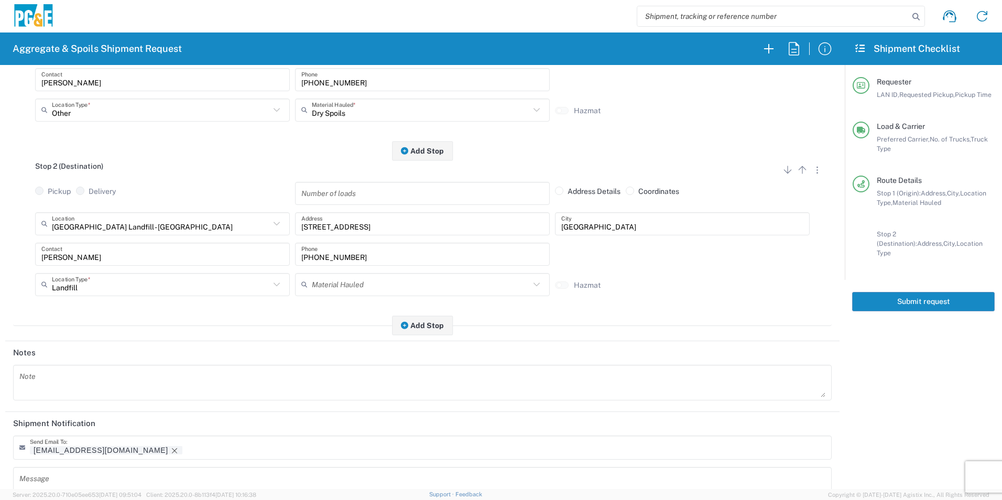
scroll to position [303, 0]
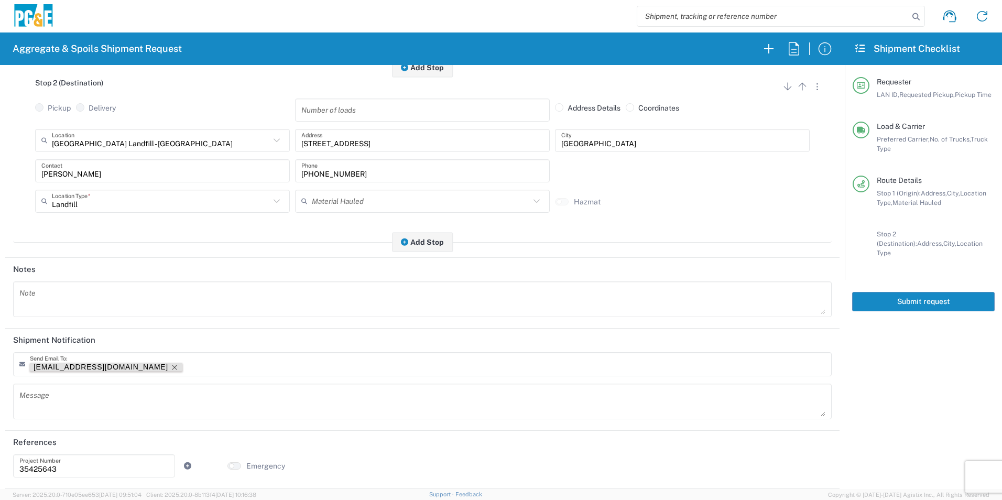
click at [172, 336] on icon "Remove tag" at bounding box center [174, 367] width 5 height 5
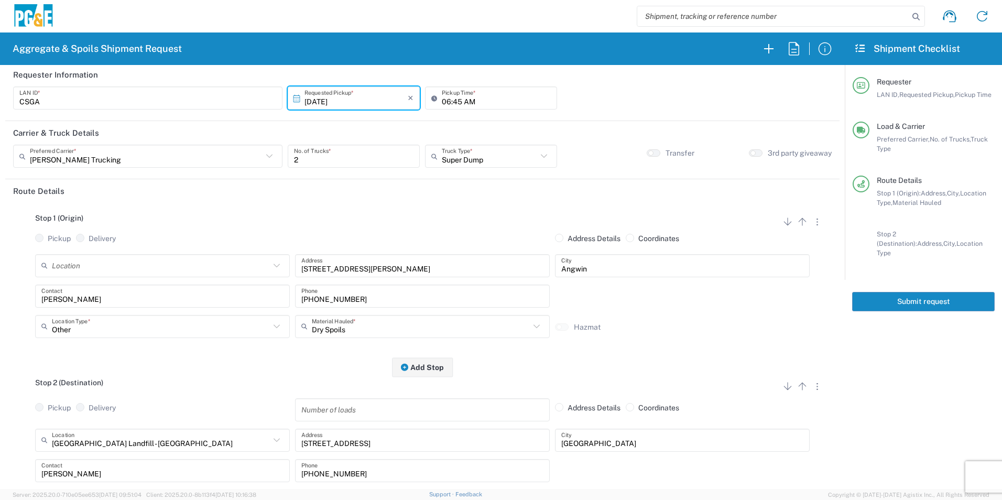
scroll to position [0, 0]
click at [711, 294] on button "Submit request" at bounding box center [923, 301] width 143 height 19
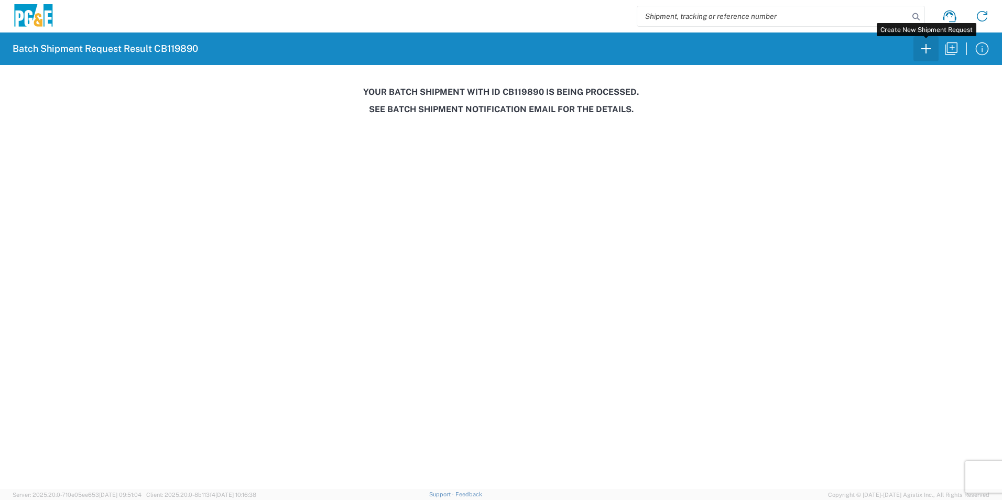
click at [711, 51] on icon "button" at bounding box center [926, 48] width 17 height 17
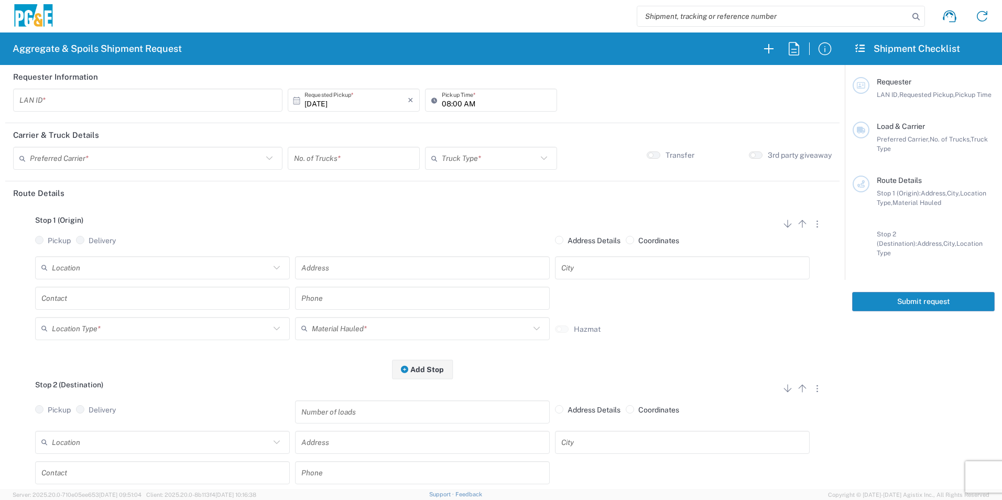
click at [173, 99] on input "text" at bounding box center [147, 100] width 257 height 18
type input "ADBG"
click at [443, 106] on input "08:00 AM" at bounding box center [496, 100] width 109 height 18
type input "07:00 AM"
click at [171, 156] on input "text" at bounding box center [146, 158] width 233 height 18
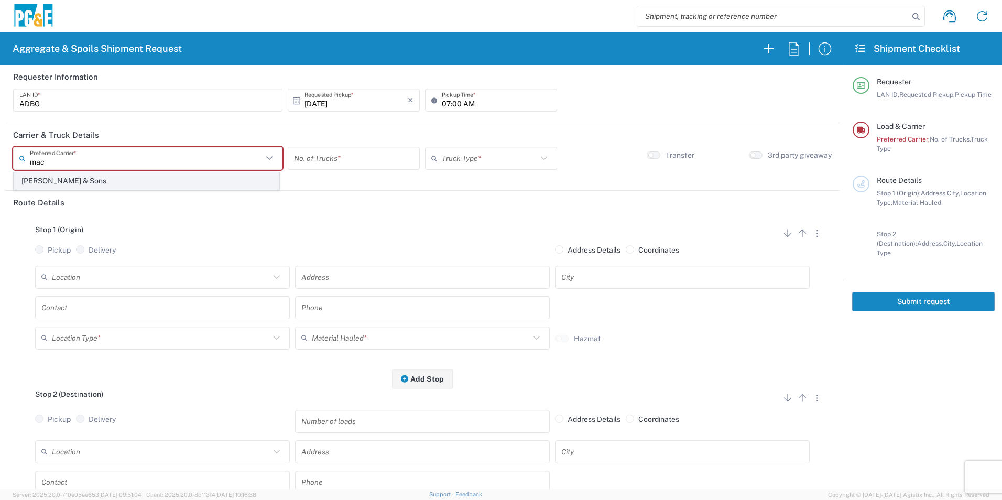
click at [132, 181] on span "[PERSON_NAME] & Sons" at bounding box center [146, 181] width 265 height 16
type input "[PERSON_NAME] & Sons"
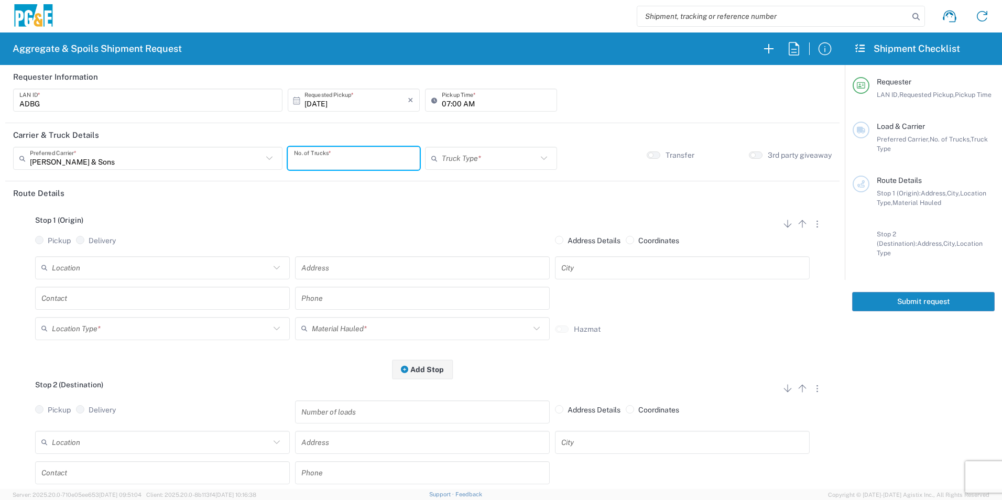
click at [345, 161] on input "number" at bounding box center [354, 158] width 120 height 18
type input "2"
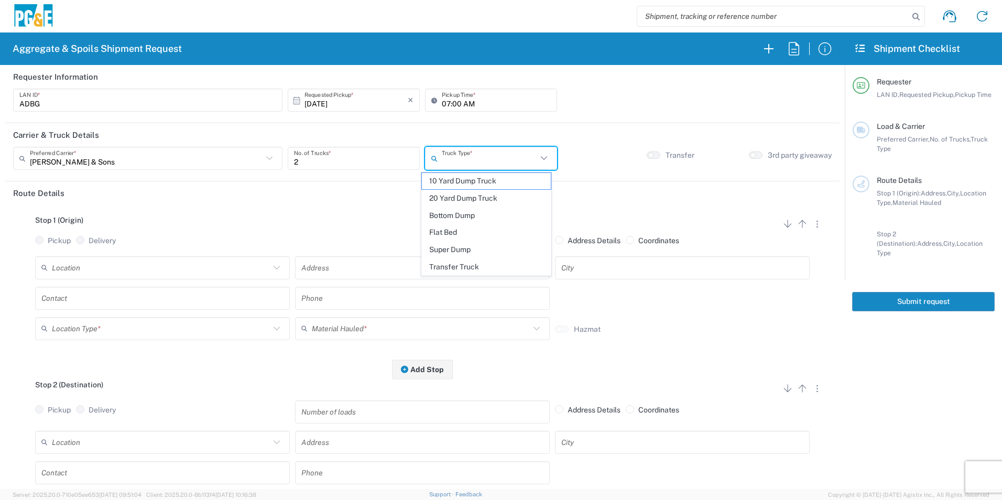
click at [492, 164] on input "text" at bounding box center [489, 158] width 95 height 18
click at [459, 249] on span "Super Dump" at bounding box center [486, 250] width 128 height 16
type input "Super Dump"
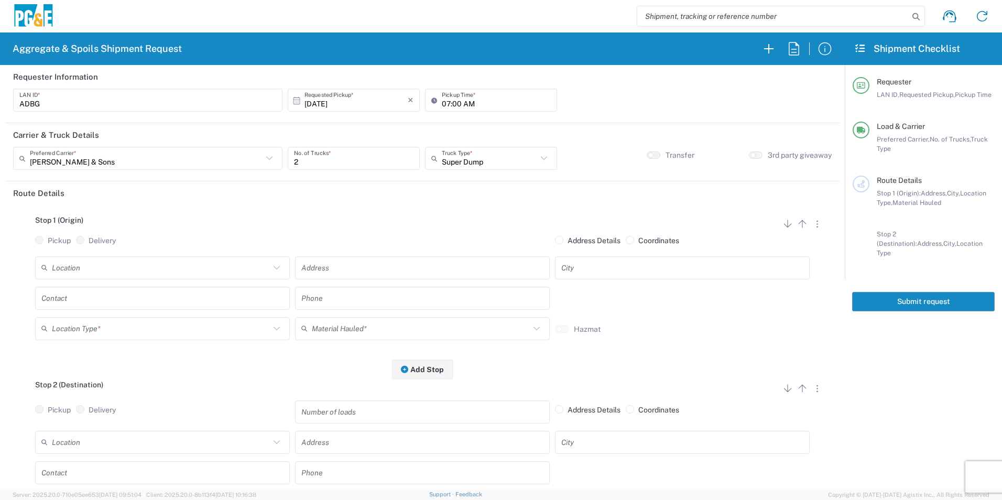
click at [655, 155] on agx-switch-control "Transfer" at bounding box center [671, 154] width 48 height 9
click at [650, 157] on button "button" at bounding box center [654, 154] width 14 height 7
click at [183, 266] on input "text" at bounding box center [161, 267] width 218 height 18
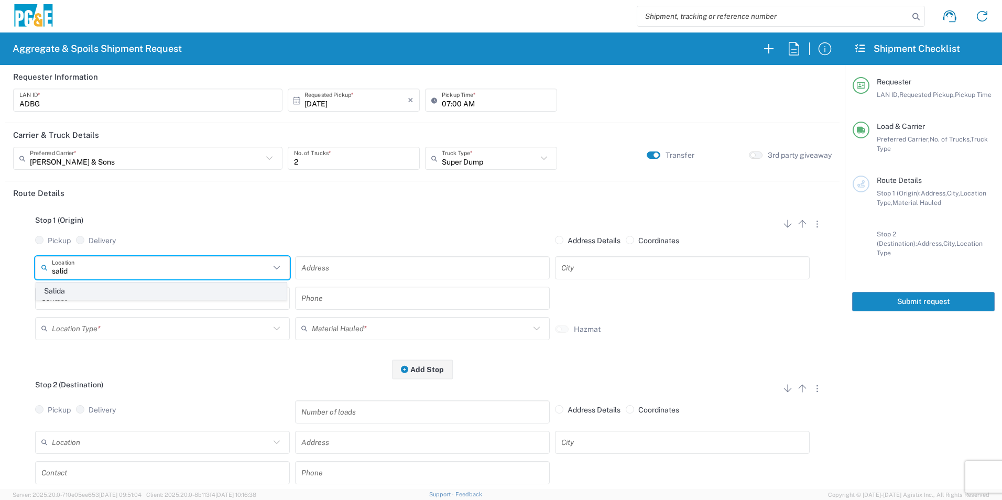
click at [90, 291] on span "Salida" at bounding box center [161, 291] width 249 height 16
type input "Salida"
type input "[STREET_ADDRESS]"
type input "Salida"
type input "Business No Loading Dock"
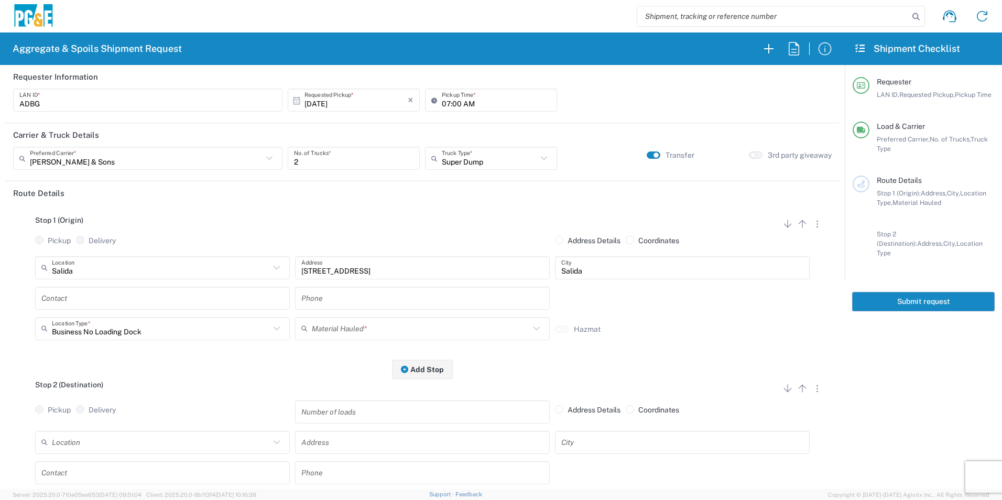
click at [84, 301] on input "text" at bounding box center [162, 298] width 242 height 18
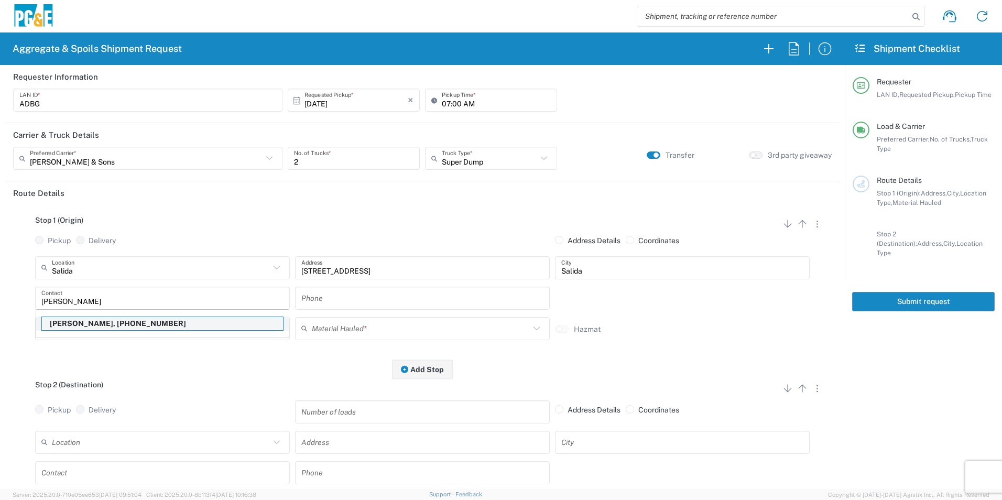
click at [73, 328] on p "[PERSON_NAME], [PHONE_NUMBER]" at bounding box center [162, 323] width 241 height 13
type input "[PERSON_NAME]"
type input "[PHONE_NUMBER]"
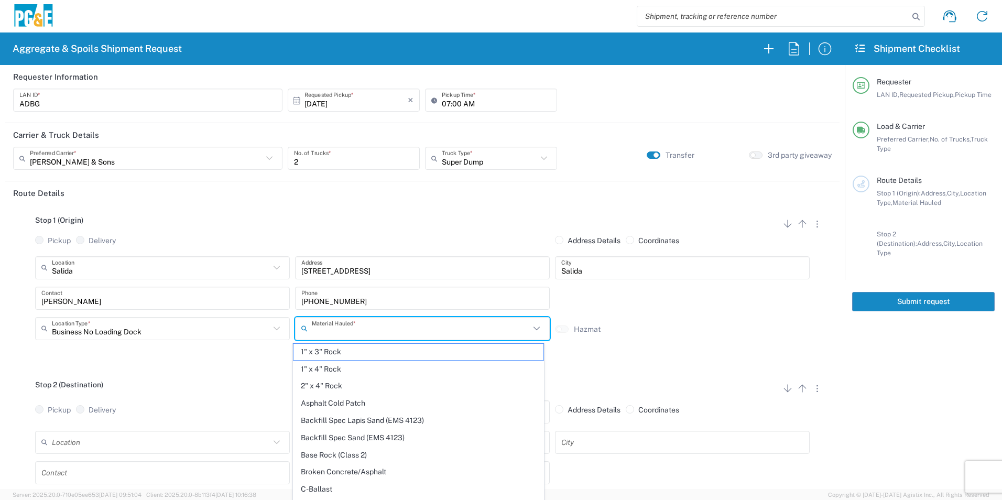
click at [371, 329] on input "text" at bounding box center [421, 328] width 218 height 18
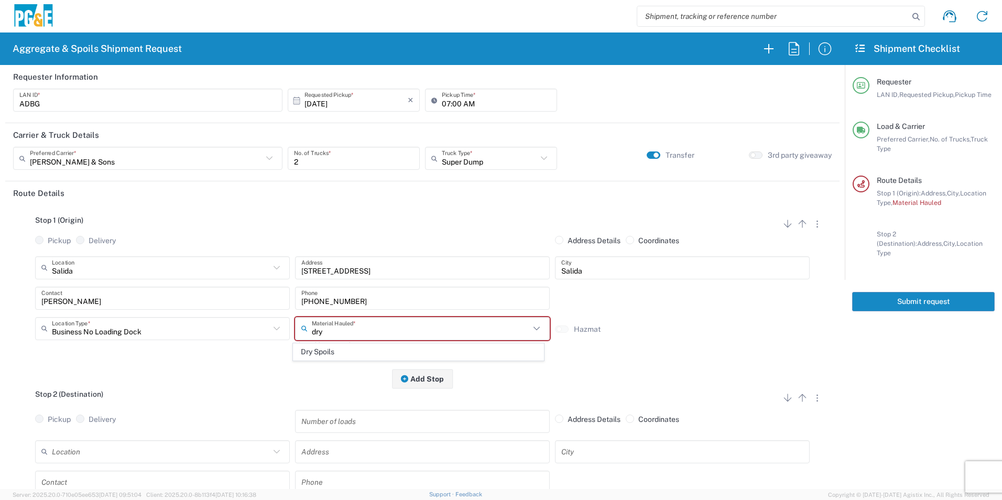
click at [354, 336] on span "Dry Spoils" at bounding box center [418, 352] width 249 height 16
type input "Dry Spoils"
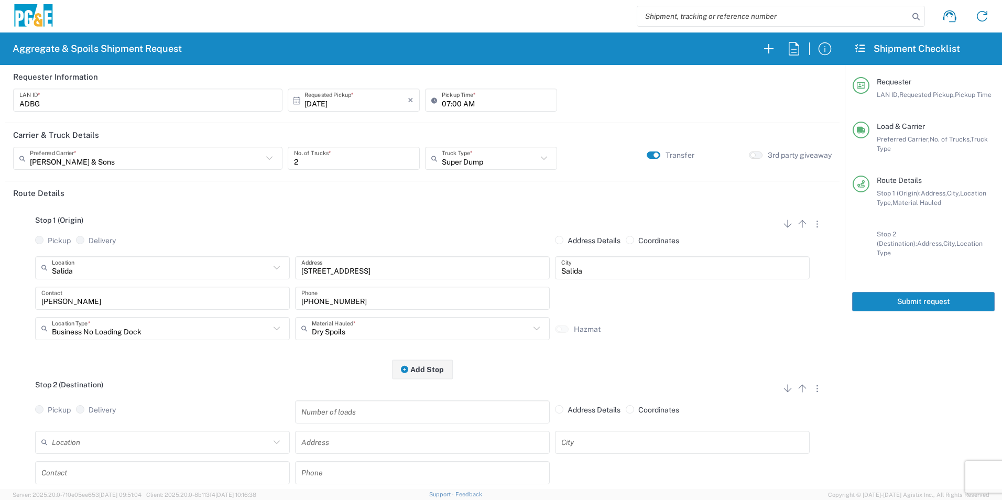
scroll to position [105, 0]
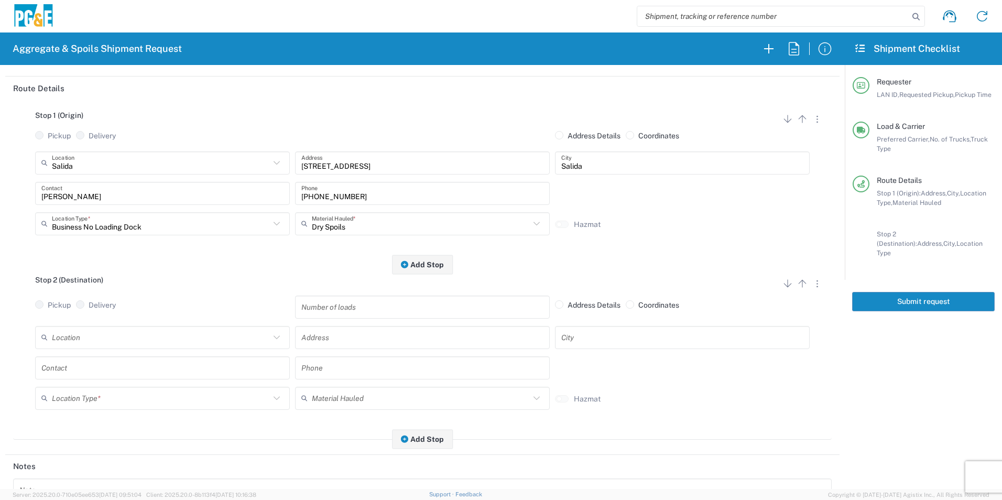
click at [98, 336] on input "text" at bounding box center [161, 337] width 218 height 18
type input "[PERSON_NAME]"
drag, startPoint x: 113, startPoint y: 337, endPoint x: -2, endPoint y: 328, distance: 115.2
click at [0, 328] on html "Aggregate & Spoils Shipment Request Requester Information ADBG LAN ID * [DATE] …" at bounding box center [501, 250] width 1002 height 500
drag, startPoint x: 85, startPoint y: 359, endPoint x: 81, endPoint y: 365, distance: 7.1
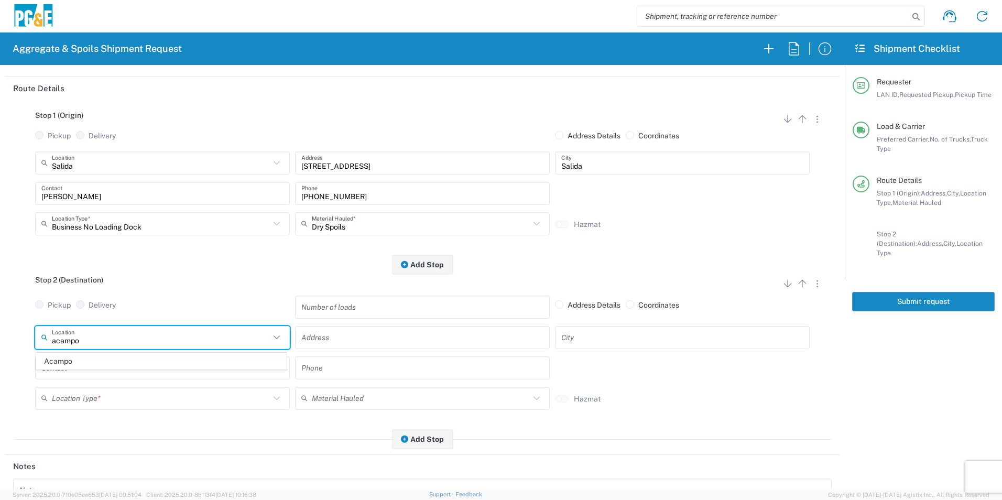
click at [85, 336] on span "Acampo" at bounding box center [161, 361] width 249 height 16
type input "Acampo"
type input "[STREET_ADDRESS]"
type input "Acampo"
type input "Business No Loading Dock"
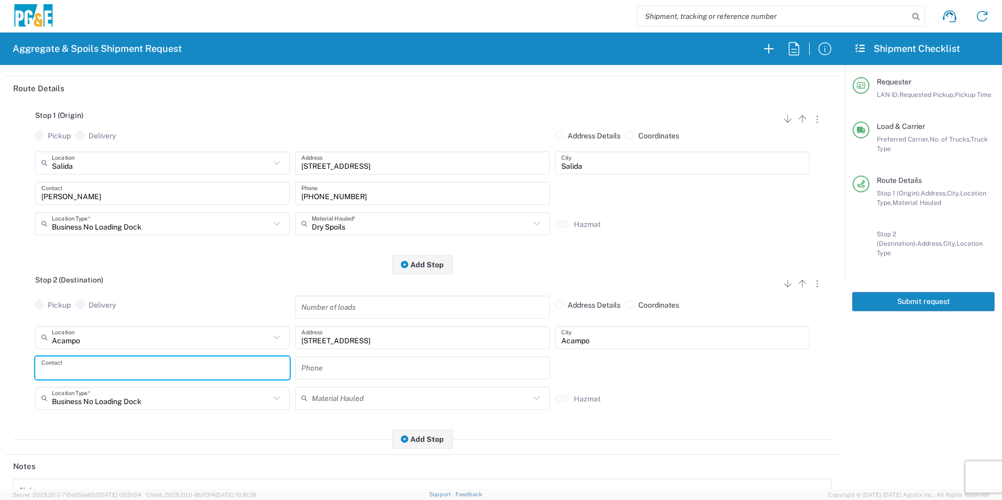
click at [77, 336] on input "text" at bounding box center [162, 368] width 242 height 18
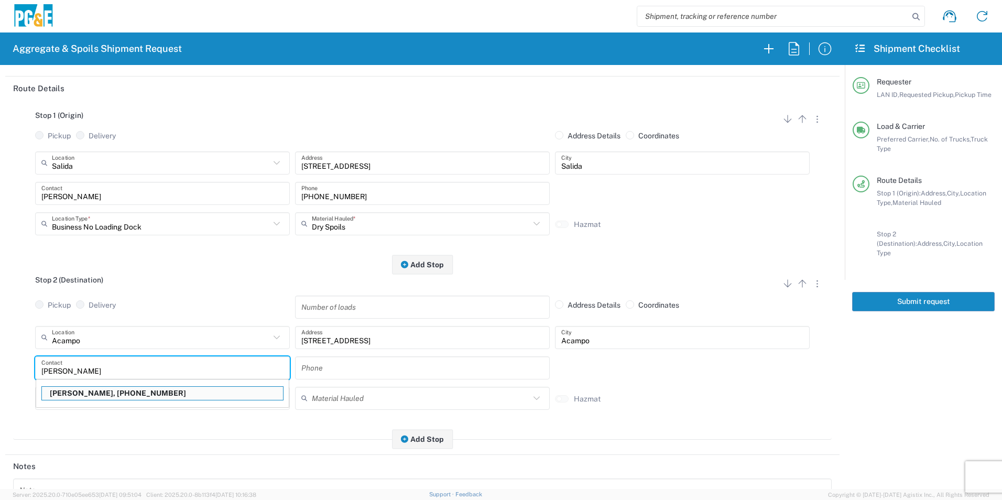
drag, startPoint x: 83, startPoint y: 393, endPoint x: 92, endPoint y: 390, distance: 8.8
click at [83, 336] on p "[PERSON_NAME], [PHONE_NUMBER]" at bounding box center [162, 393] width 241 height 13
type input "[PERSON_NAME]"
type input "[PHONE_NUMBER]"
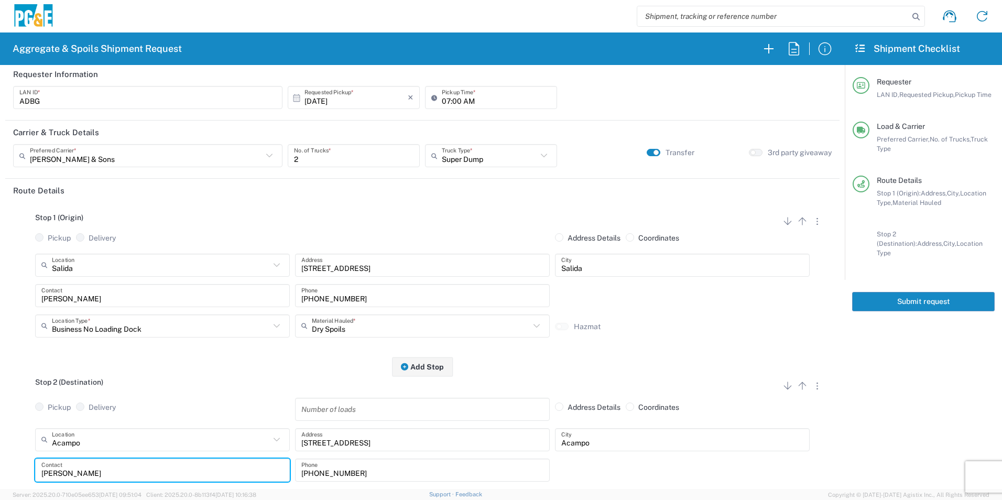
scroll to position [0, 0]
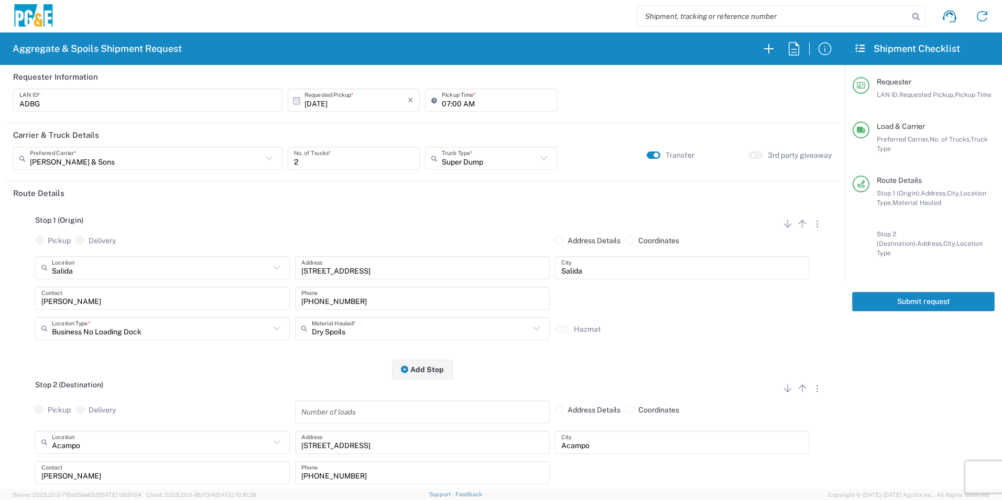
click at [711, 292] on button "Submit request" at bounding box center [923, 301] width 143 height 19
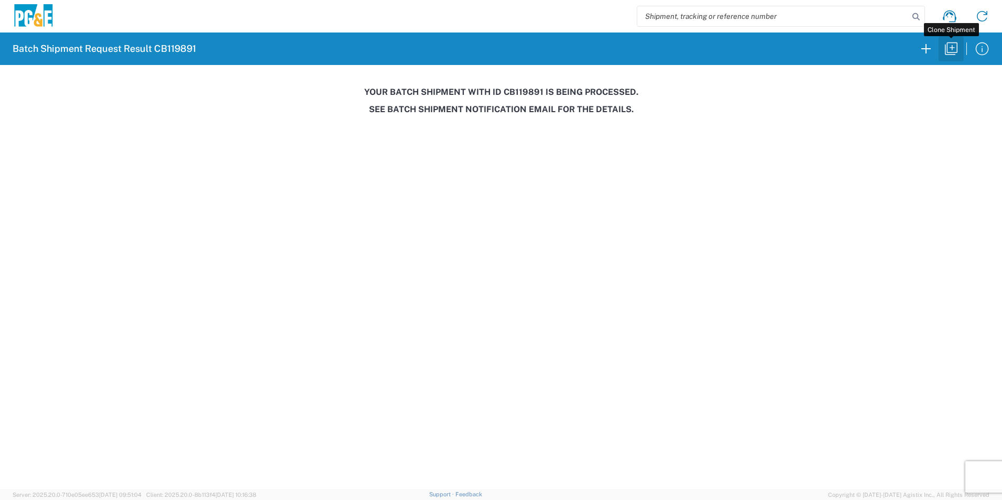
click at [711, 46] on icon "button" at bounding box center [951, 48] width 17 height 17
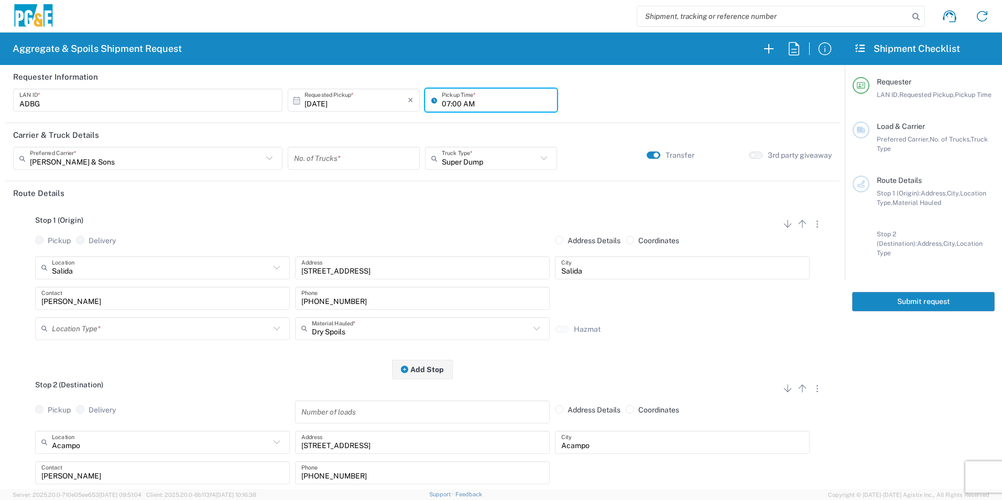
click at [444, 101] on input "07:00 AM" at bounding box center [496, 100] width 109 height 18
click at [453, 100] on input "06:00 AM" at bounding box center [496, 100] width 109 height 18
type input "06:30 AM"
click at [328, 154] on input "number" at bounding box center [354, 158] width 120 height 18
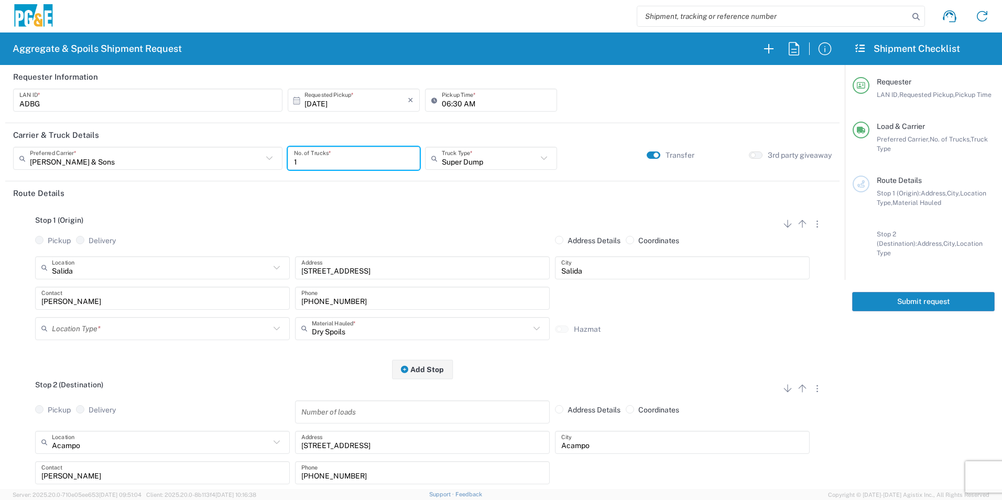
type input "1"
click at [170, 271] on input "text" at bounding box center [161, 267] width 218 height 18
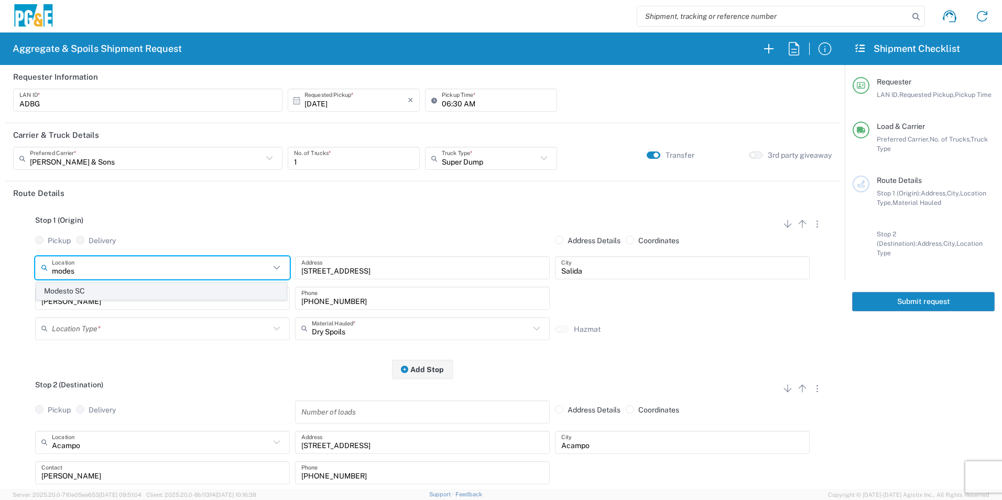
click at [78, 289] on span "Modesto SC" at bounding box center [161, 291] width 249 height 16
type input "Modesto SC"
type input "[STREET_ADDRESS][PERSON_NAME]"
type input "Modesto"
type input "Business No Loading Dock"
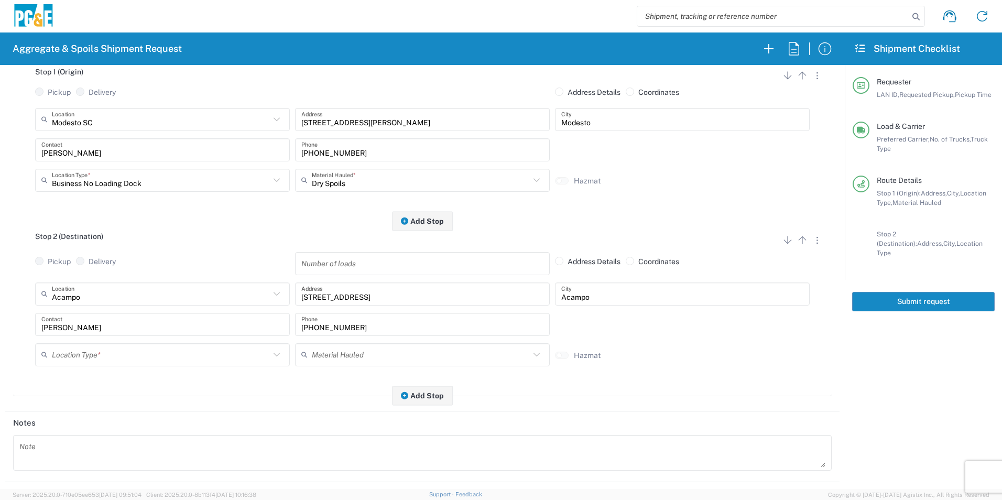
scroll to position [157, 0]
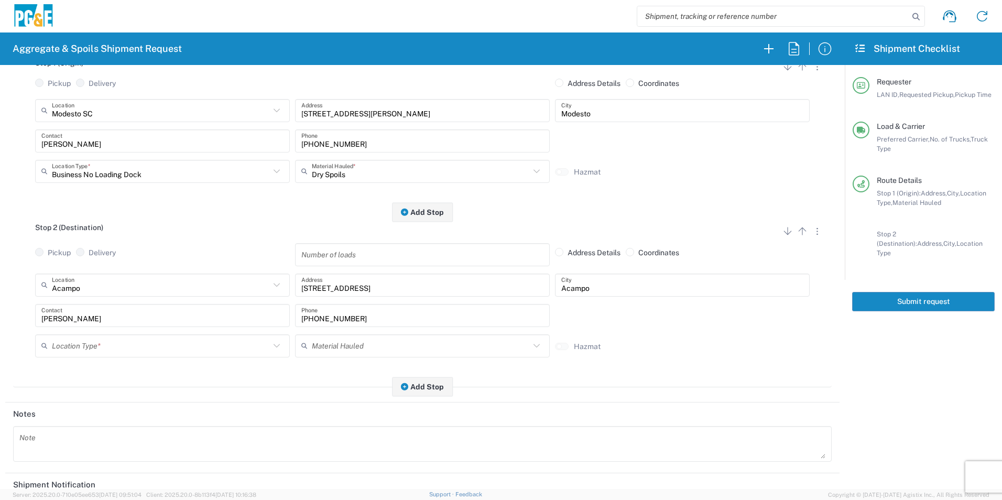
click at [86, 336] on input "text" at bounding box center [161, 346] width 218 height 18
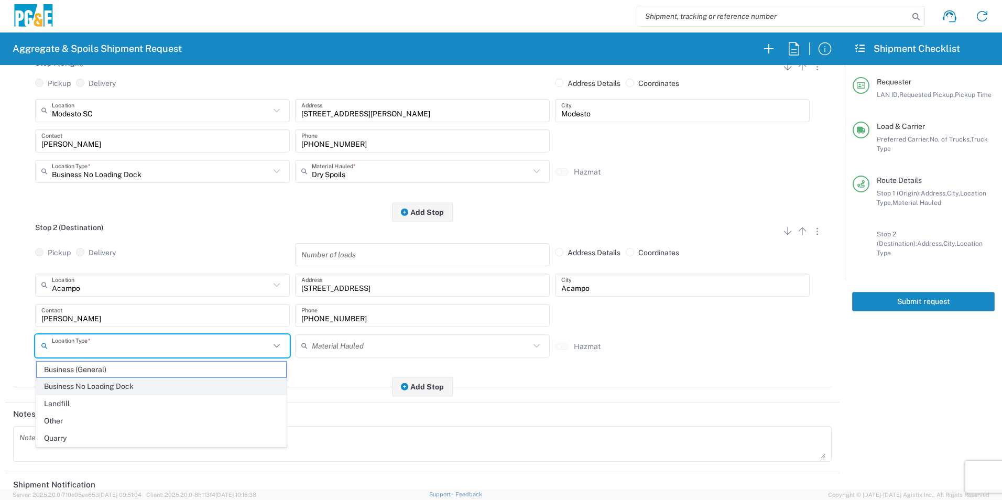
click at [67, 336] on span "Business No Loading Dock" at bounding box center [161, 386] width 249 height 16
type input "Business No Loading Dock"
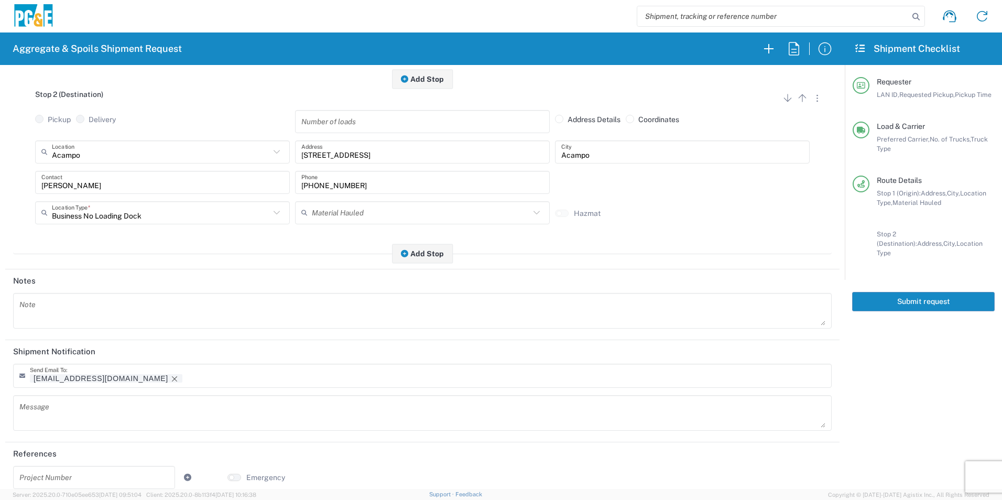
scroll to position [303, 0]
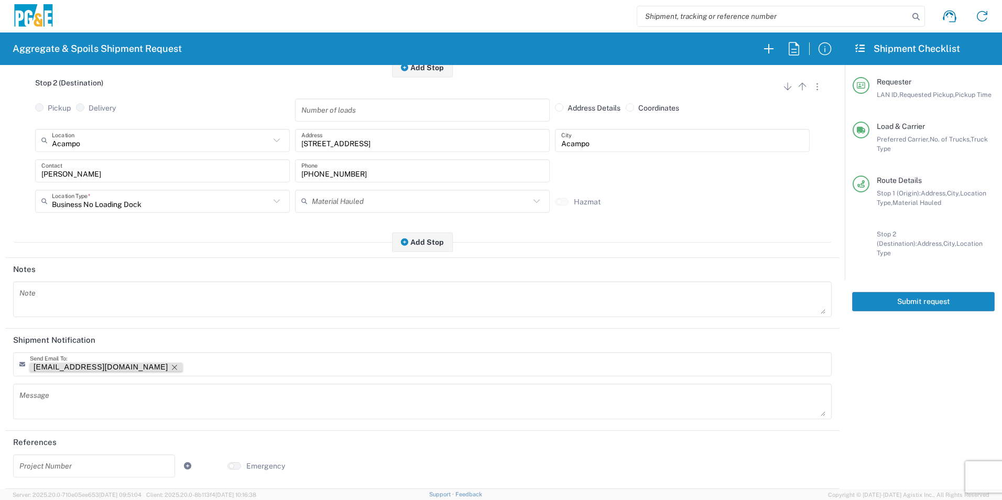
click at [170, 336] on icon "Remove tag" at bounding box center [174, 367] width 8 height 8
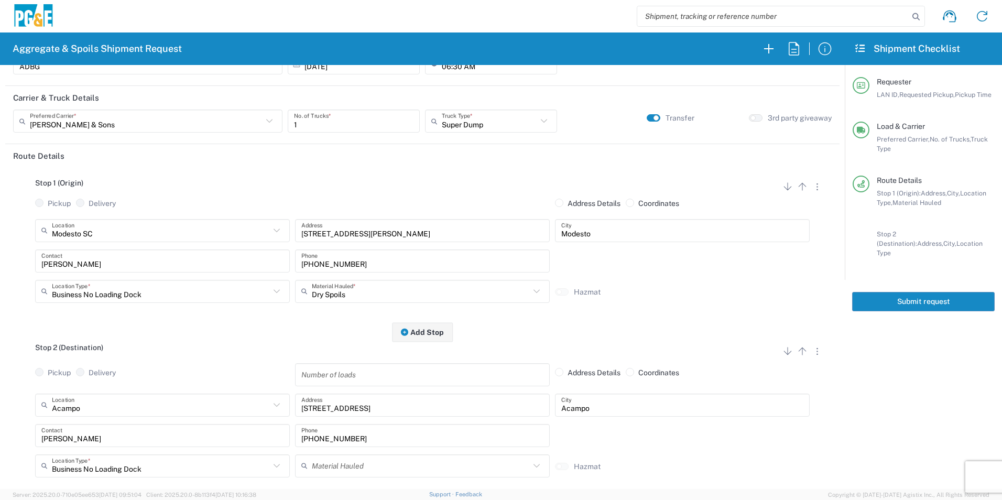
scroll to position [0, 0]
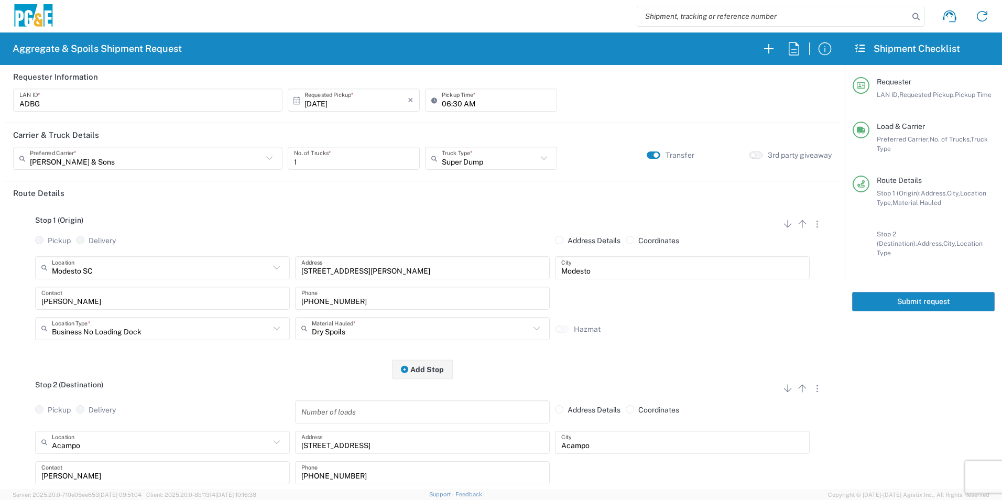
click at [711, 295] on button "Submit request" at bounding box center [923, 301] width 143 height 19
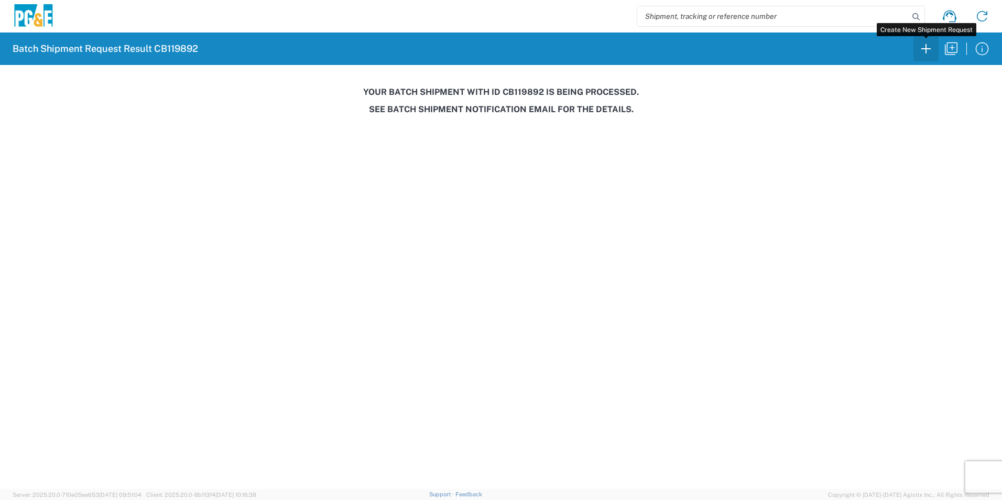
click at [711, 42] on icon "button" at bounding box center [926, 48] width 17 height 17
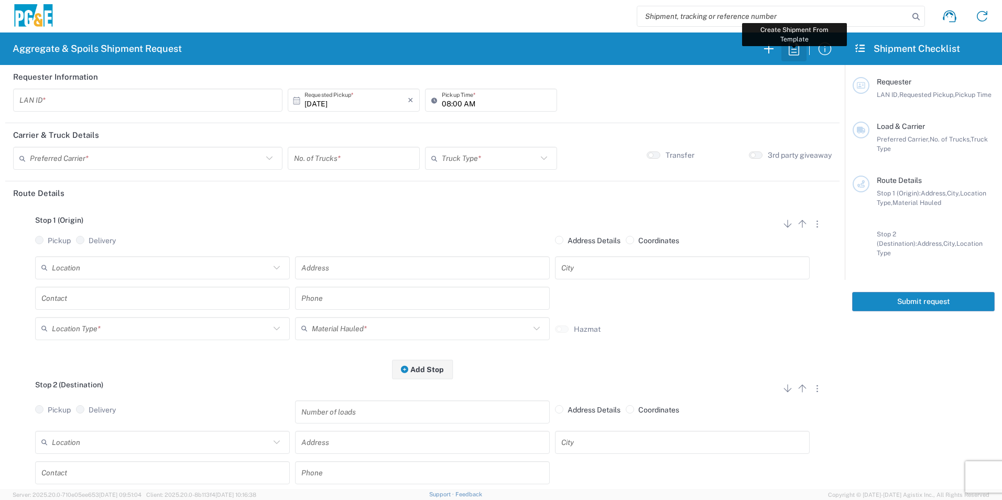
click at [711, 48] on icon "button" at bounding box center [794, 48] width 17 height 17
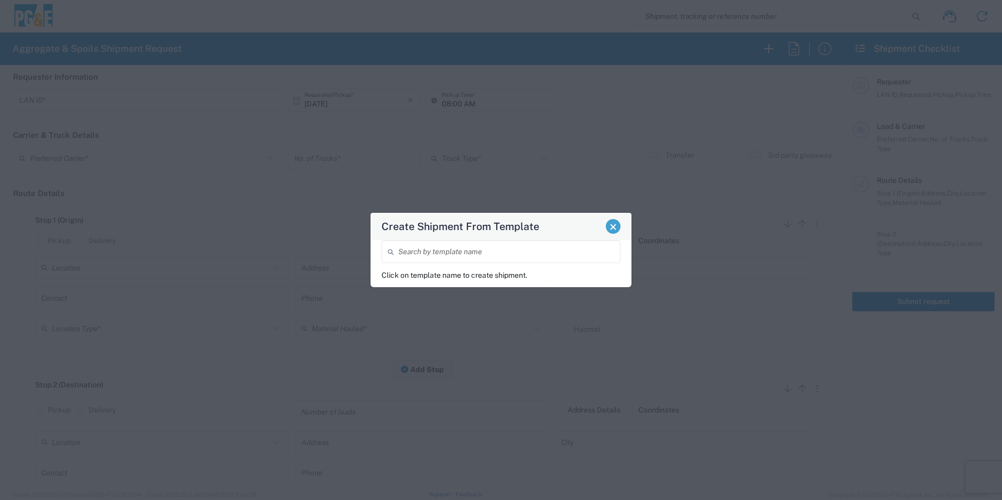
click at [612, 232] on button "Close" at bounding box center [613, 226] width 15 height 15
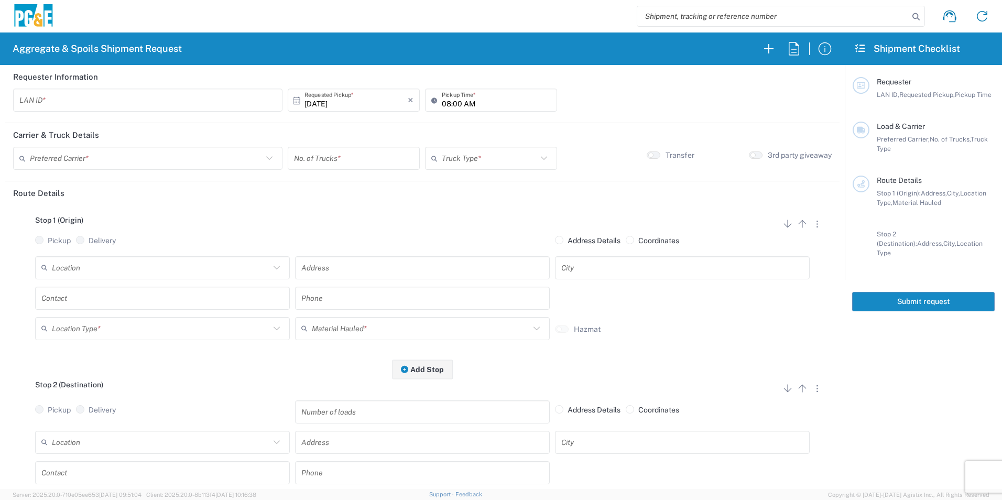
click at [155, 100] on input "text" at bounding box center [147, 100] width 257 height 18
type input "MTDK"
click at [444, 102] on input "08:00 AM" at bounding box center [496, 100] width 109 height 18
click at [453, 100] on input "05:00 AM" at bounding box center [496, 100] width 109 height 18
type input "05:30 AM"
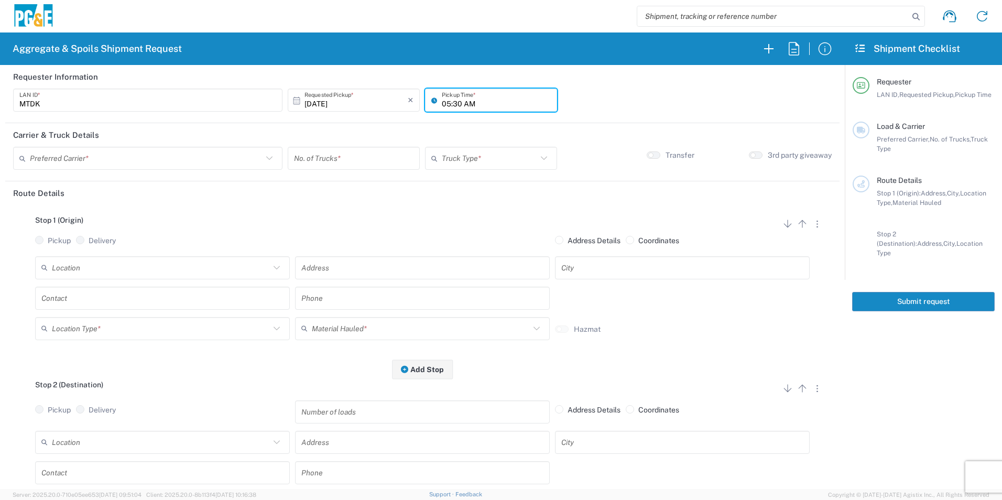
click at [56, 162] on input "text" at bounding box center [146, 158] width 233 height 18
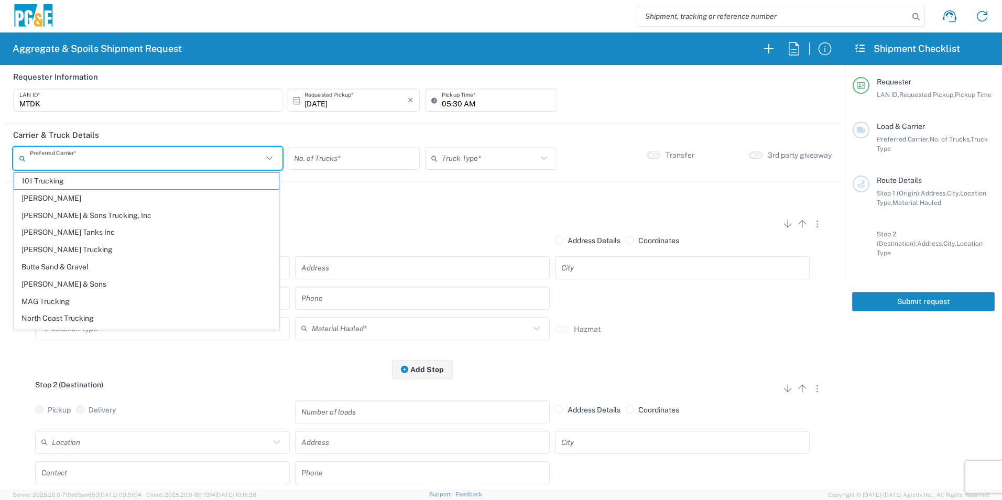
click at [83, 160] on input "text" at bounding box center [146, 158] width 233 height 18
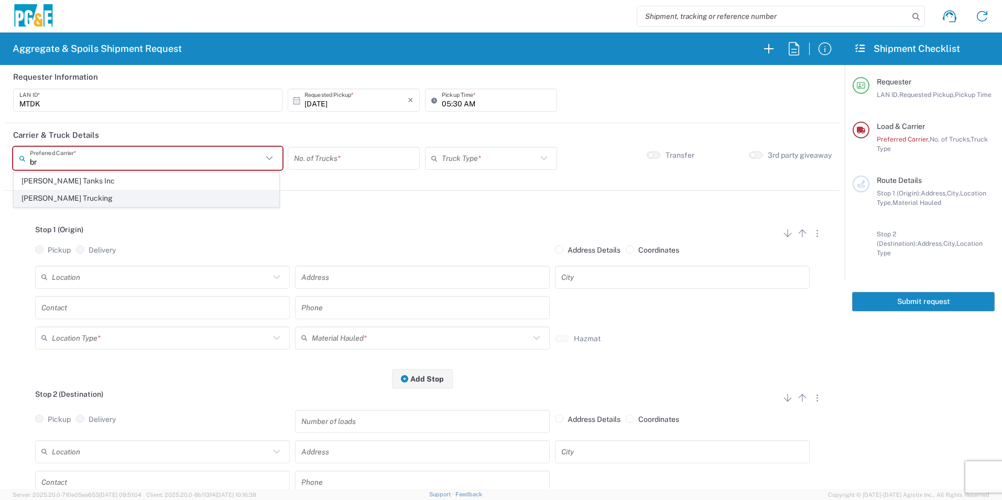
click at [66, 195] on span "[PERSON_NAME] Trucking" at bounding box center [146, 198] width 265 height 16
type input "[PERSON_NAME] Trucking"
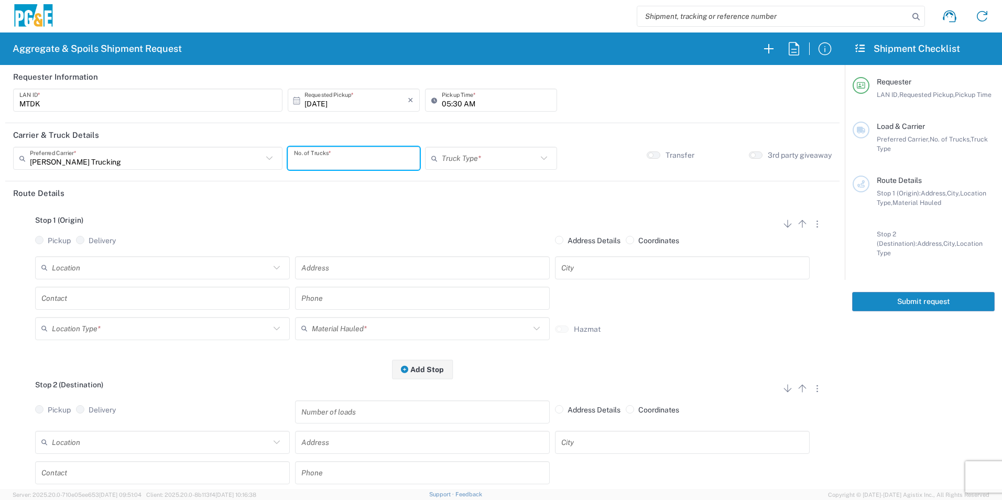
click at [337, 157] on input "number" at bounding box center [354, 158] width 120 height 18
type input "4"
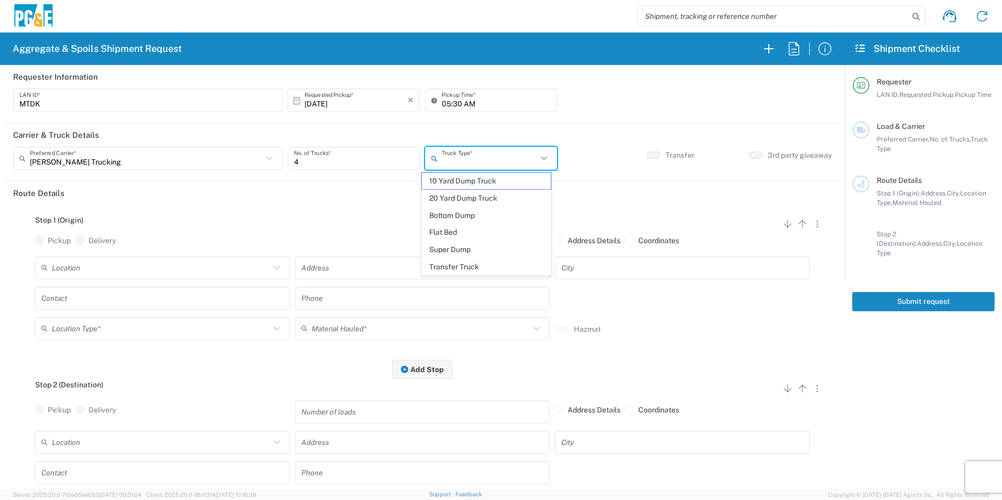
click at [463, 153] on input "text" at bounding box center [489, 158] width 95 height 18
click at [464, 199] on span "20 Yard Dump Truck" at bounding box center [486, 198] width 128 height 16
type input "20 Yard Dump Truck"
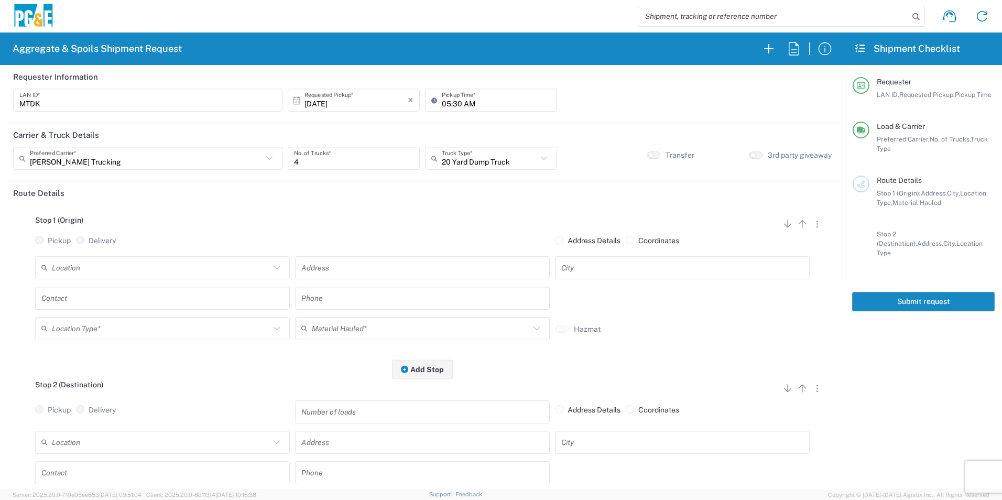
click at [144, 267] on input "text" at bounding box center [161, 267] width 218 height 18
click at [85, 287] on span "American Canyon" at bounding box center [161, 291] width 249 height 16
type input "American Canyon"
type input "500 [PERSON_NAME] Dr"
type input "American Canyon"
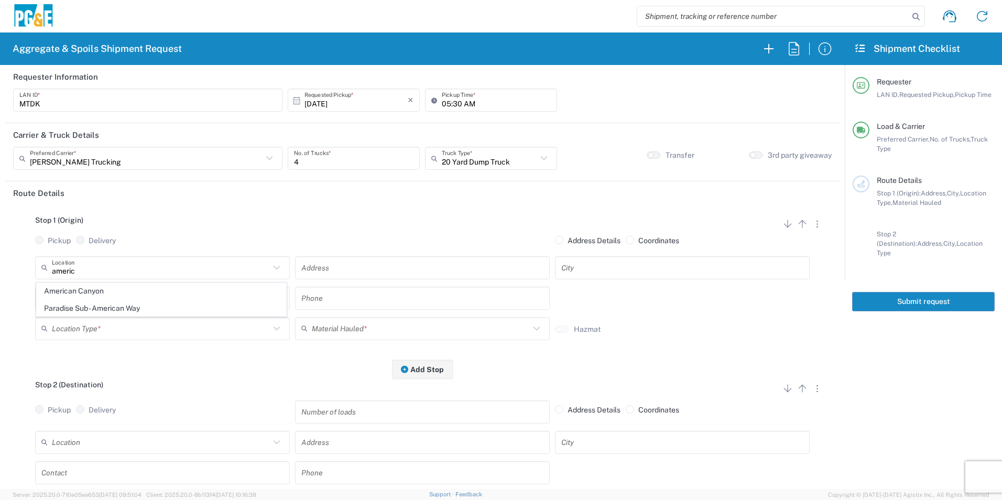
type input "Business No Loading Dock"
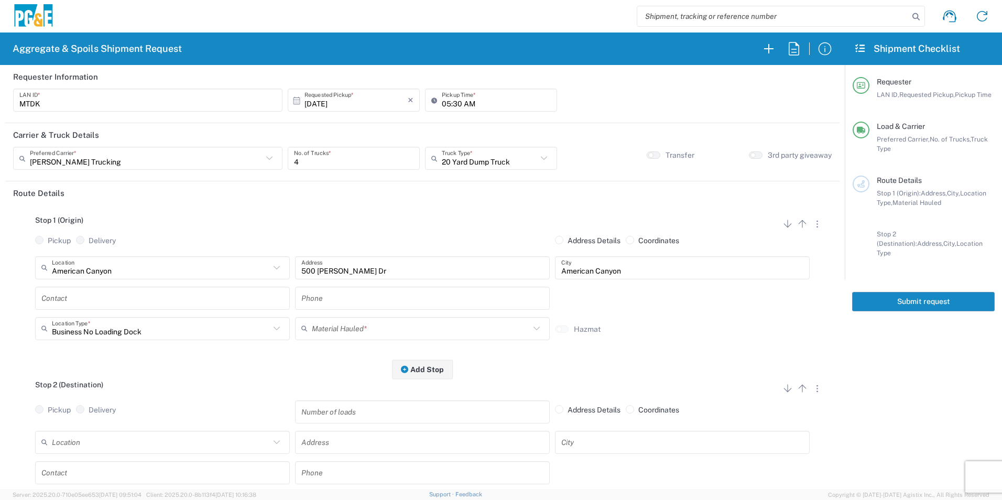
click at [79, 298] on input "text" at bounding box center [162, 298] width 242 height 18
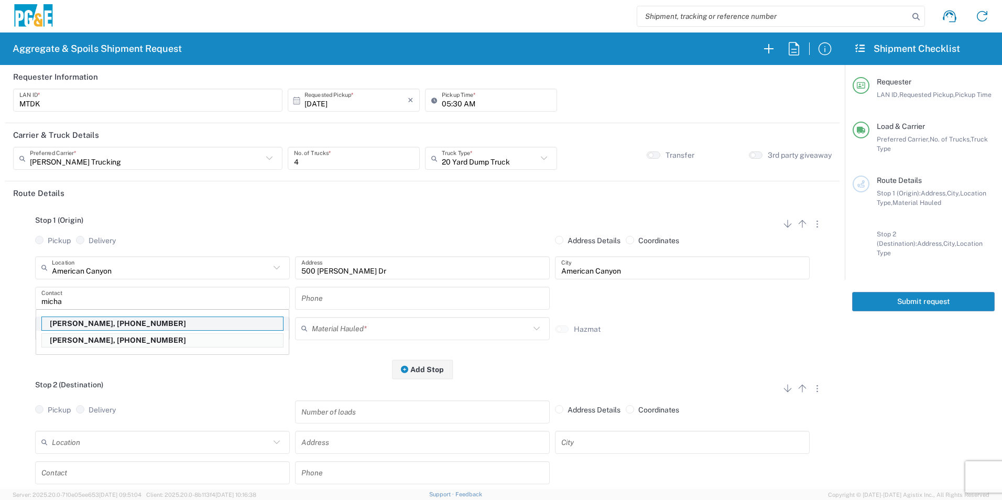
click at [117, 325] on p "[PERSON_NAME], [PHONE_NUMBER]" at bounding box center [162, 323] width 241 height 13
type input "[PERSON_NAME]"
type input "[PHONE_NUMBER]"
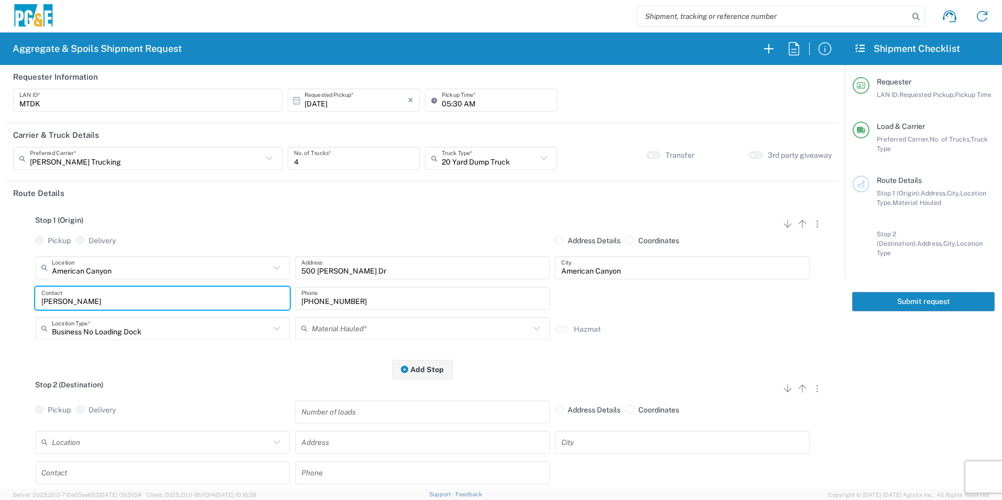
click at [334, 335] on input "text" at bounding box center [421, 328] width 218 height 18
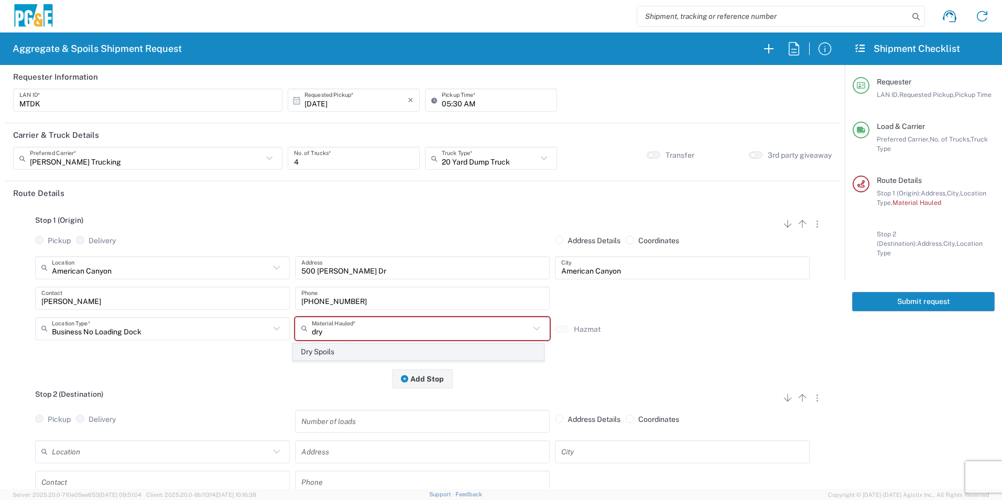
click at [316, 336] on span "Dry Spoils" at bounding box center [418, 352] width 249 height 16
type input "Dry Spoils"
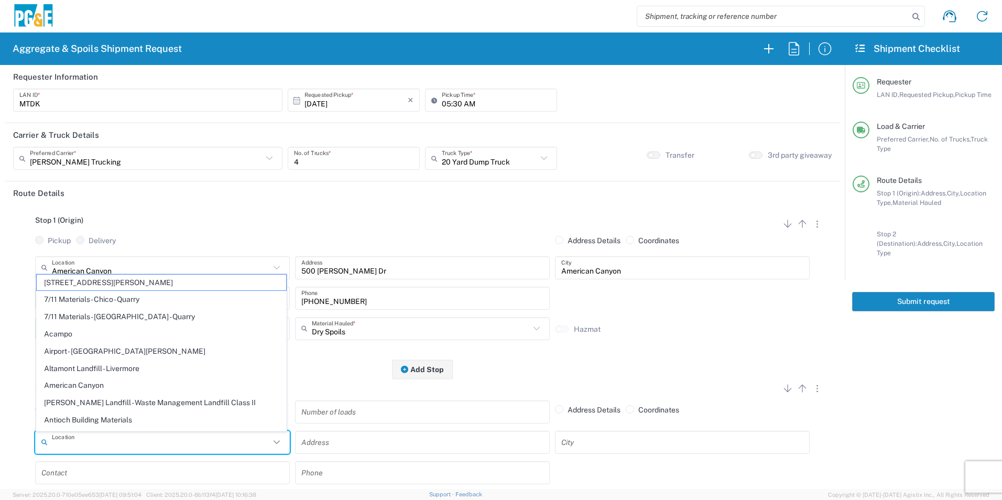
click at [101, 336] on input "text" at bounding box center [161, 442] width 218 height 18
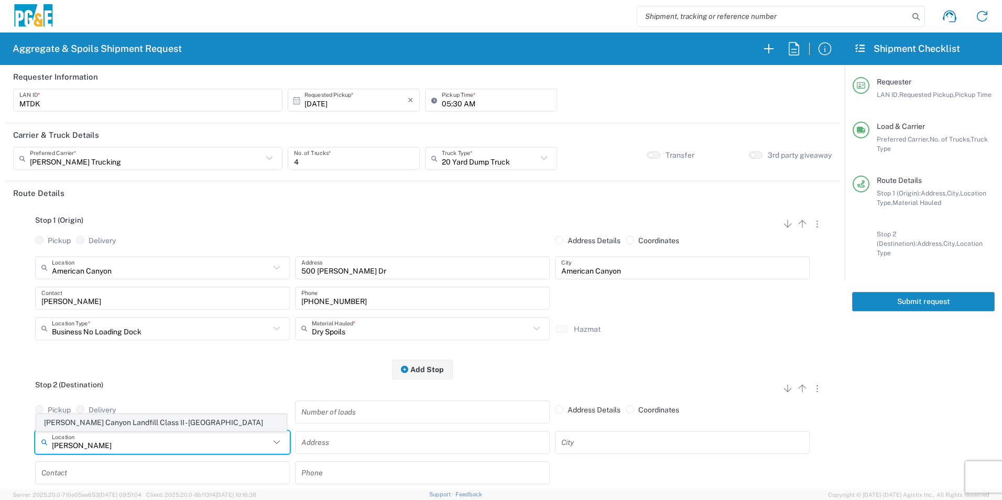
click at [92, 336] on span "[PERSON_NAME] Canyon Landfill Class II - [GEOGRAPHIC_DATA]" at bounding box center [161, 423] width 249 height 16
type input "[PERSON_NAME] Canyon Landfill Class II - [GEOGRAPHIC_DATA]"
type input "[STREET_ADDRESS][PERSON_NAME]"
type input "[GEOGRAPHIC_DATA]"
type input "Landfill"
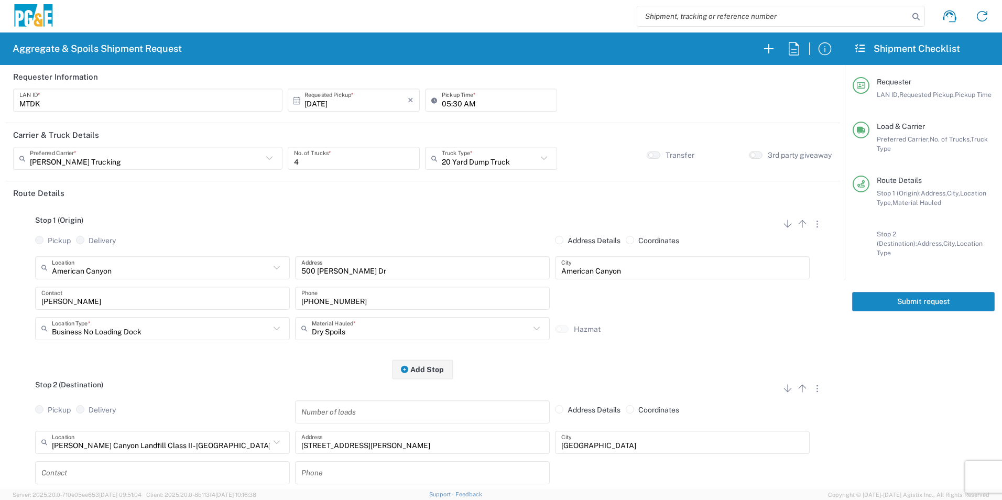
scroll to position [52, 0]
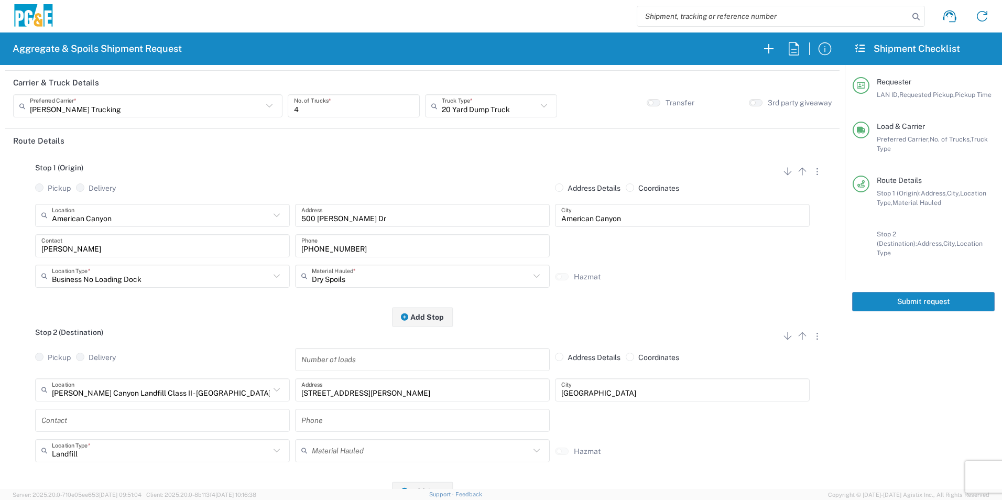
click at [63, 336] on input "text" at bounding box center [162, 420] width 242 height 18
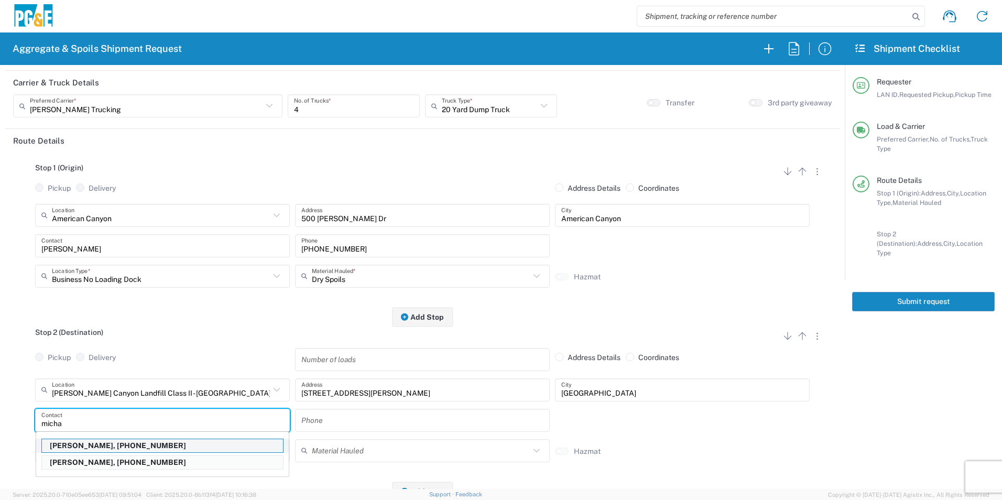
click at [80, 336] on p "[PERSON_NAME], [PHONE_NUMBER]" at bounding box center [162, 445] width 241 height 13
type input "[PERSON_NAME]"
type input "[PHONE_NUMBER]"
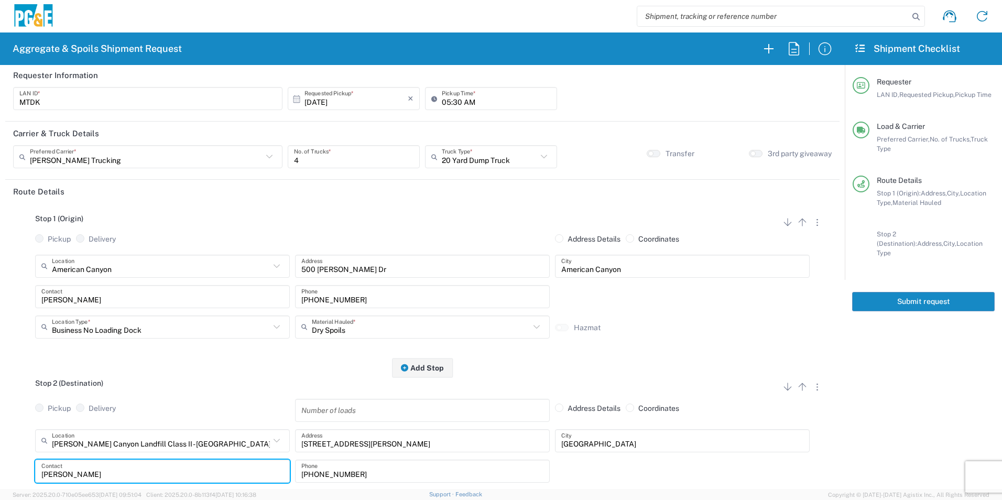
scroll to position [0, 0]
click at [711, 292] on button "Submit request" at bounding box center [923, 301] width 143 height 19
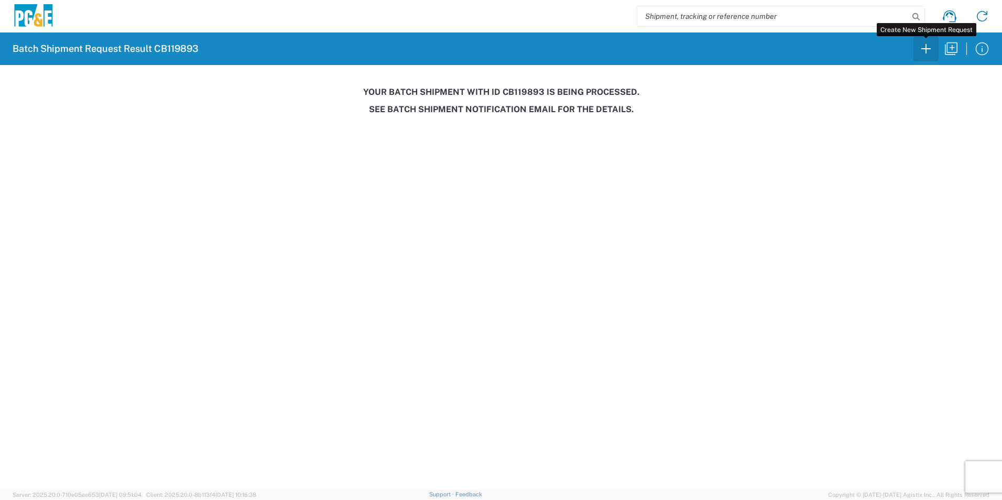
click at [711, 48] on icon "button" at bounding box center [926, 48] width 17 height 17
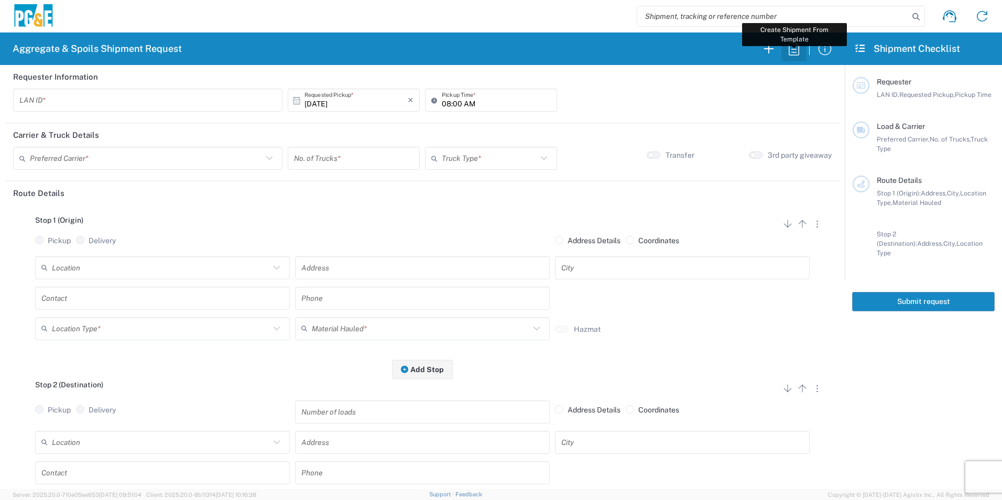
click at [711, 50] on icon "button" at bounding box center [794, 48] width 17 height 17
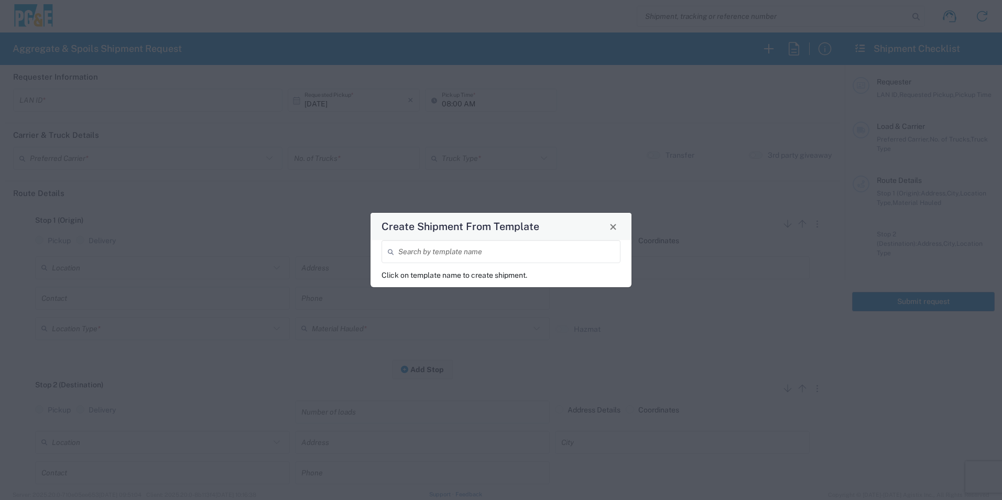
click at [563, 252] on input "search" at bounding box center [506, 252] width 216 height 18
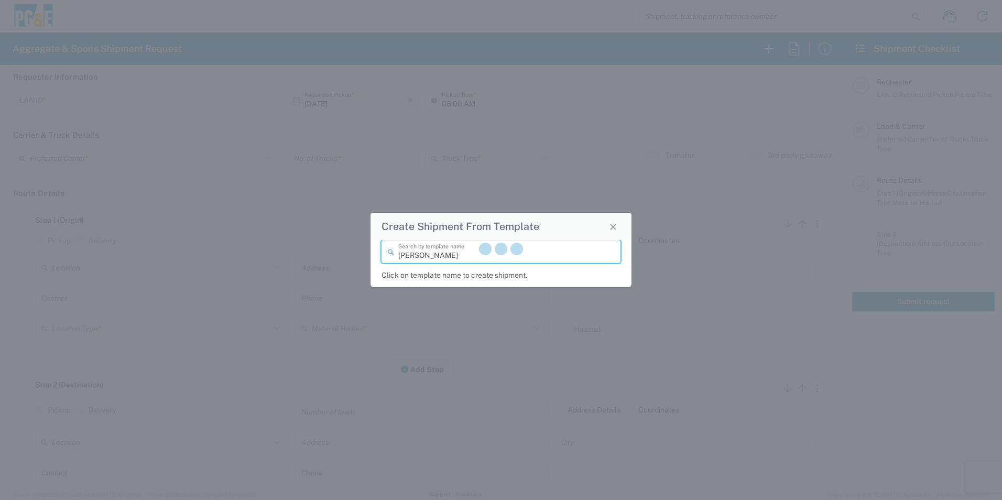
type input "[PERSON_NAME]"
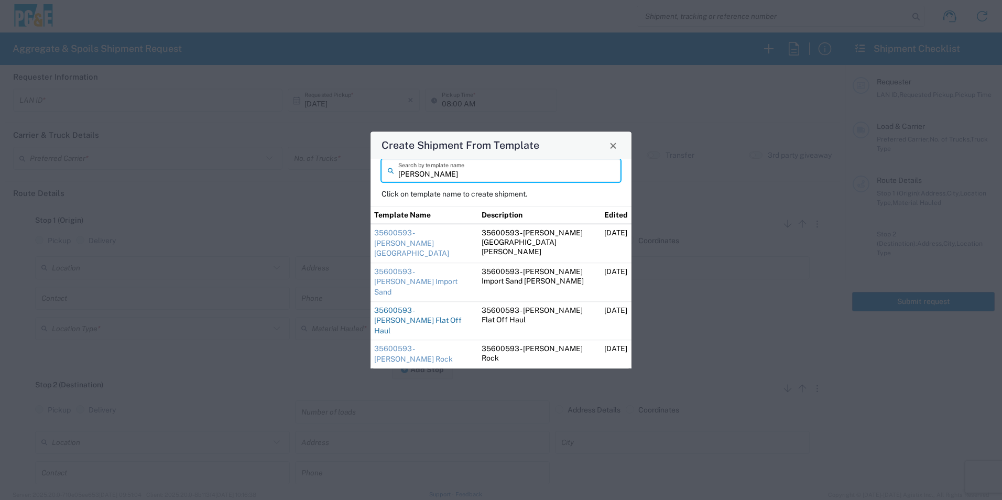
click at [428, 307] on link "35600593 - [PERSON_NAME] Flat Off Haul" at bounding box center [418, 320] width 88 height 29
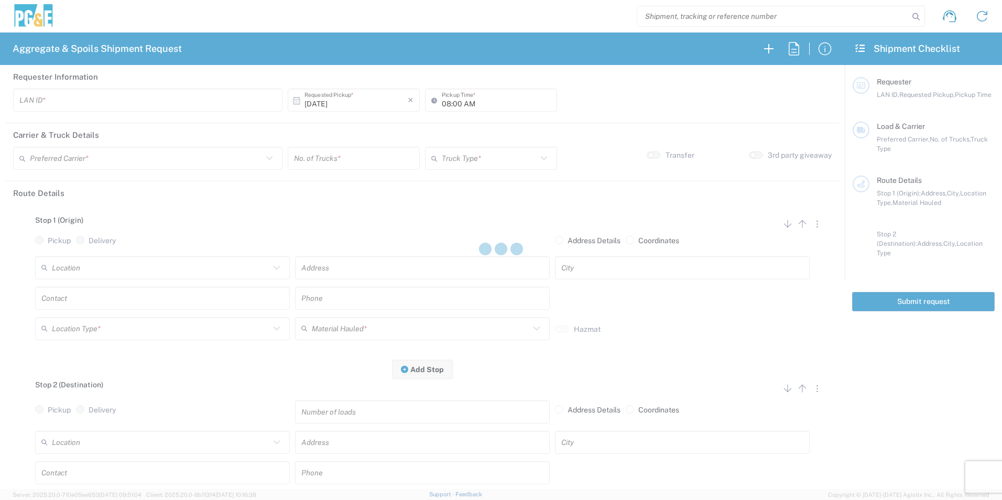
type input "J92Y"
type input "[PERSON_NAME] & Sons Trucking, Inc"
type input "Super Dump"
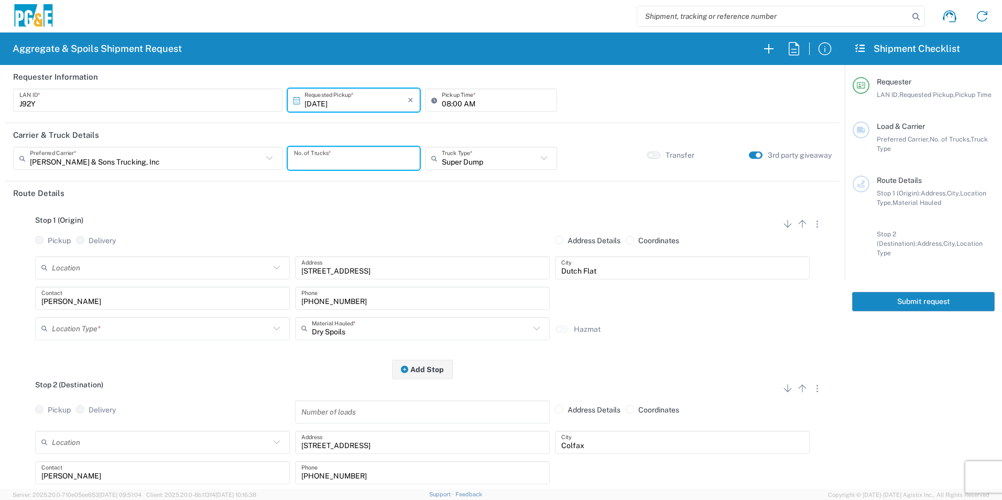
click at [361, 162] on input "number" at bounding box center [354, 158] width 120 height 18
type input "2"
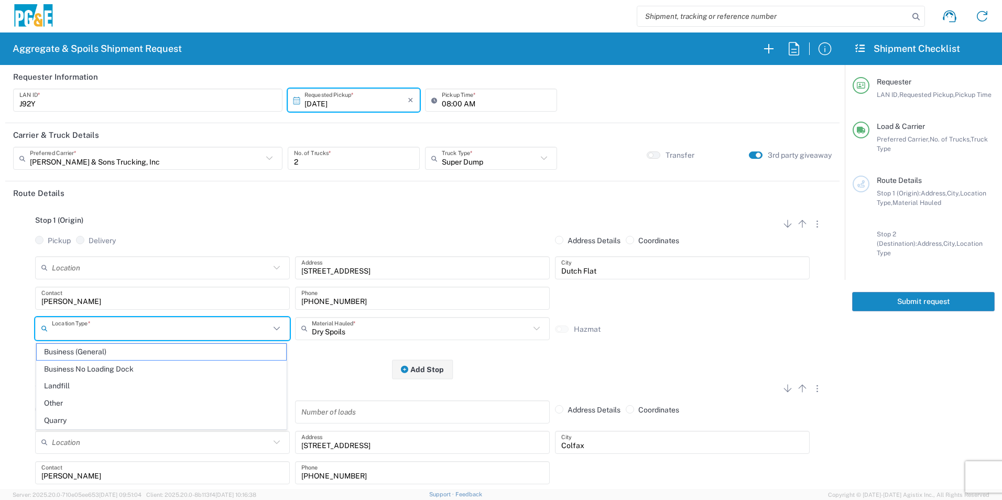
click at [185, 324] on input "text" at bounding box center [161, 328] width 218 height 18
click at [78, 336] on span "Other" at bounding box center [161, 403] width 249 height 16
type input "Other"
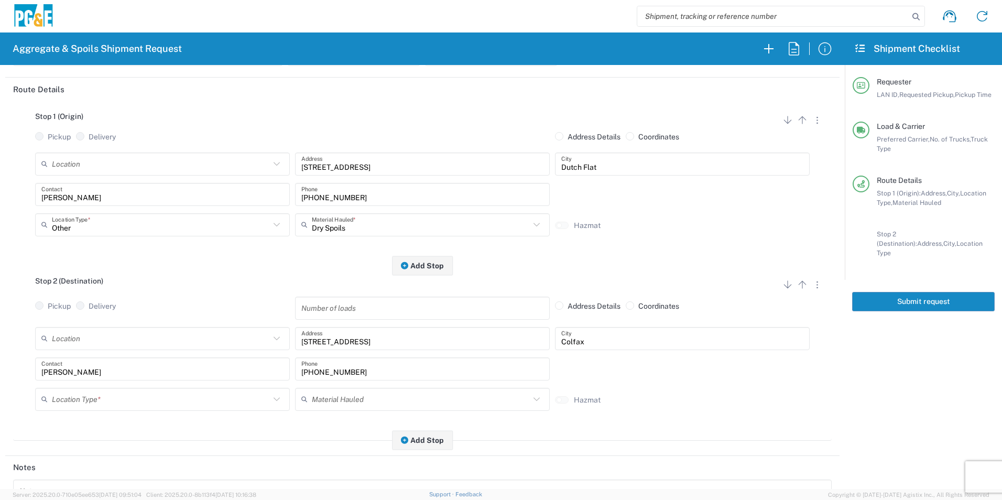
scroll to position [105, 0]
click at [83, 336] on input "text" at bounding box center [161, 398] width 218 height 18
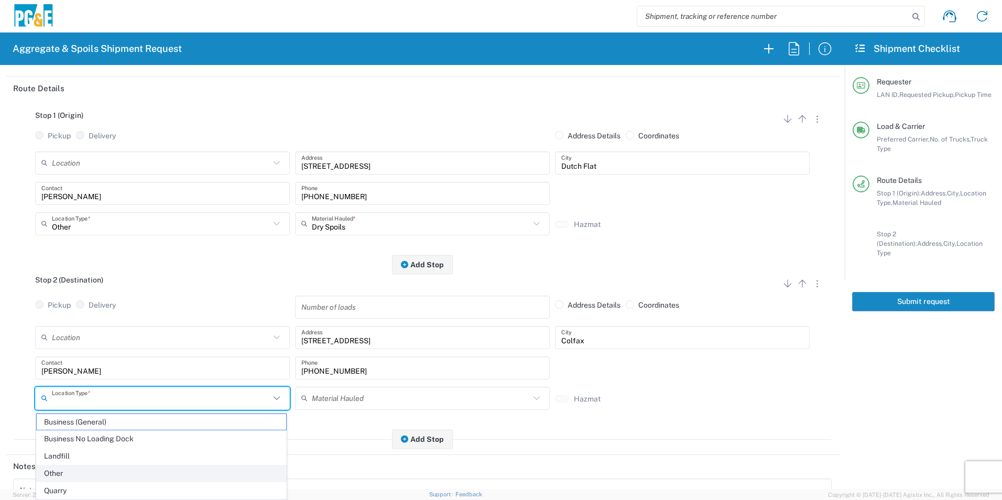
click at [75, 336] on span "Other" at bounding box center [161, 473] width 249 height 16
type input "Other"
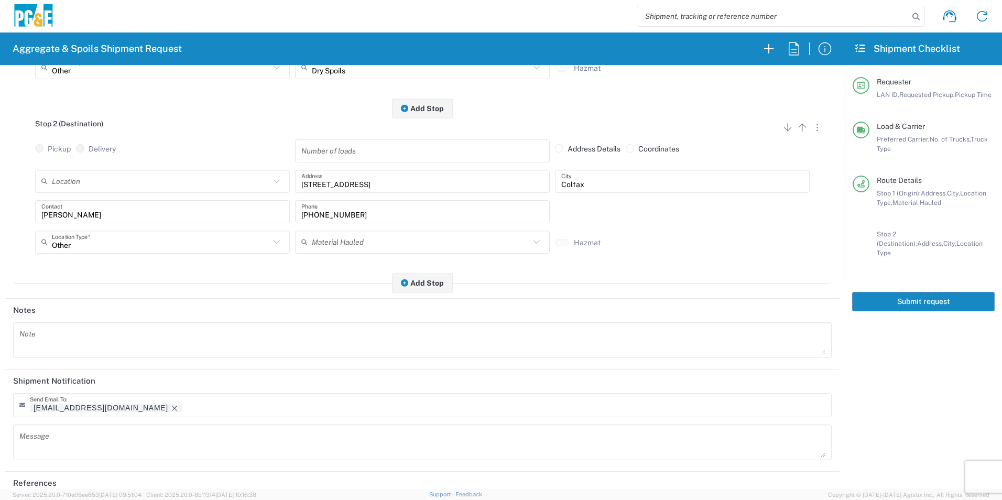
scroll to position [262, 0]
drag, startPoint x: 95, startPoint y: 405, endPoint x: 170, endPoint y: 417, distance: 76.0
click at [170, 336] on icon "Remove tag" at bounding box center [174, 407] width 8 height 8
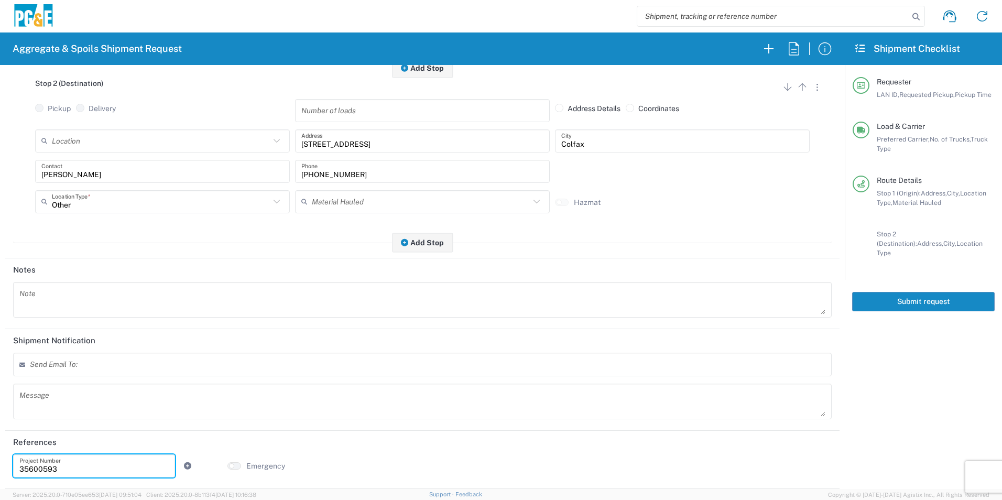
drag, startPoint x: 73, startPoint y: 465, endPoint x: 0, endPoint y: 465, distance: 72.9
click at [0, 336] on html "Aggregate & Spoils Shipment Request Requester Information J92Y LAN ID * [DATE] …" at bounding box center [501, 250] width 1002 height 500
paste input "424355"
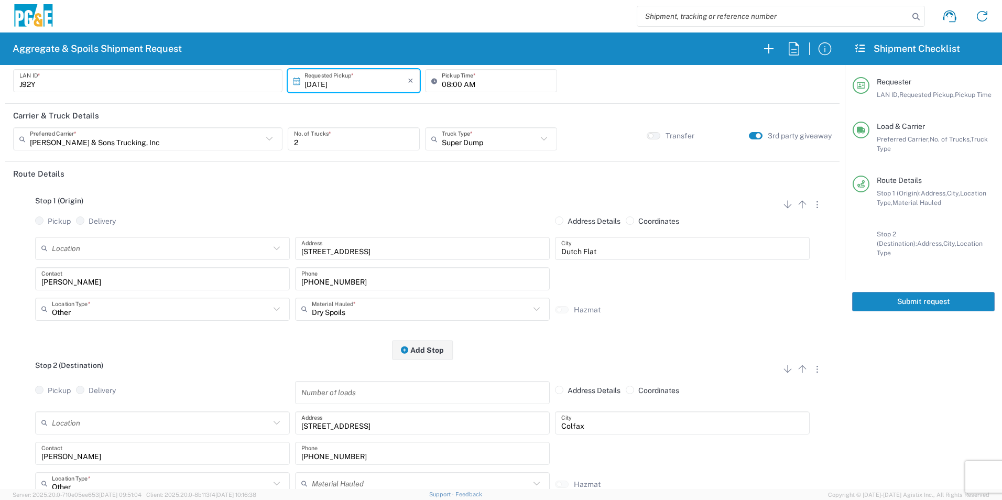
scroll to position [0, 0]
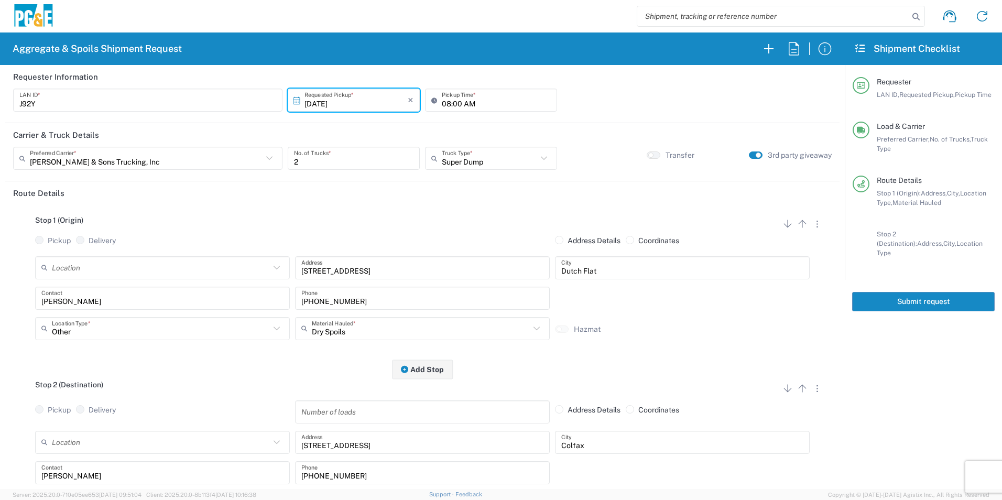
type input "35424355"
click at [711, 292] on button "Submit request" at bounding box center [923, 301] width 143 height 19
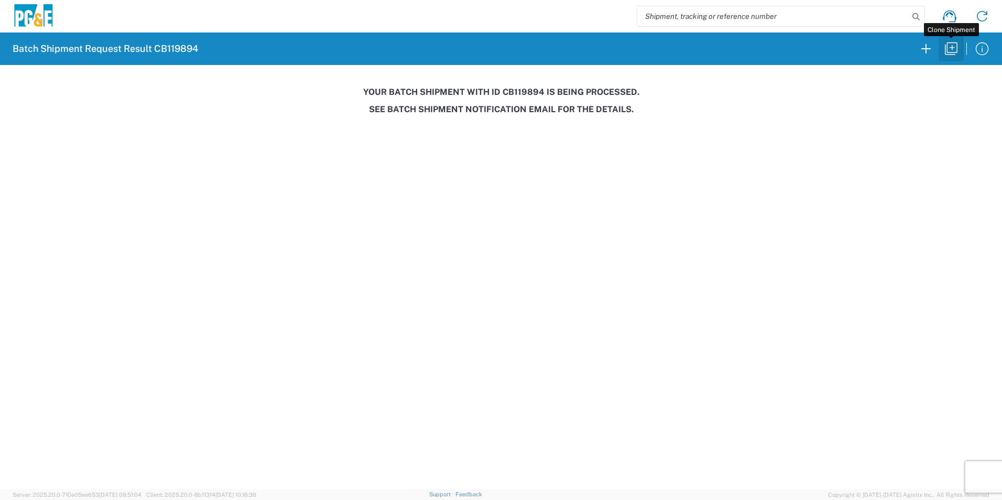
click at [711, 50] on icon "button" at bounding box center [951, 48] width 17 height 17
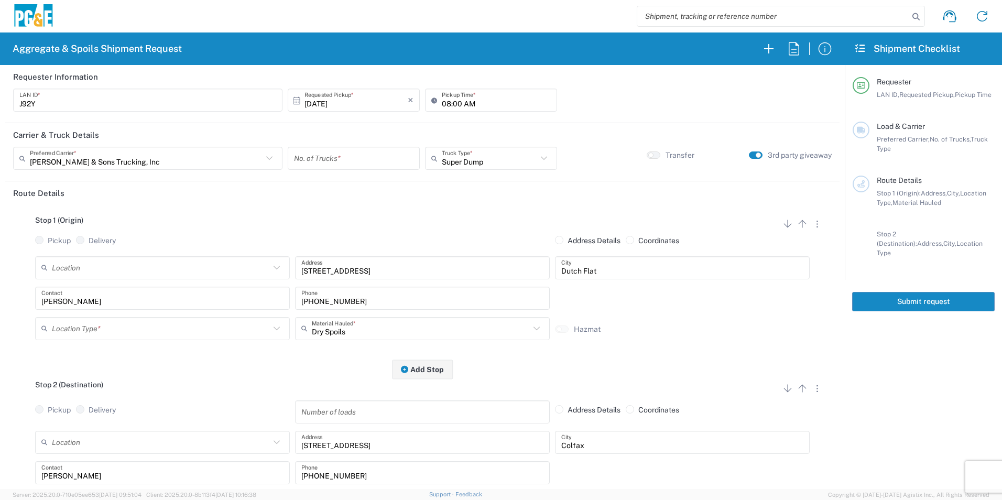
click at [319, 102] on input "[DATE]" at bounding box center [356, 100] width 103 height 18
click at [380, 153] on span "3" at bounding box center [382, 151] width 15 height 15
type input "[DATE]"
click at [357, 155] on input "number" at bounding box center [354, 158] width 120 height 18
type input "2"
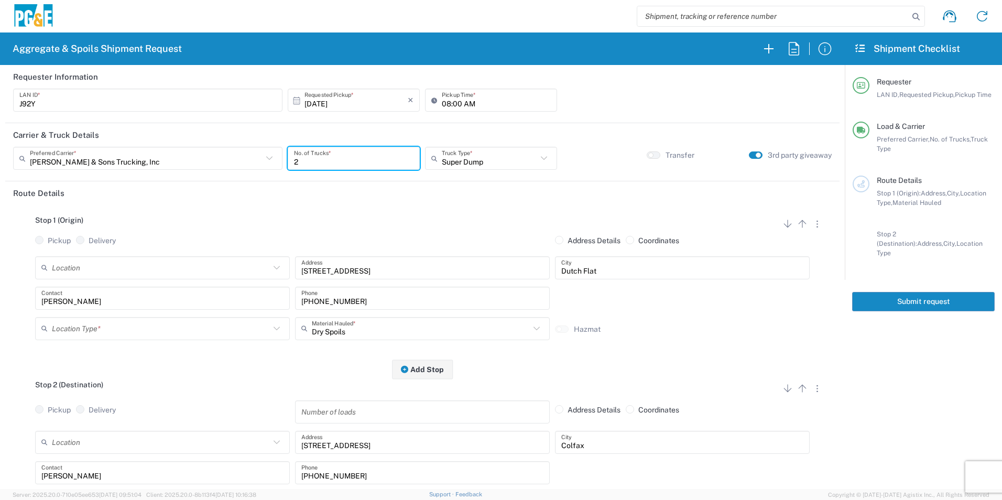
click at [94, 331] on input "text" at bounding box center [161, 328] width 218 height 18
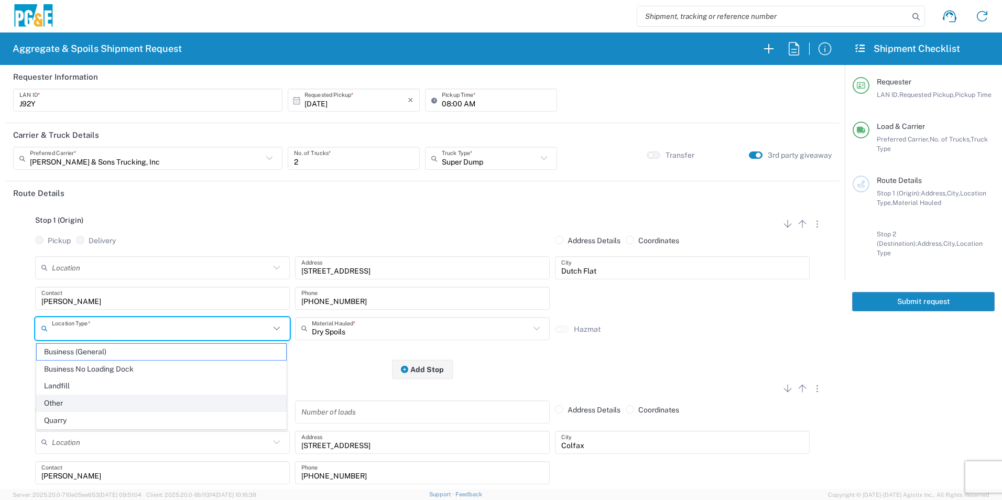
click at [77, 336] on span "Other" at bounding box center [161, 403] width 249 height 16
type input "Other"
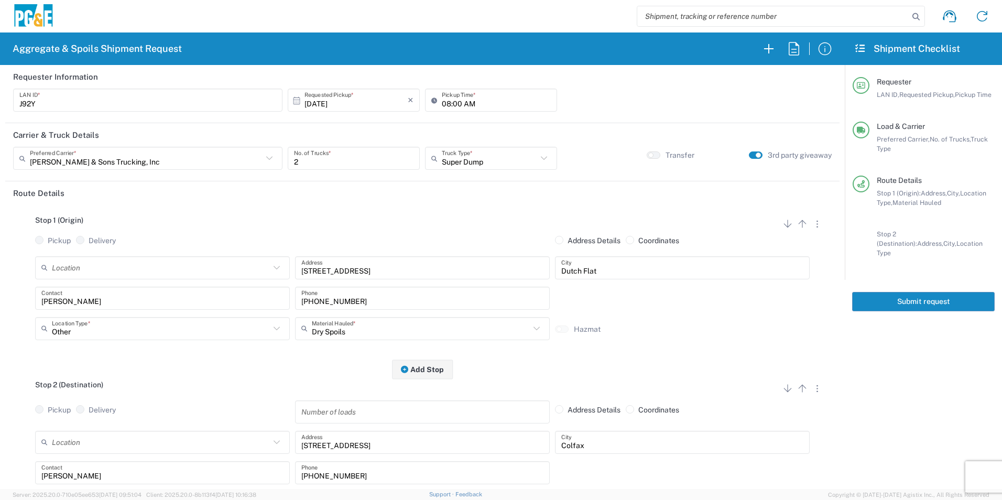
scroll to position [157, 0]
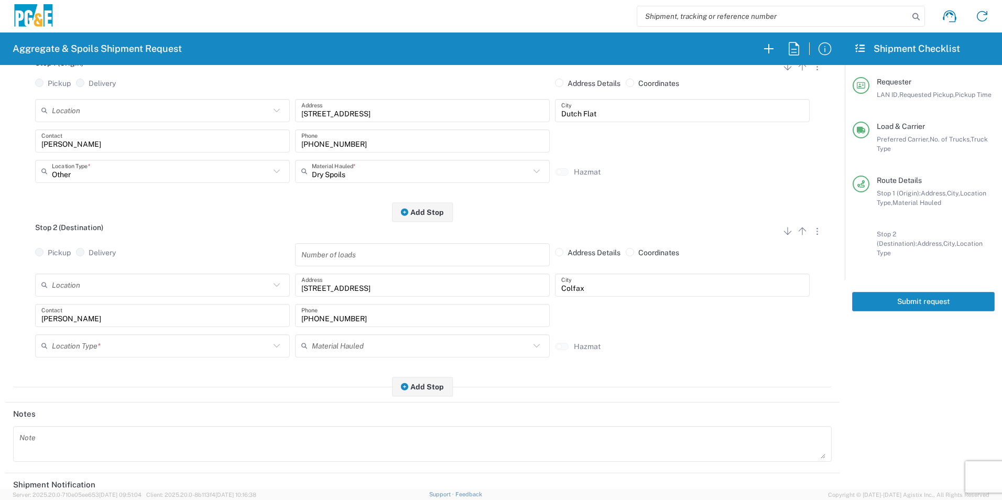
drag, startPoint x: 78, startPoint y: 349, endPoint x: 72, endPoint y: 362, distance: 14.3
click at [78, 336] on input "text" at bounding box center [161, 346] width 218 height 18
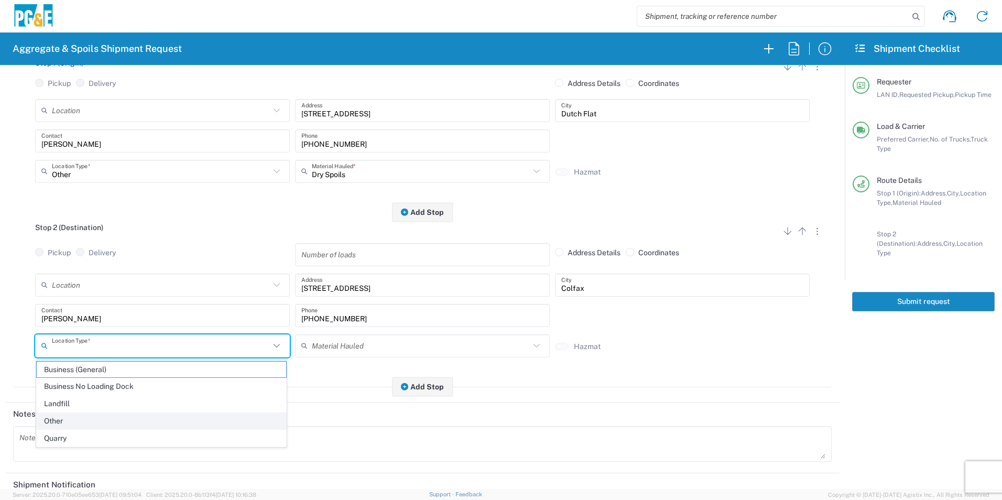
click at [65, 336] on span "Other" at bounding box center [161, 421] width 249 height 16
type input "Other"
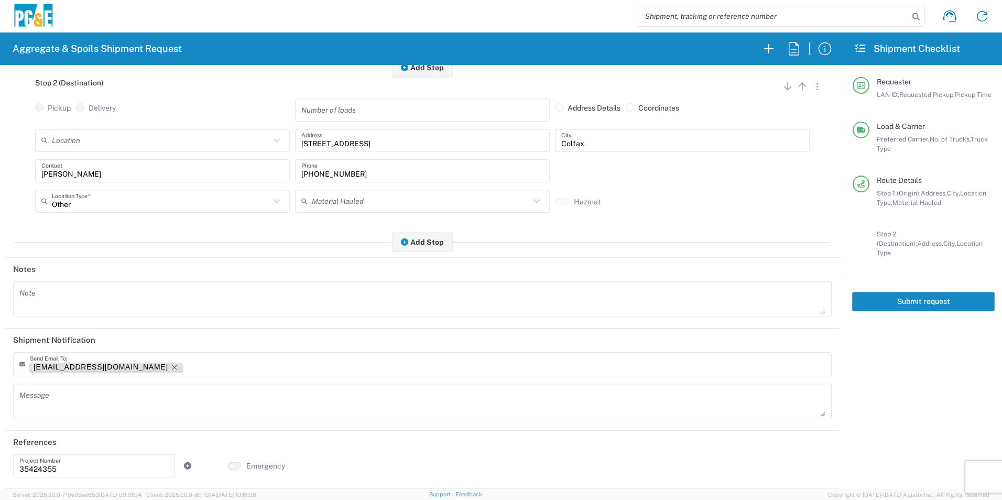
click at [172, 336] on icon "Remove tag" at bounding box center [174, 367] width 5 height 5
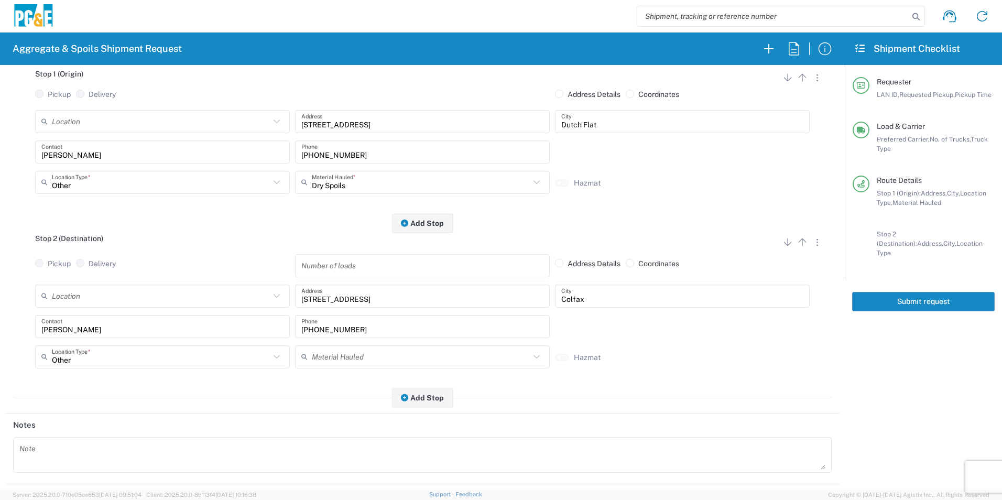
scroll to position [0, 0]
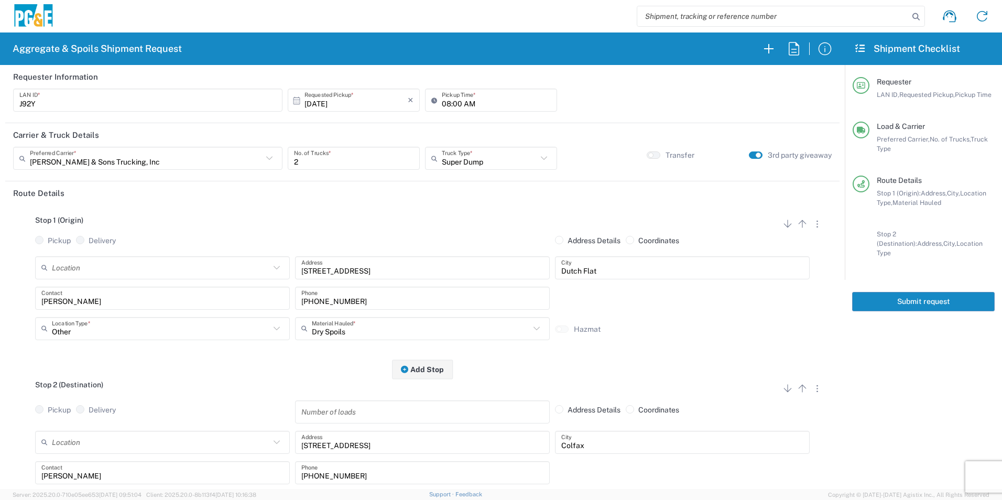
drag, startPoint x: 904, startPoint y: 296, endPoint x: 939, endPoint y: 305, distance: 35.9
click at [711, 295] on button "Submit request" at bounding box center [923, 301] width 143 height 19
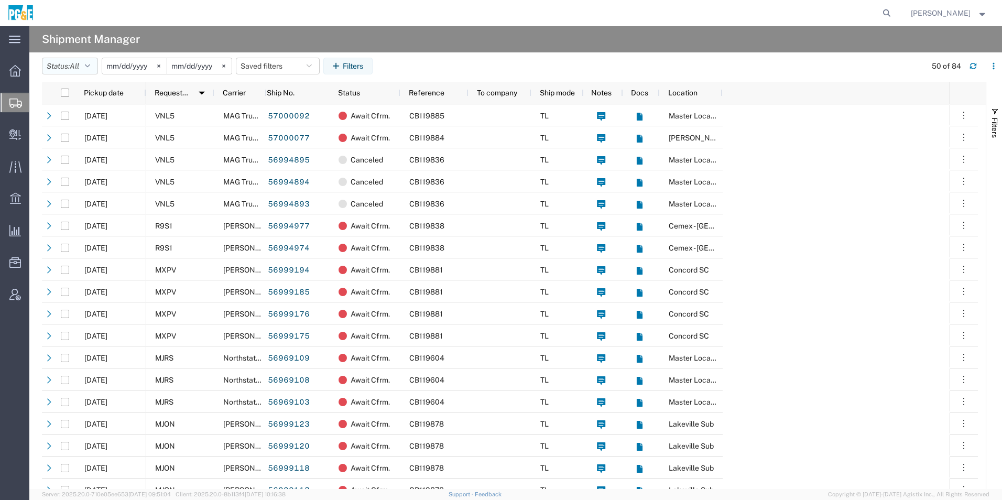
click at [74, 69] on span "All" at bounding box center [74, 66] width 9 height 8
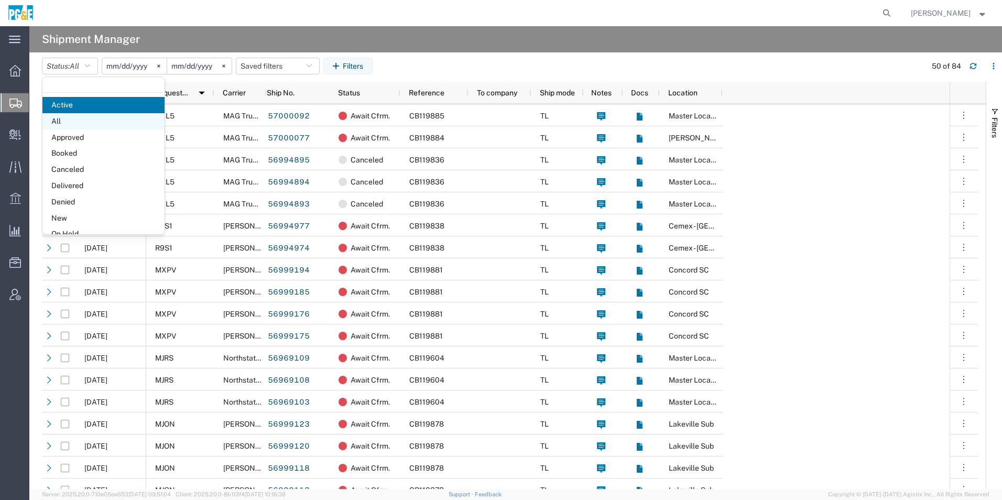
click at [61, 117] on span "All" at bounding box center [103, 121] width 122 height 16
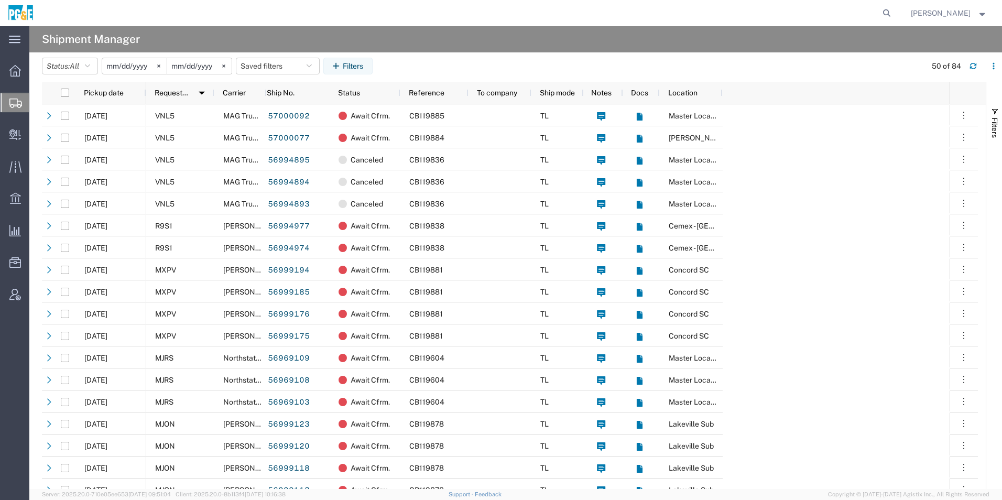
click at [119, 66] on input "2025-10-02" at bounding box center [134, 66] width 64 height 16
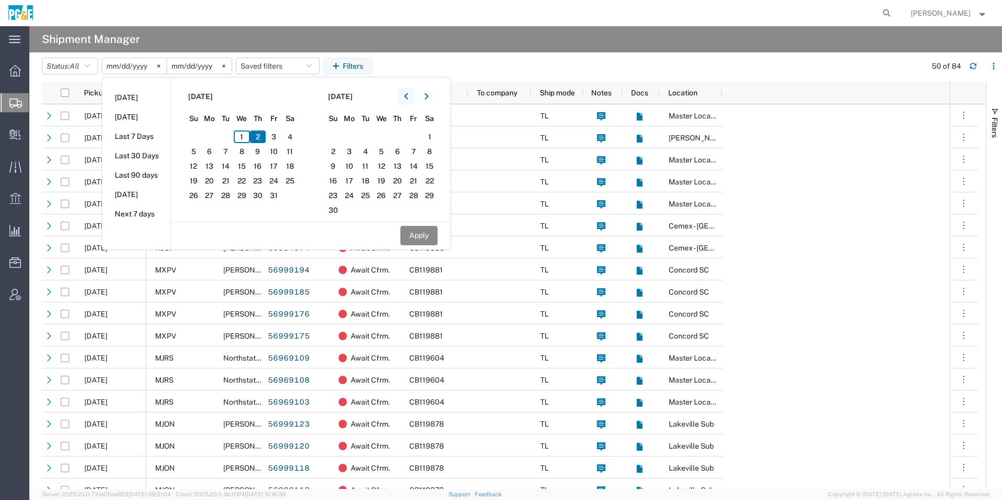
click at [408, 96] on icon "button" at bounding box center [406, 96] width 4 height 7
click at [243, 180] on span "23" at bounding box center [242, 181] width 16 height 13
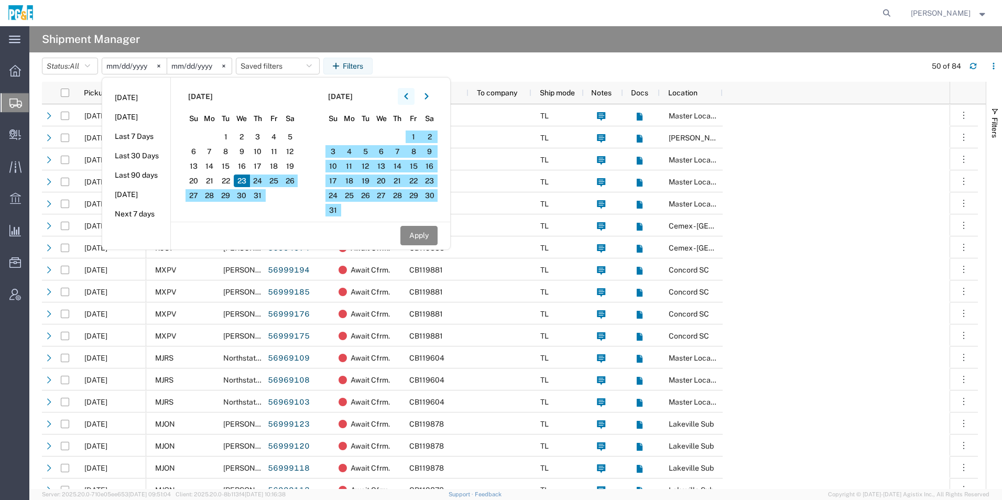
click at [413, 99] on button "button" at bounding box center [406, 96] width 17 height 17
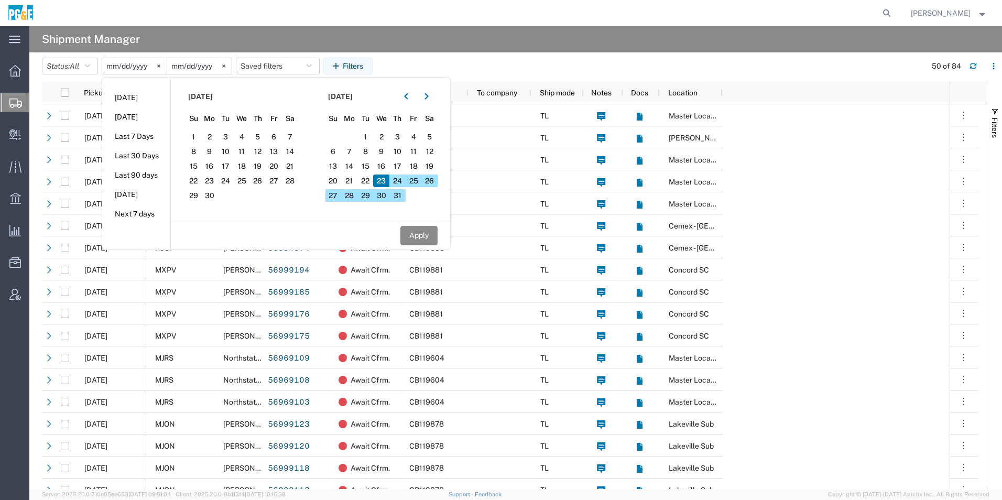
click at [387, 181] on span "23" at bounding box center [381, 181] width 16 height 13
click at [419, 233] on button "Apply" at bounding box center [418, 235] width 37 height 19
type input "2025-07-23"
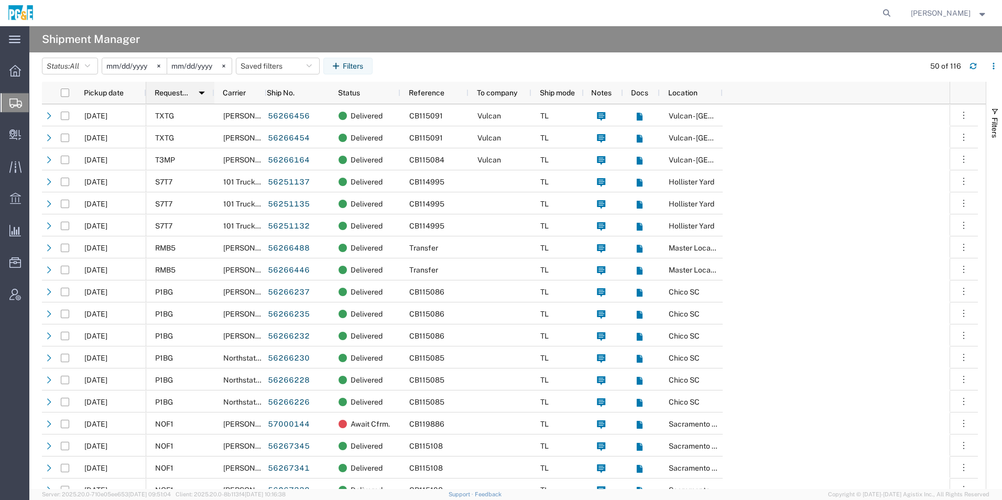
click at [176, 91] on span "Requested by" at bounding box center [173, 93] width 36 height 8
